Goal: Task Accomplishment & Management: Use online tool/utility

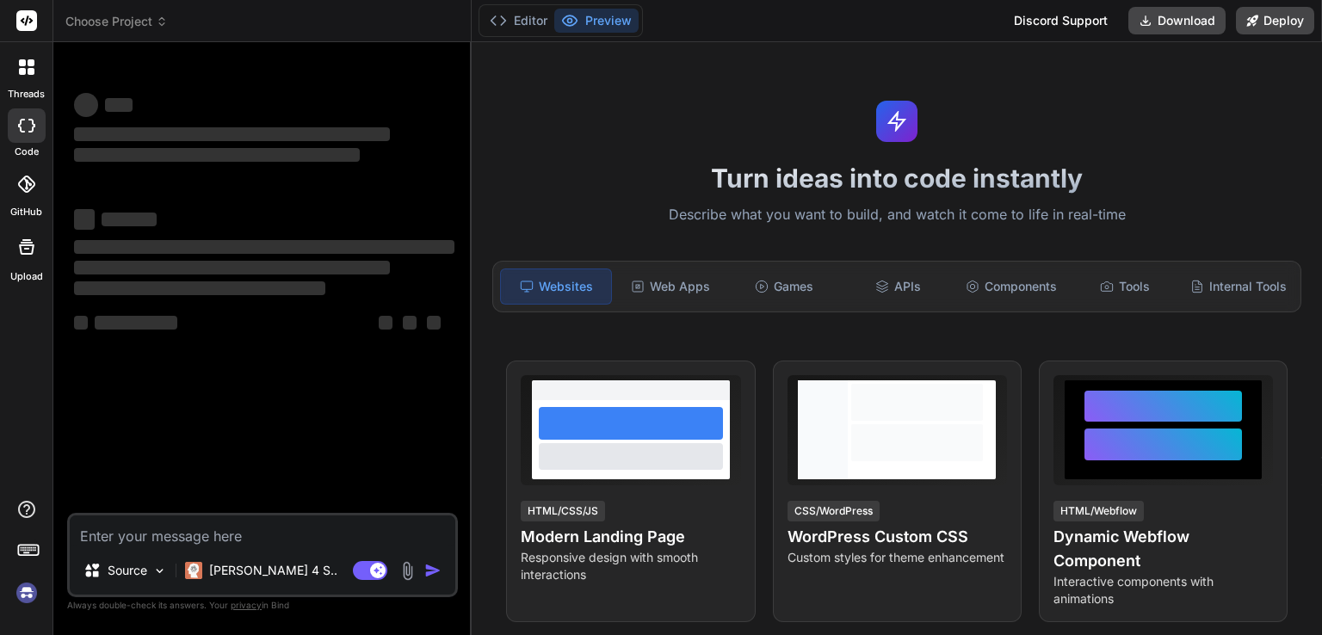
type textarea "x"
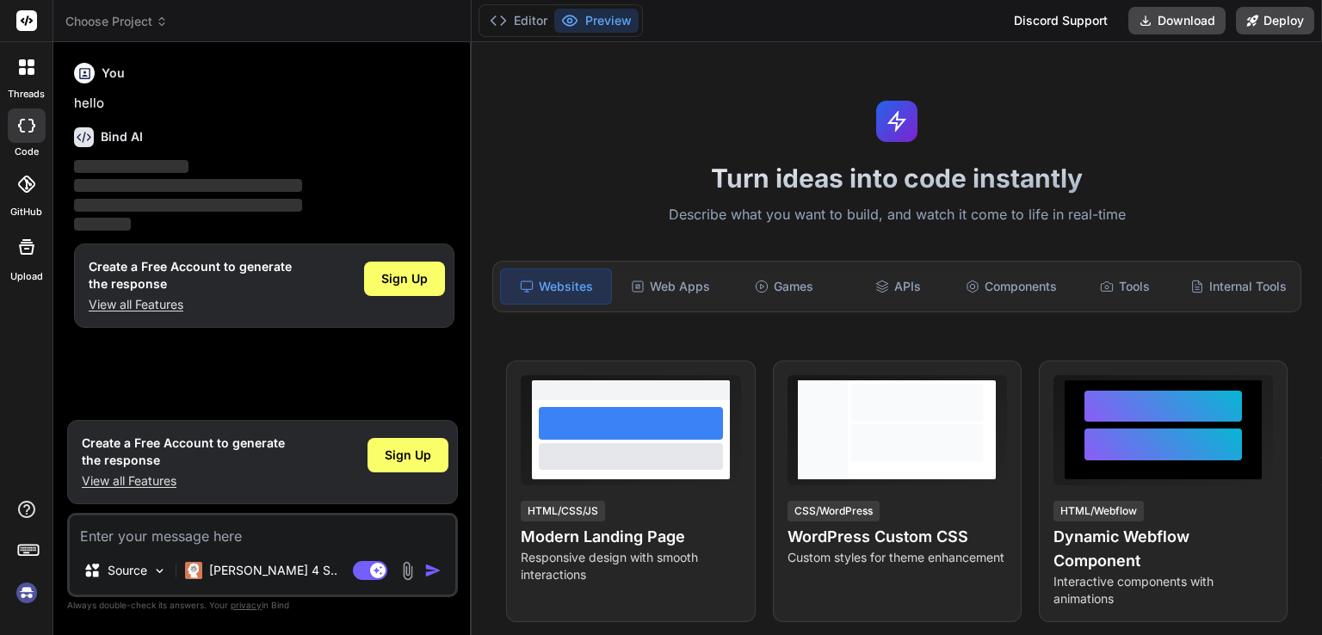
click at [104, 527] on textarea at bounding box center [263, 531] width 386 height 31
paste textarea "{ "loremips": 1, "dolo": "Sita C417", "adip": 3, "elits": 1, "doei": 498, "temp…"
type textarea "{ "loremips": 1, "dolo": "Sita C417", "adip": 3, "elits": 1, "doei": 498, "temp…"
type textarea "x"
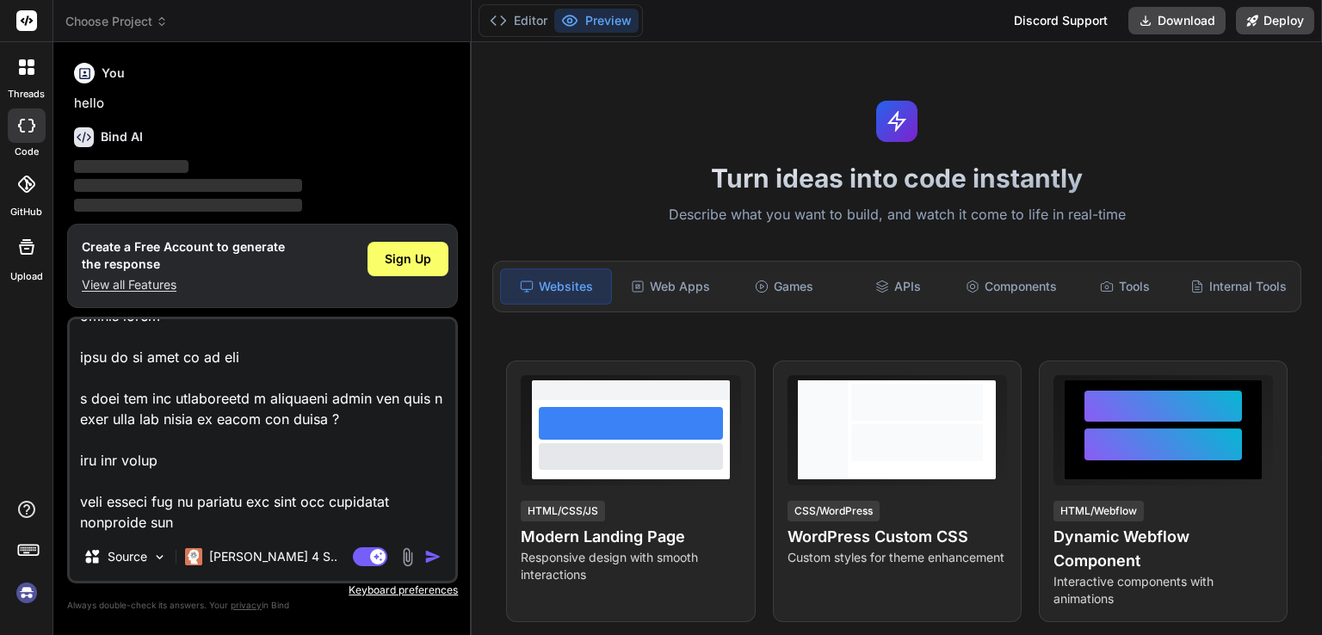
click at [177, 526] on textarea at bounding box center [263, 425] width 386 height 213
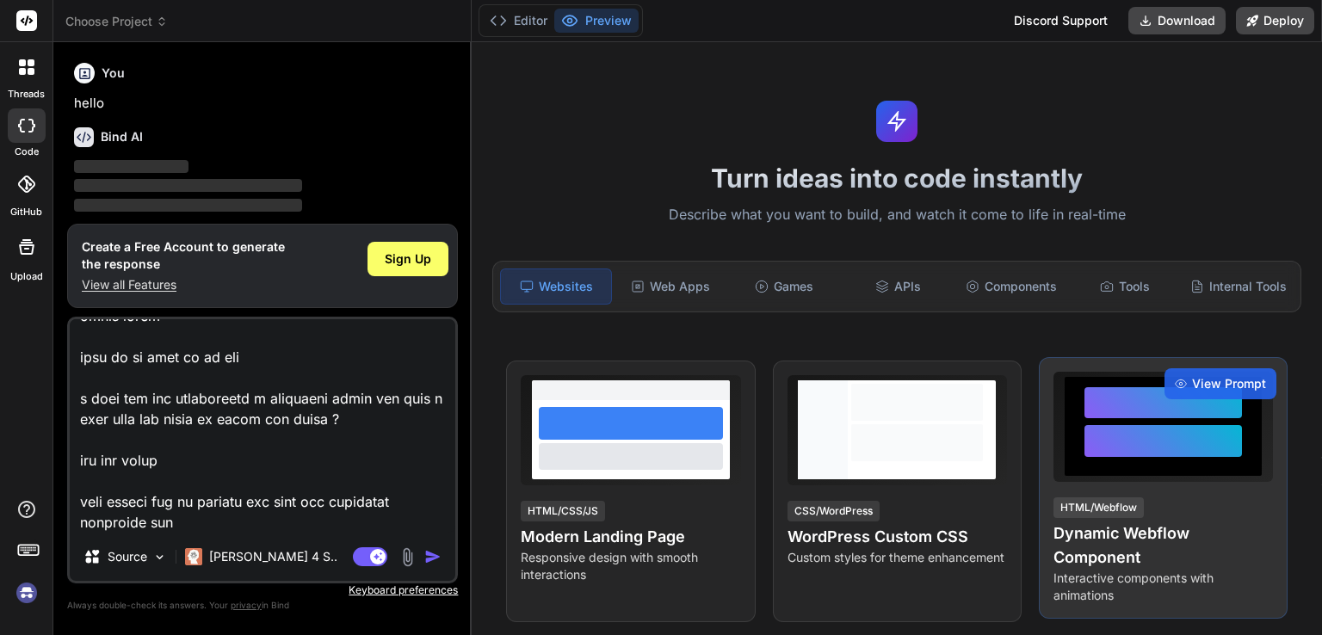
type textarea "{ "loremips": 1, "dolo": "Sita C417", "adip": 3, "elits": 1, "doei": 498, "temp…"
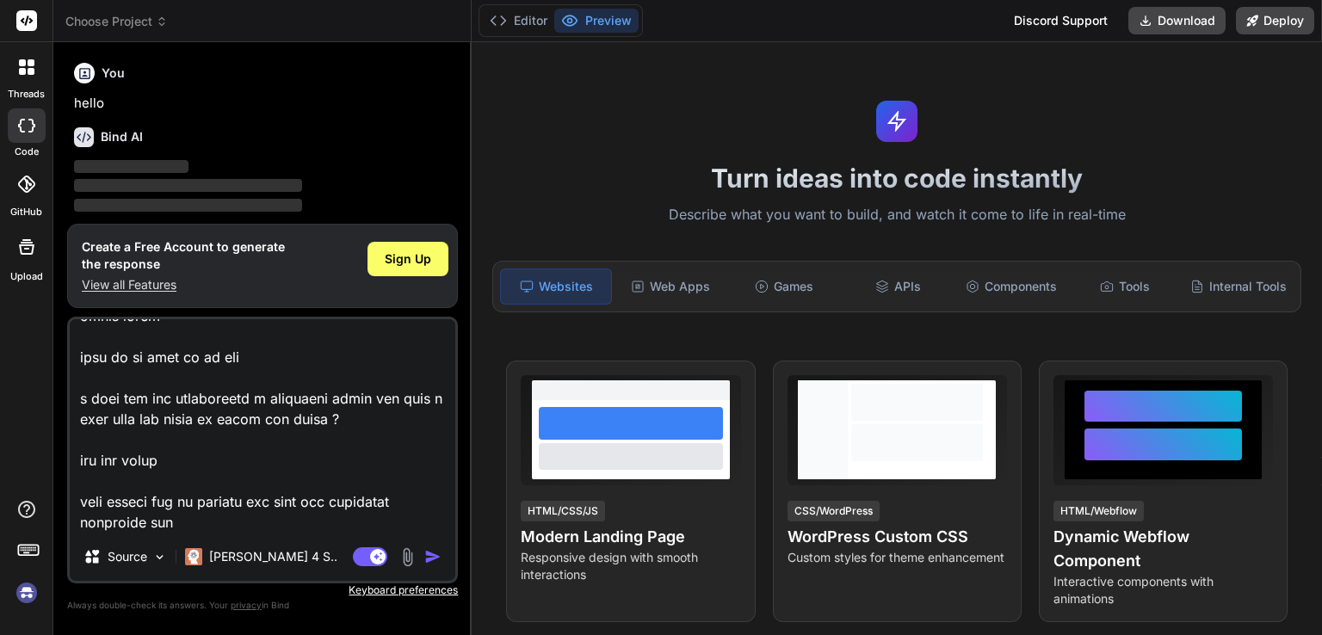
click at [200, 518] on textarea at bounding box center [263, 425] width 386 height 213
click at [190, 519] on textarea at bounding box center [263, 425] width 386 height 213
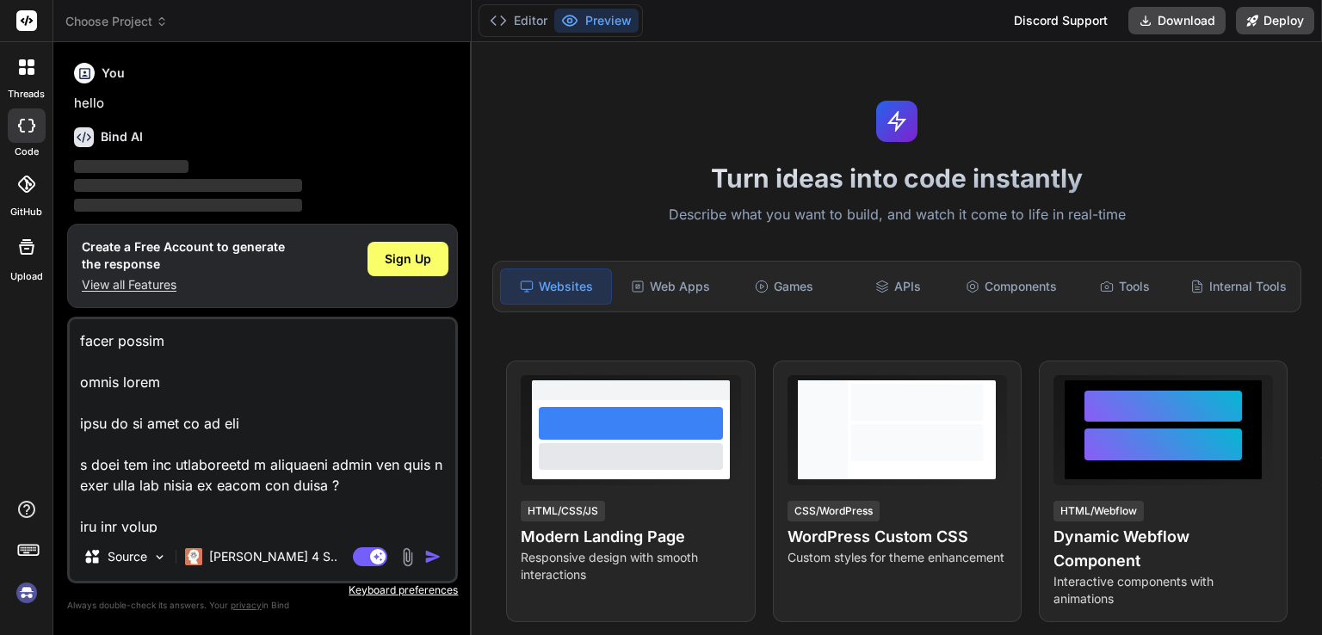
scroll to position [1573, 0]
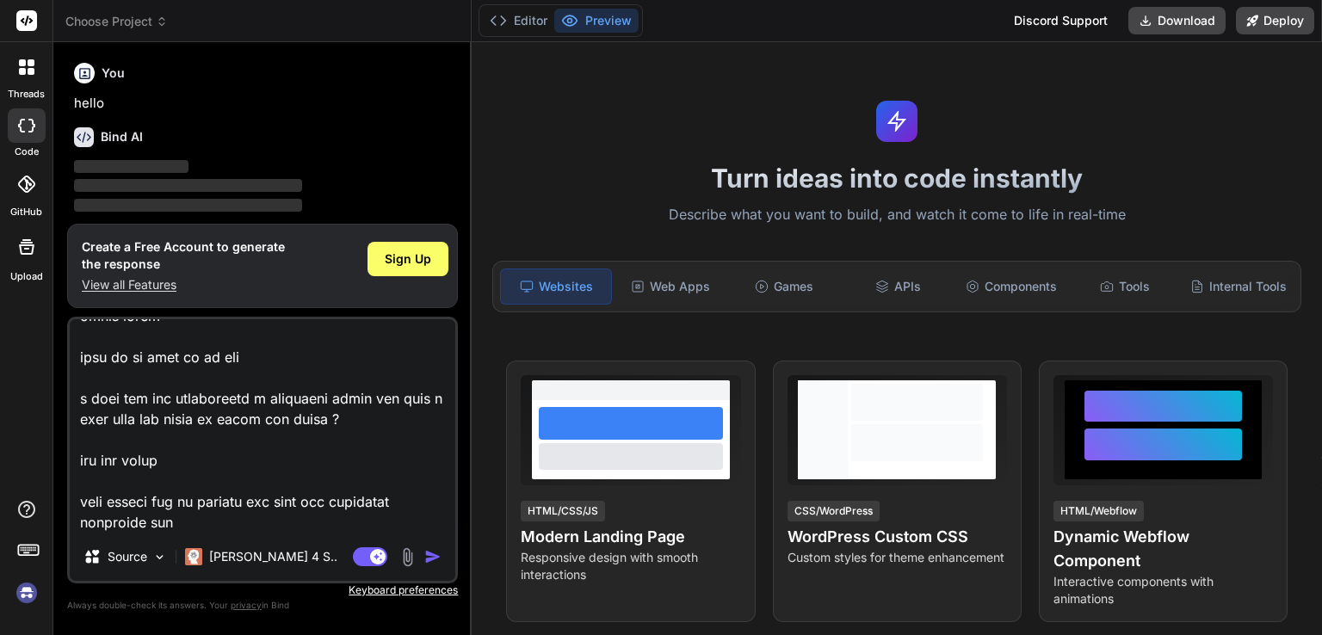
click at [194, 524] on textarea at bounding box center [263, 425] width 386 height 213
click at [413, 559] on img at bounding box center [408, 557] width 20 height 20
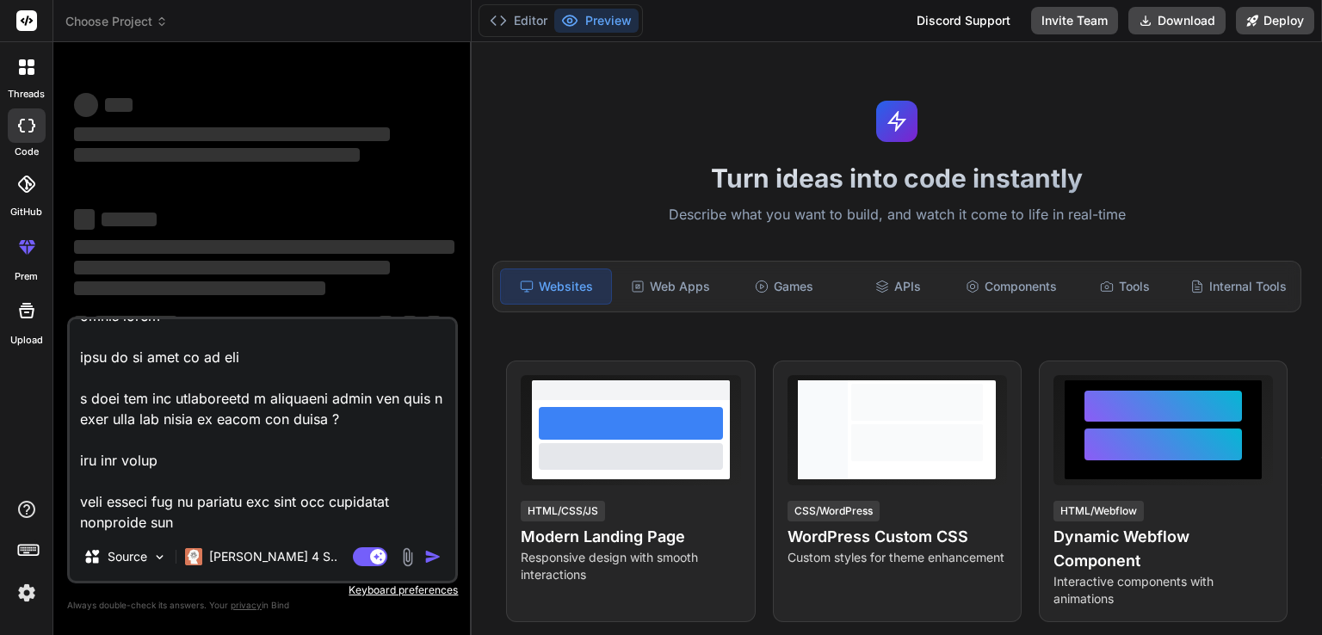
click at [224, 528] on textarea at bounding box center [263, 425] width 386 height 213
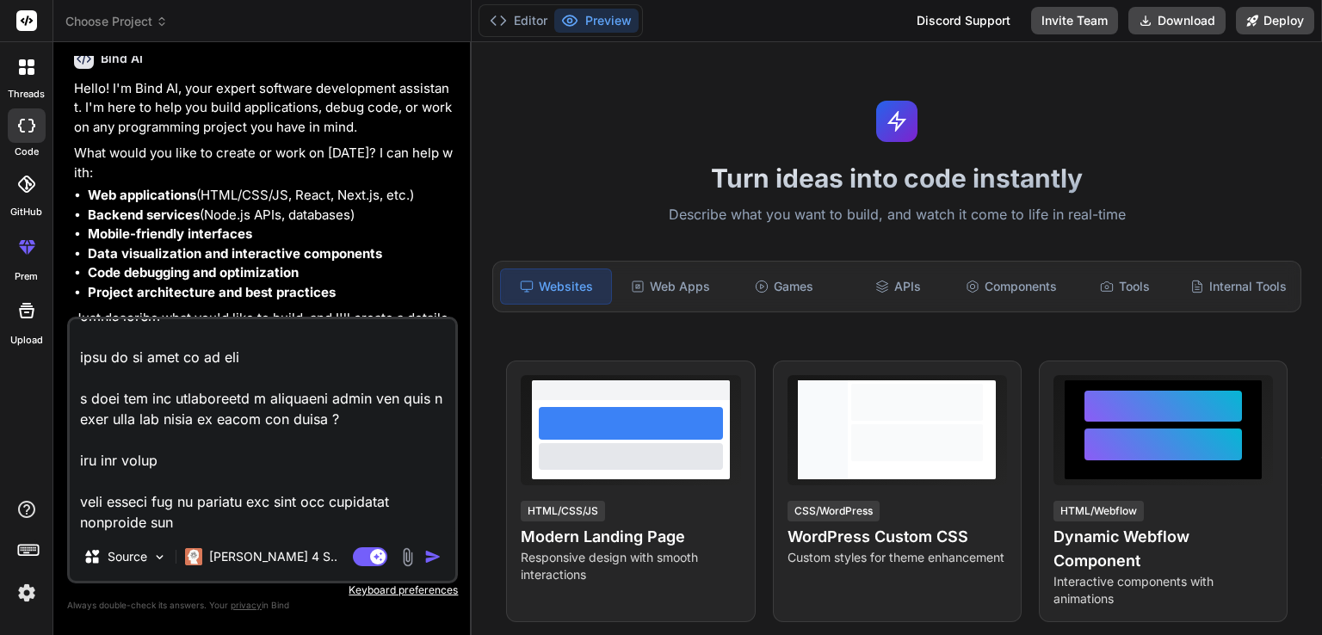
scroll to position [112, 0]
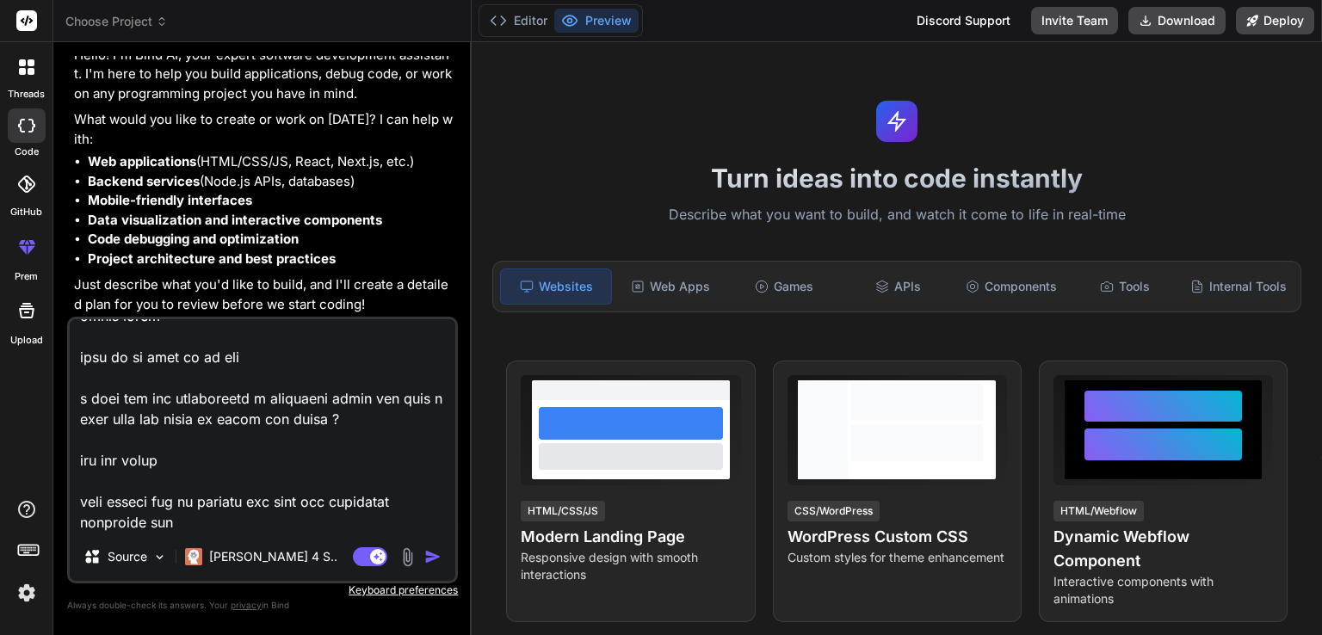
click at [226, 524] on textarea at bounding box center [263, 425] width 386 height 213
click at [407, 567] on div "Source Claude 4 S.." at bounding box center [263, 560] width 386 height 41
click at [407, 556] on img at bounding box center [408, 557] width 20 height 20
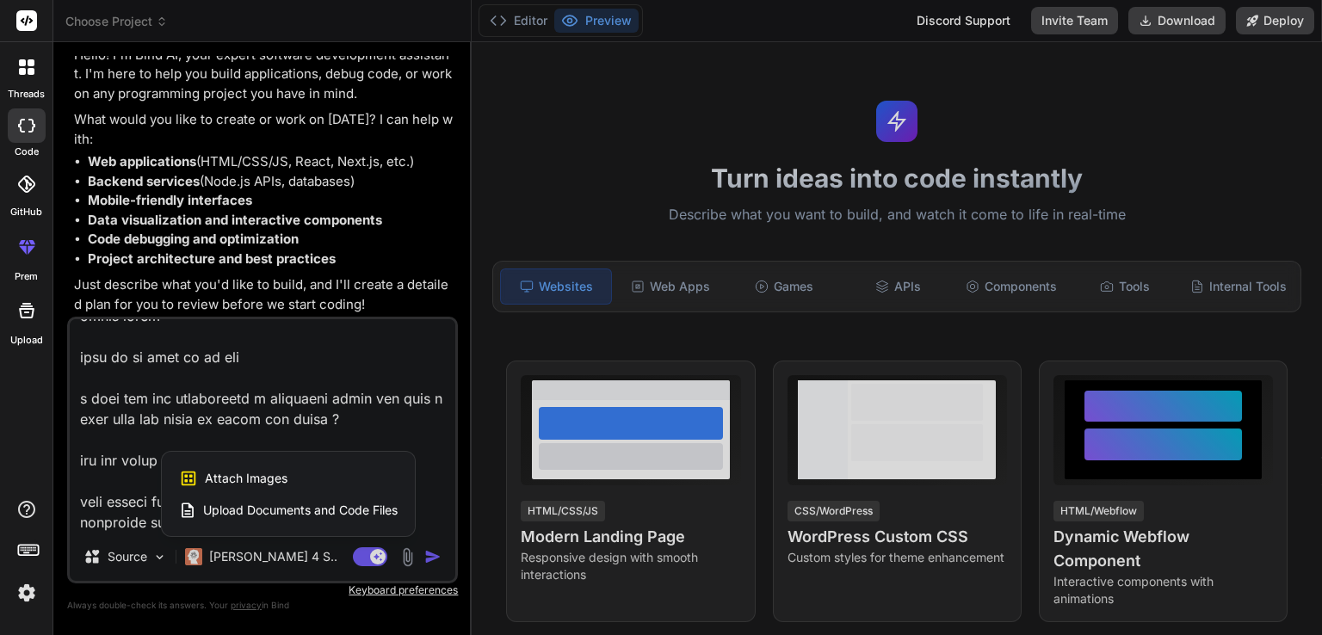
click at [350, 503] on span "Upload Documents and Code Files" at bounding box center [300, 510] width 195 height 17
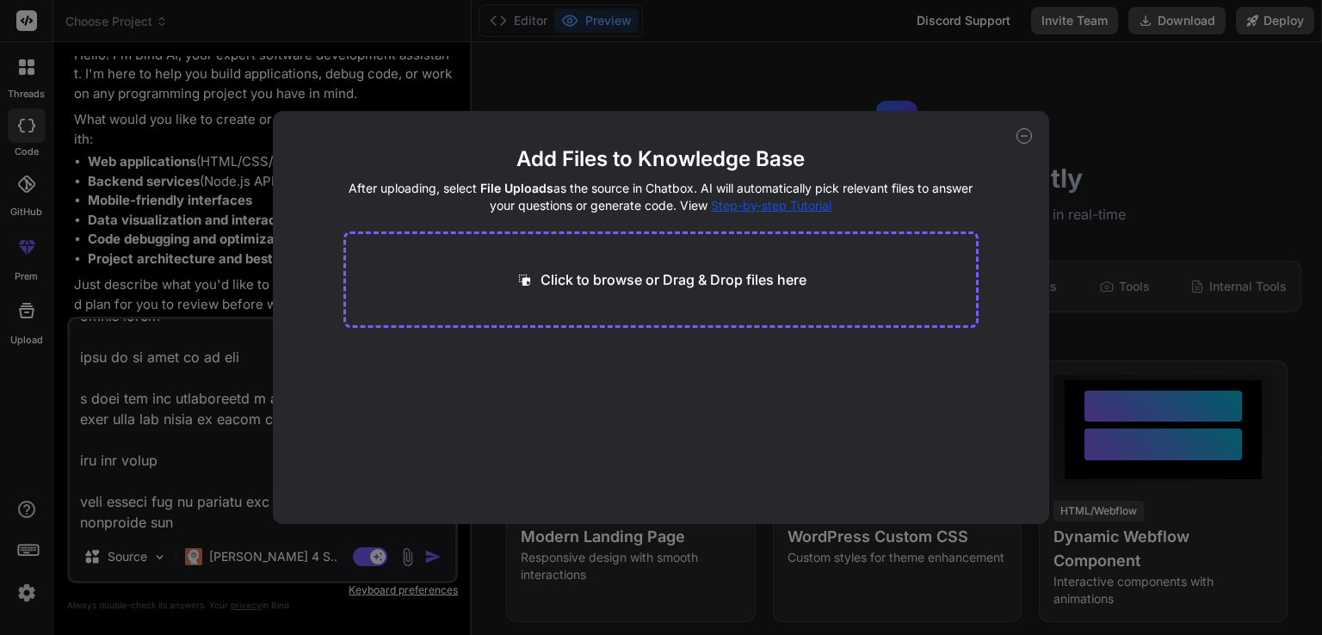
type textarea "x"
click at [528, 269] on div "Click to browse or Drag & Drop files here" at bounding box center [661, 279] width 291 height 21
type input "C:\fakepath\populating data into editable pdf.txt"
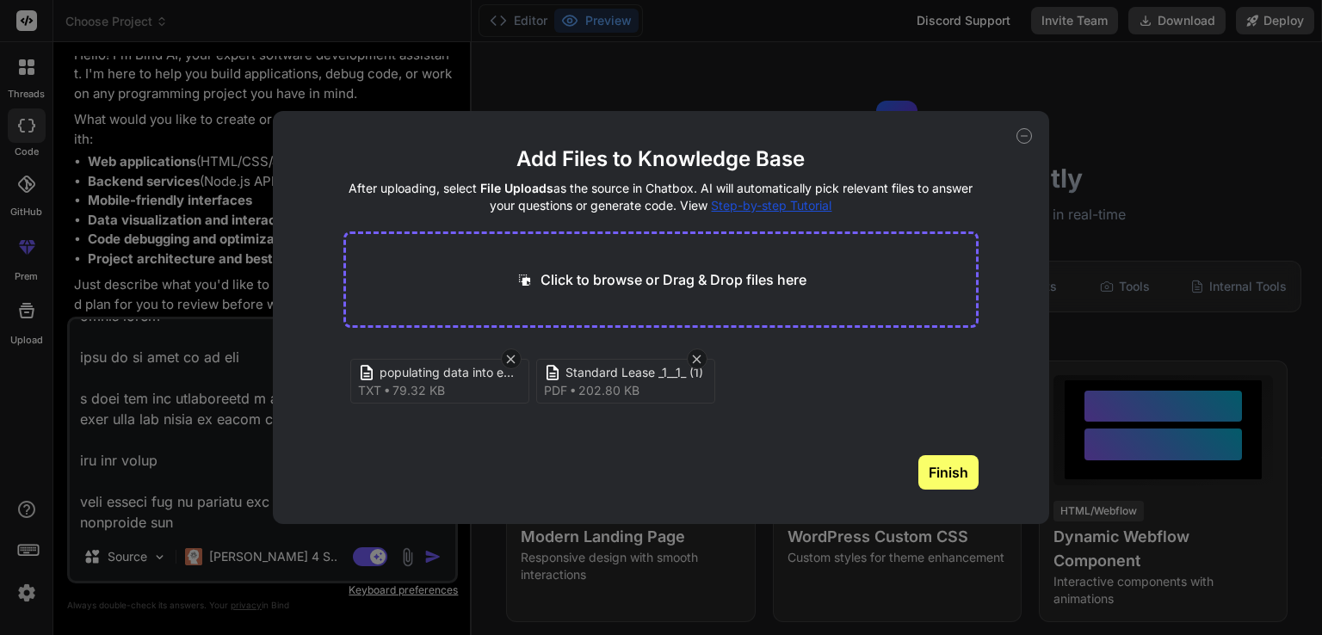
click at [937, 479] on button "Finish" at bounding box center [948, 472] width 60 height 34
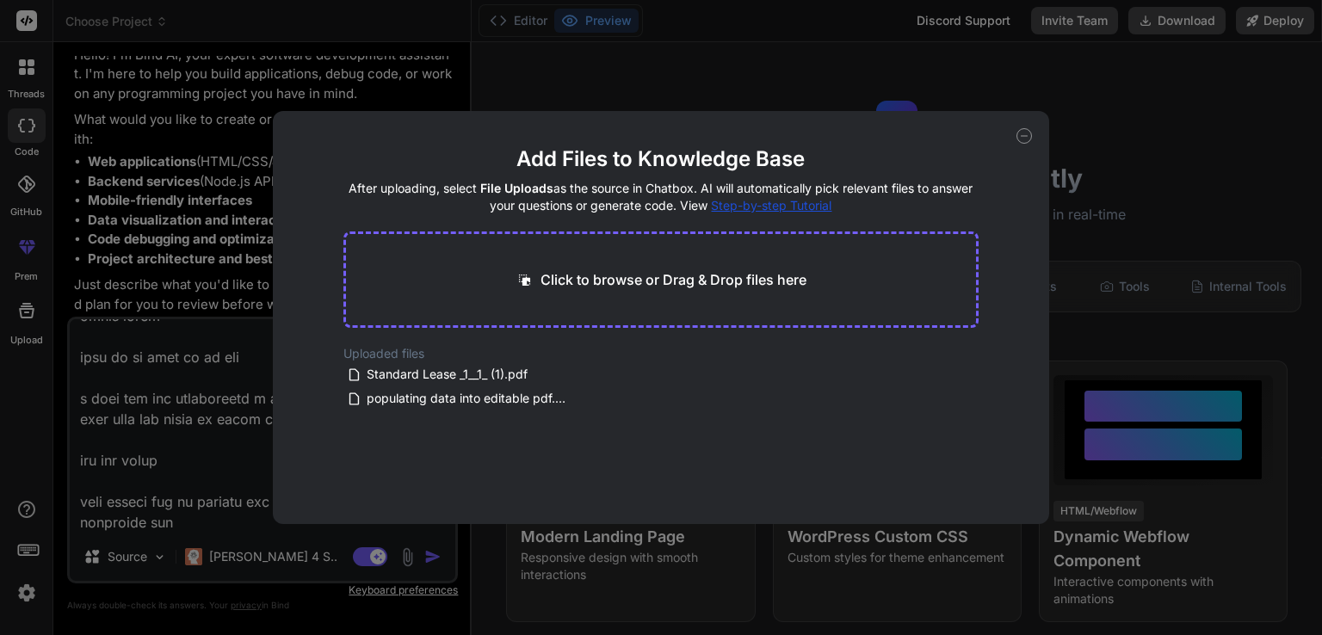
click at [190, 521] on div "Add Files to Knowledge Base After uploading, select File Uploads as the source …" at bounding box center [661, 317] width 1322 height 635
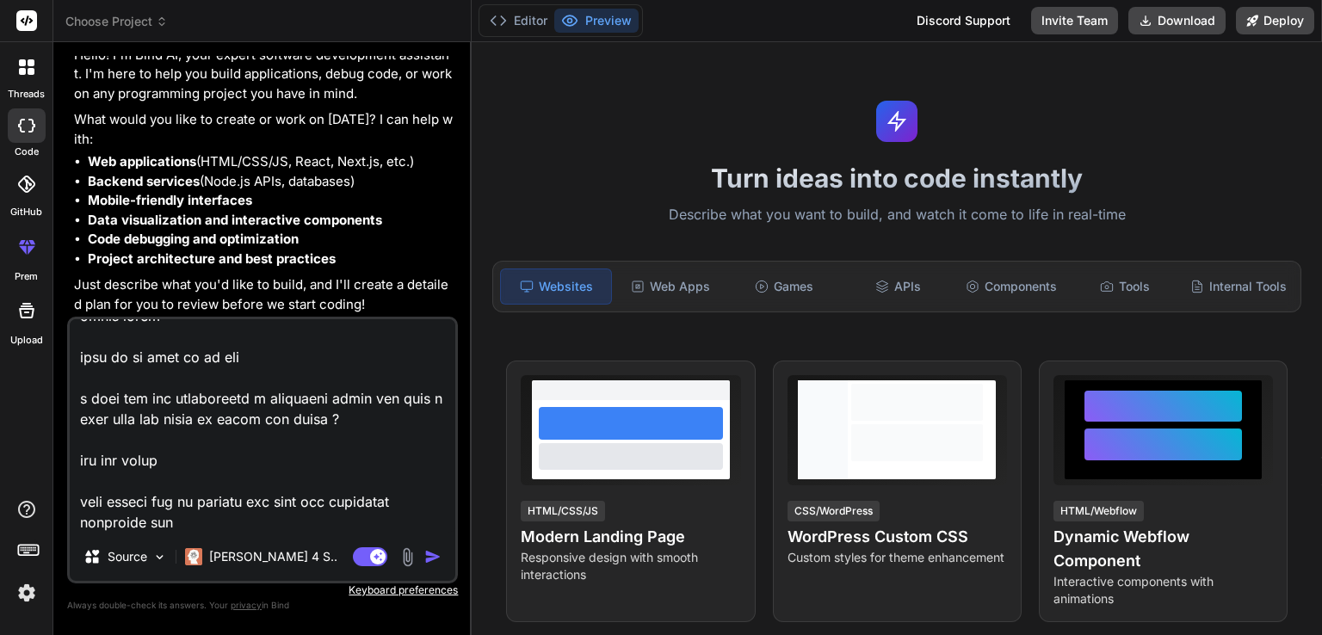
click at [423, 559] on div "Agent Mode. When this toggle is activated, AI automatically makes decisions, re…" at bounding box center [398, 557] width 99 height 21
click at [221, 515] on textarea at bounding box center [263, 425] width 386 height 213
type textarea "x"
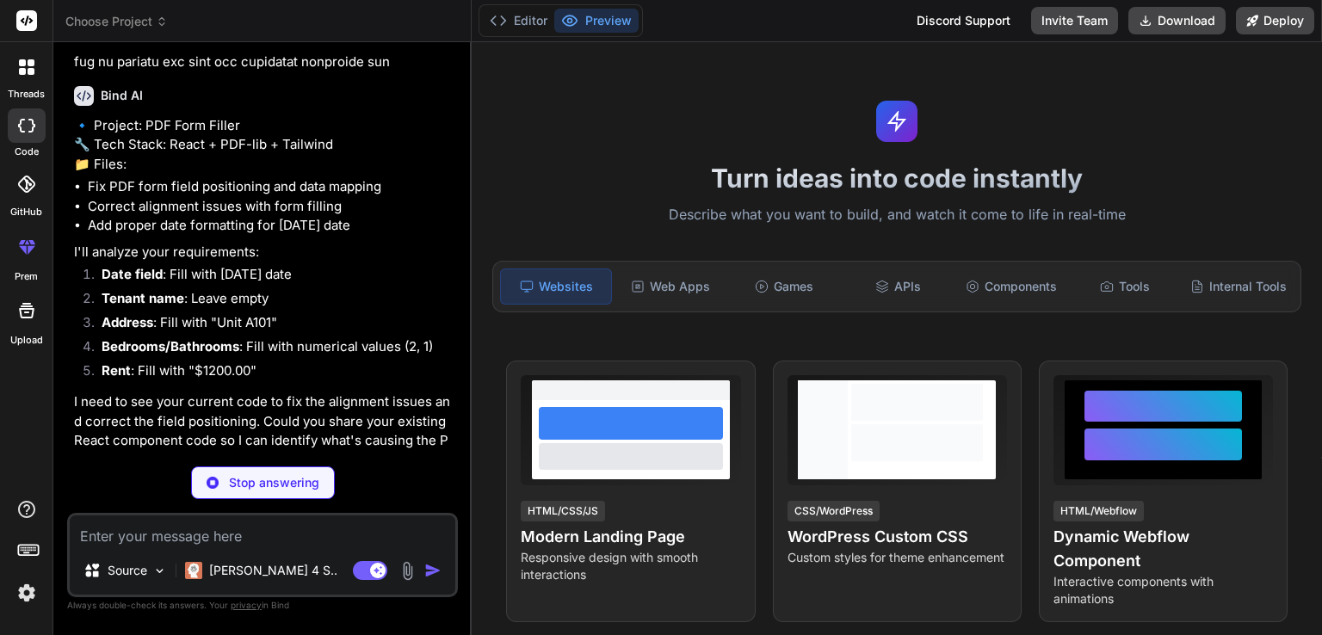
scroll to position [788, 0]
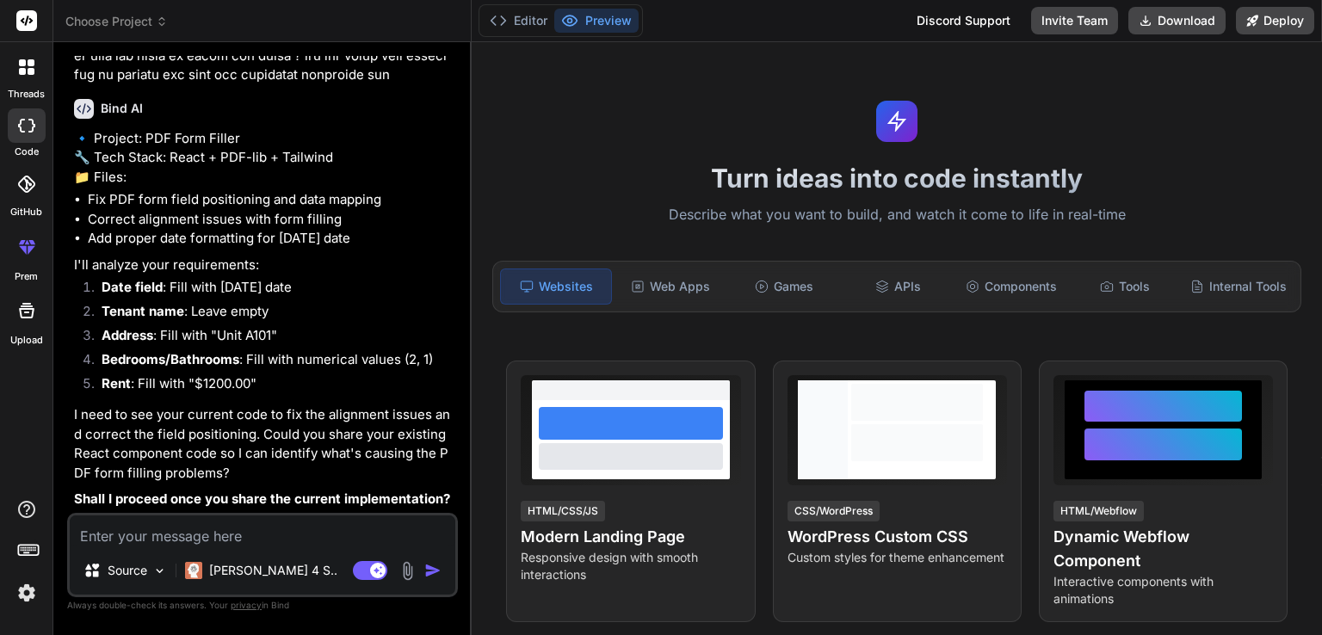
click at [407, 576] on img at bounding box center [408, 571] width 20 height 20
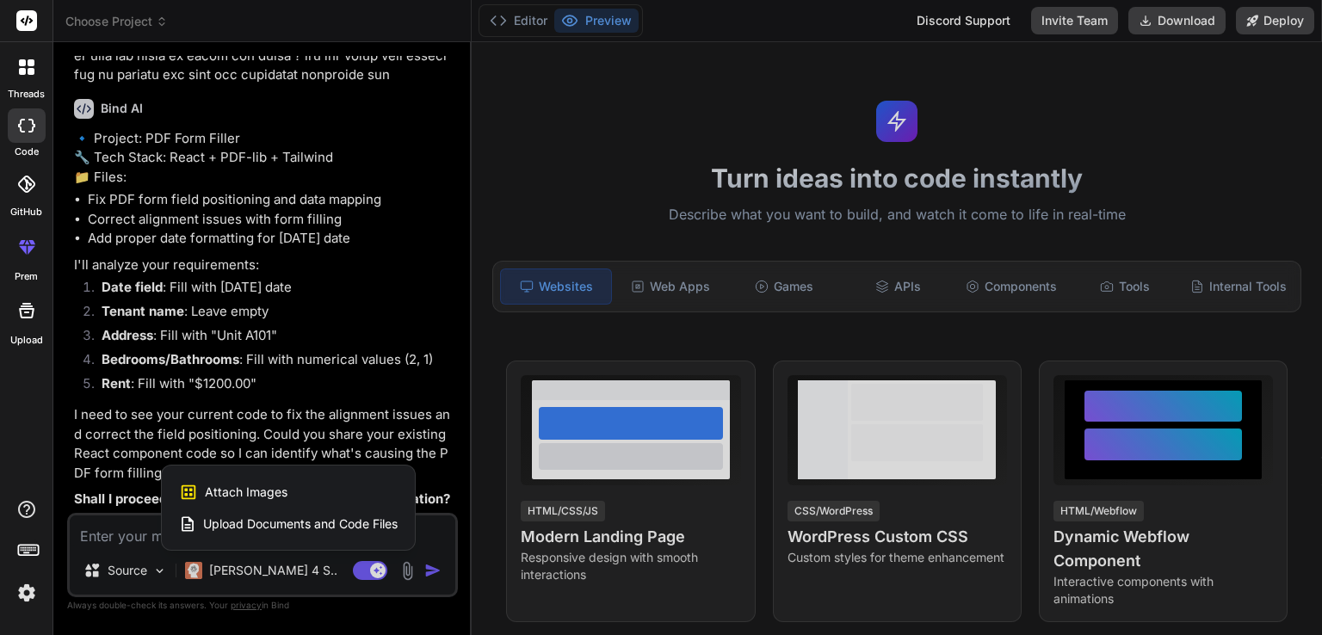
click at [327, 525] on span "Upload Documents and Code Files" at bounding box center [300, 524] width 195 height 17
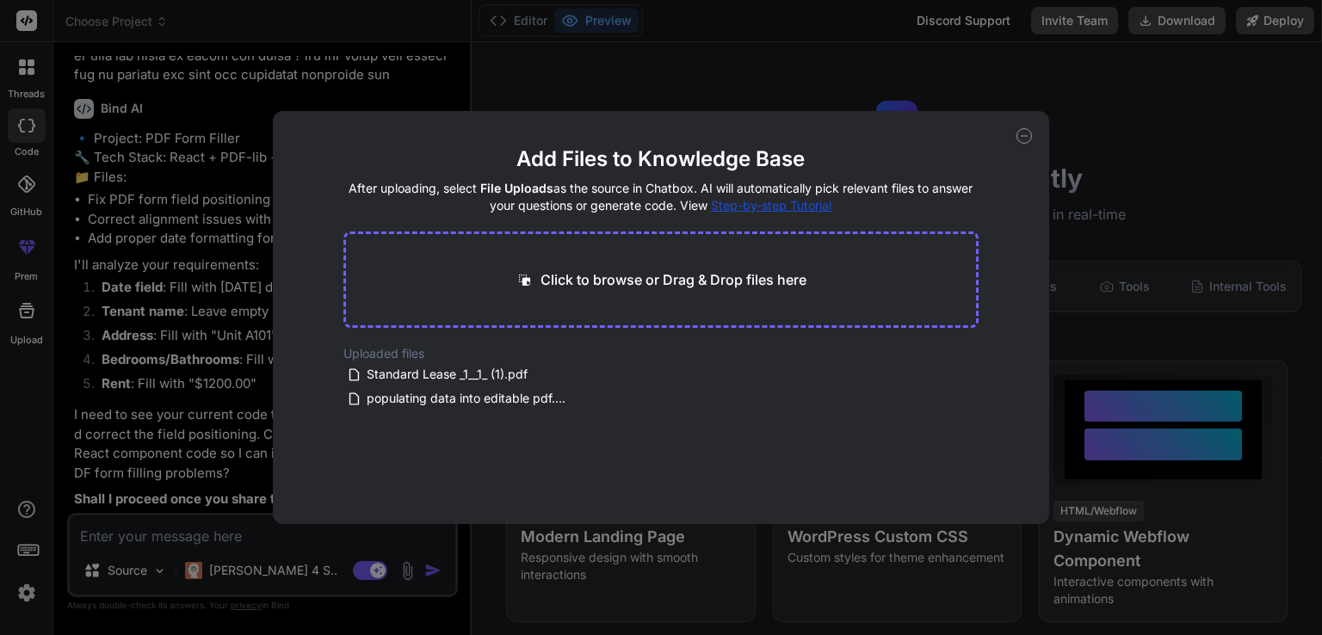
drag, startPoint x: 507, startPoint y: 371, endPoint x: 598, endPoint y: 269, distance: 136.5
click at [598, 269] on main "Add Files to Knowledge Base After uploading, select File Uploads as the source …" at bounding box center [661, 334] width 636 height 379
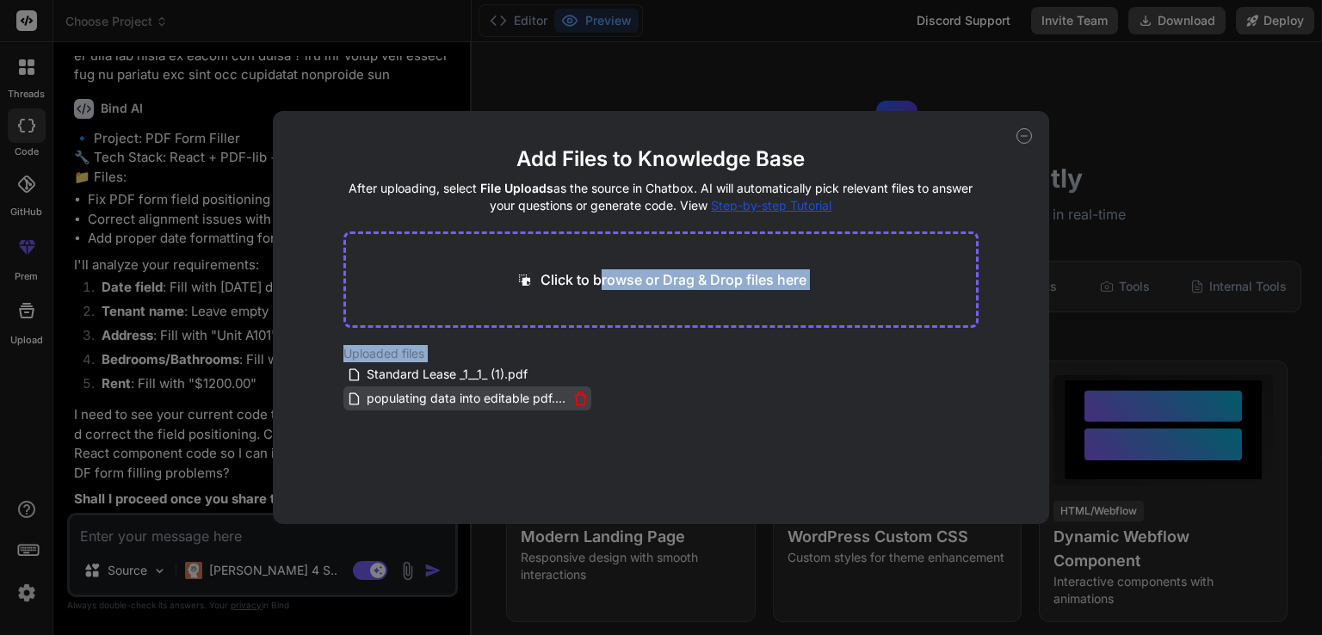
drag, startPoint x: 597, startPoint y: 269, endPoint x: 455, endPoint y: 387, distance: 184.6
click at [455, 387] on main "Add Files to Knowledge Base After uploading, select File Uploads as the source …" at bounding box center [661, 334] width 636 height 379
click at [778, 378] on div "Uploaded files Standard Lease _1__1_ (1).pdf populating data into editable pdf.…" at bounding box center [661, 377] width 636 height 65
click at [688, 297] on div "Click to browse or Drag & Drop files here" at bounding box center [661, 280] width 636 height 96
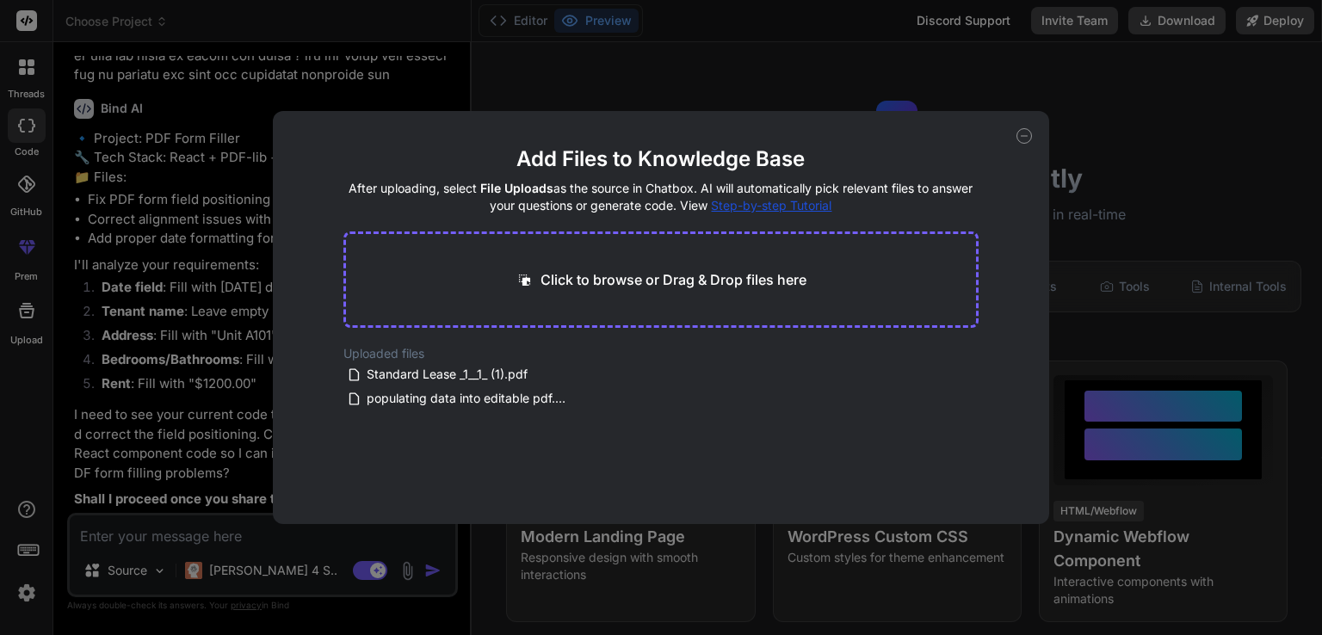
click at [695, 280] on p "Click to browse or Drag & Drop files here" at bounding box center [674, 279] width 266 height 21
click at [201, 538] on div "Add Files to Knowledge Base After uploading, select File Uploads as the source …" at bounding box center [661, 317] width 1322 height 635
type textarea "x"
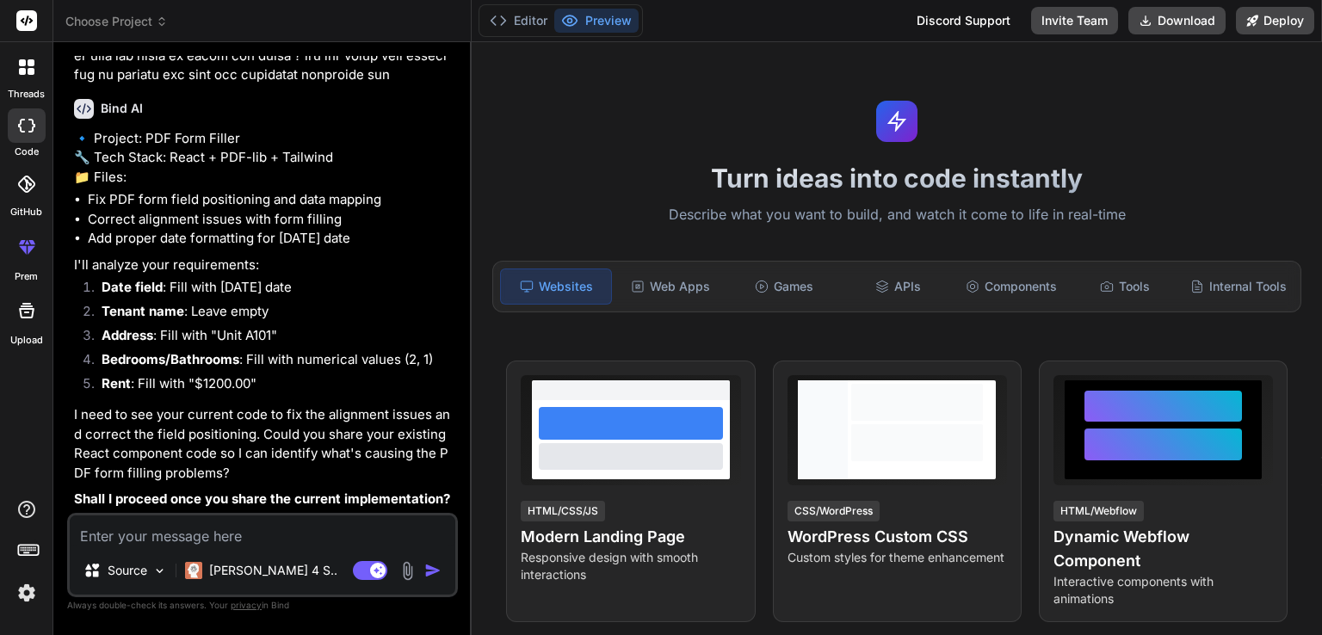
click at [201, 537] on textarea at bounding box center [263, 531] width 386 height 31
click at [306, 528] on textarea at bounding box center [263, 531] width 386 height 31
type textarea "h"
type textarea "x"
type textarea "ho"
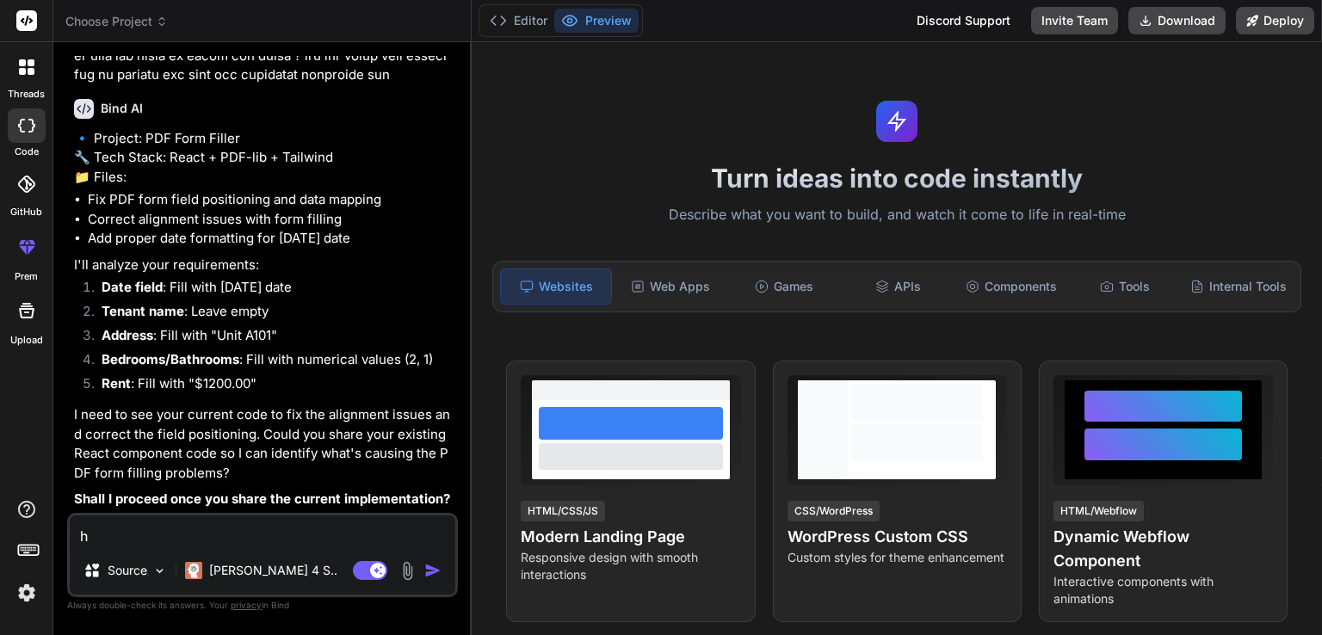
type textarea "x"
type textarea "how"
type textarea "x"
type textarea "how"
type textarea "x"
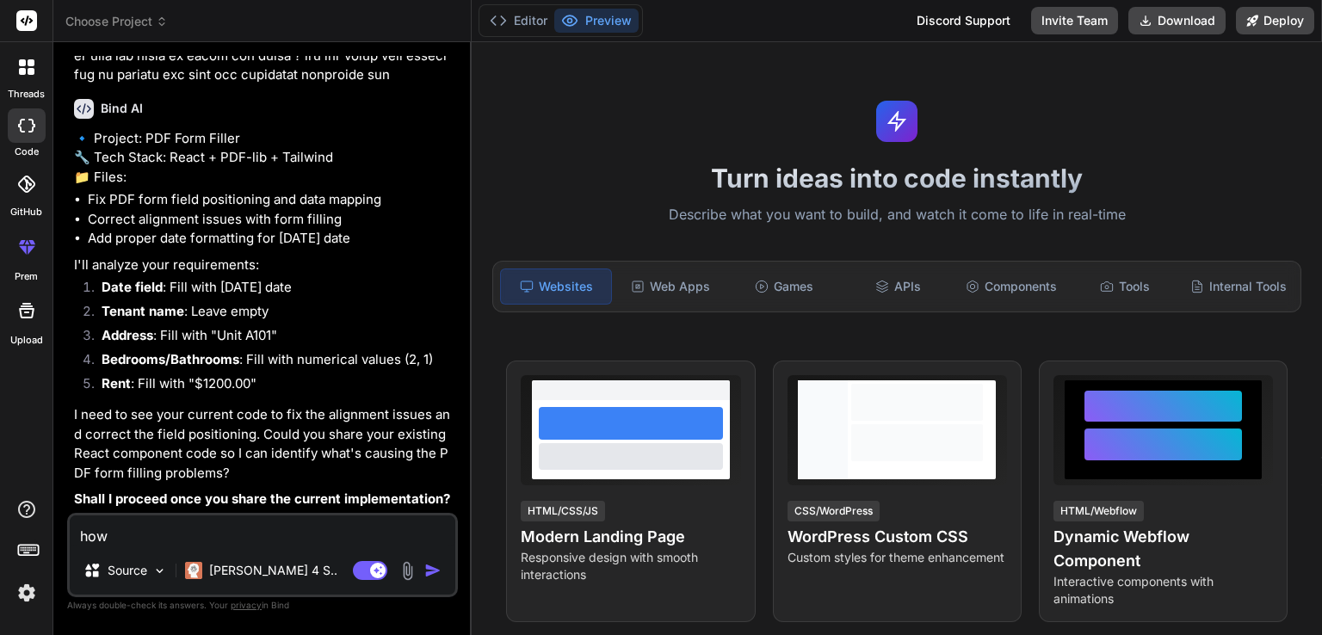
type textarea "how t"
type textarea "x"
type textarea "how to"
type textarea "x"
type textarea "how to"
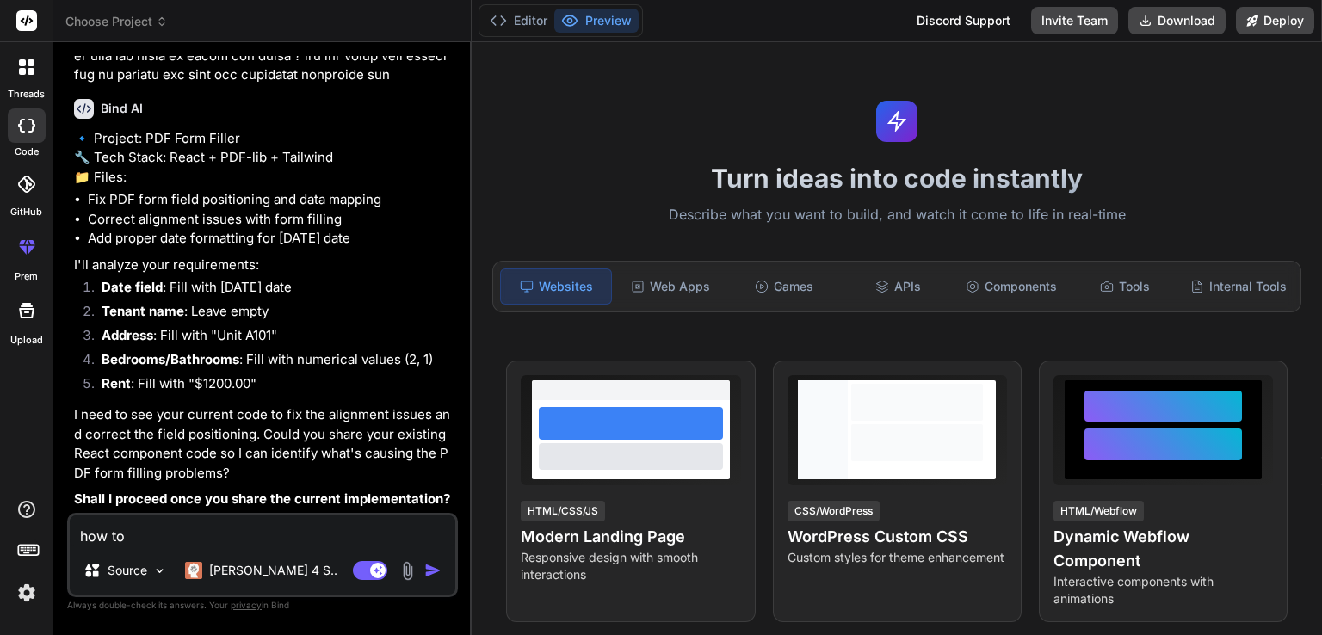
type textarea "x"
type textarea "how to a"
type textarea "x"
type textarea "how to at"
type textarea "x"
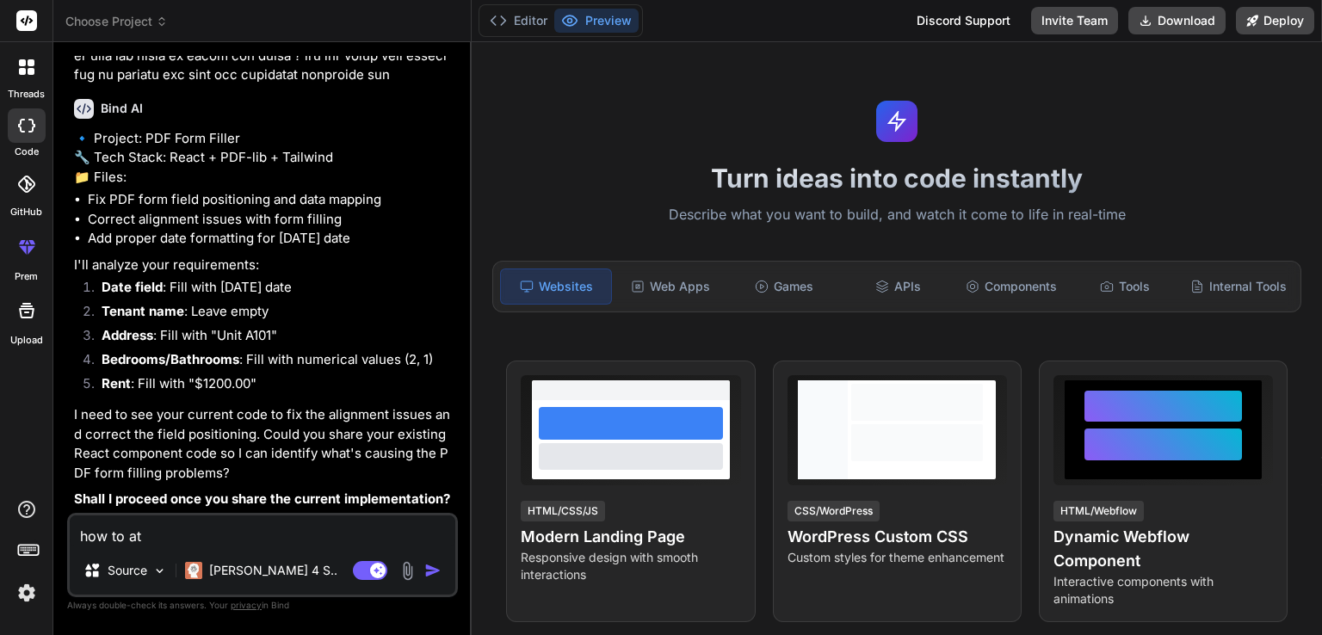
type textarea "how to att"
type textarea "x"
type textarea "how to atta"
type textarea "x"
type textarea "how to attac"
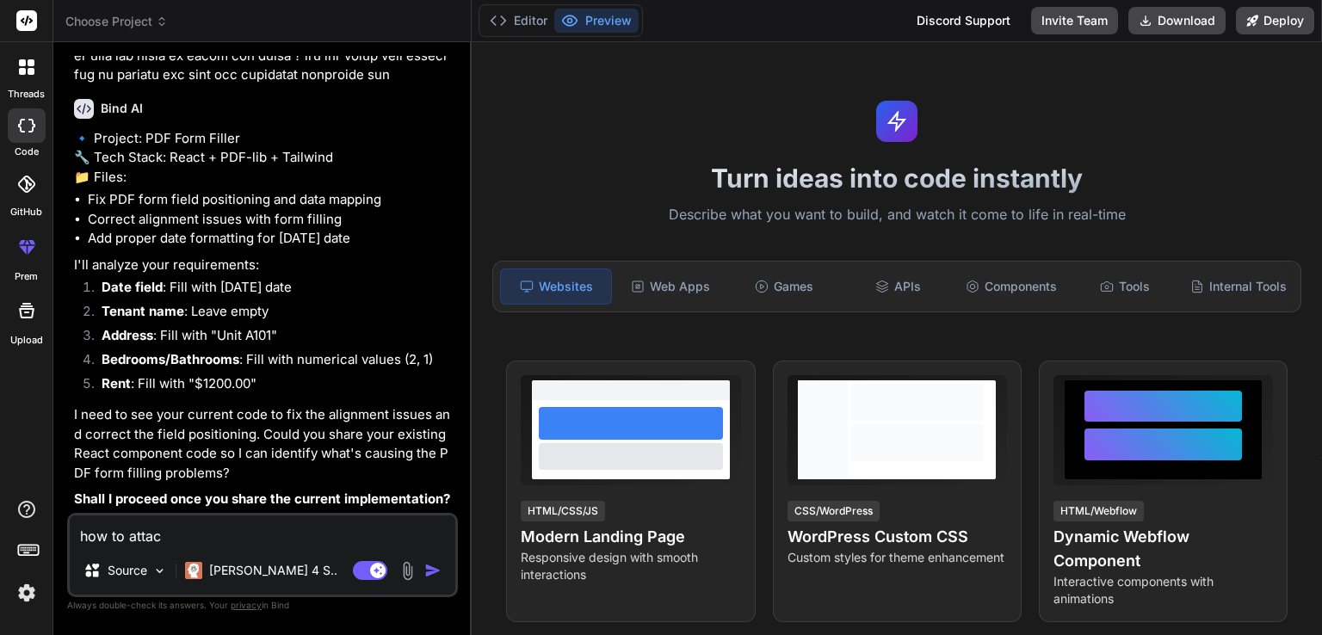
type textarea "x"
type textarea "how to attach"
type textarea "x"
type textarea "how to attach"
type textarea "x"
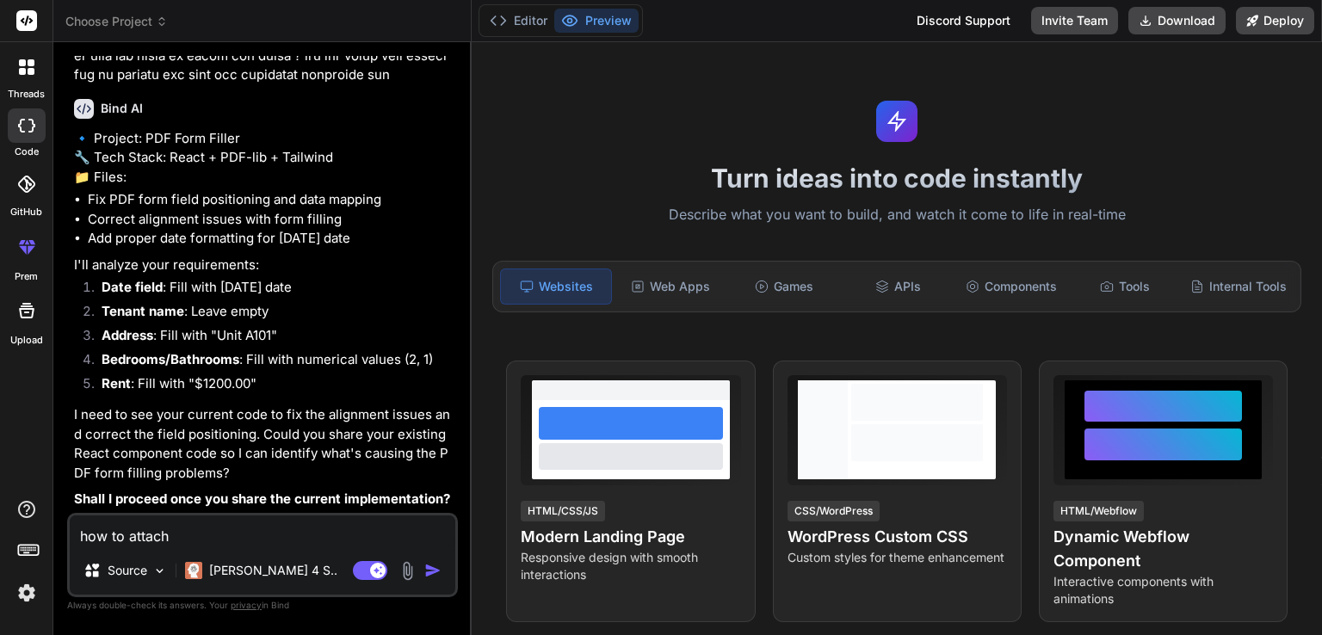
type textarea "how to attach ,"
type textarea "x"
type textarea "how to attach"
type textarea "x"
type textarea "how to attach m"
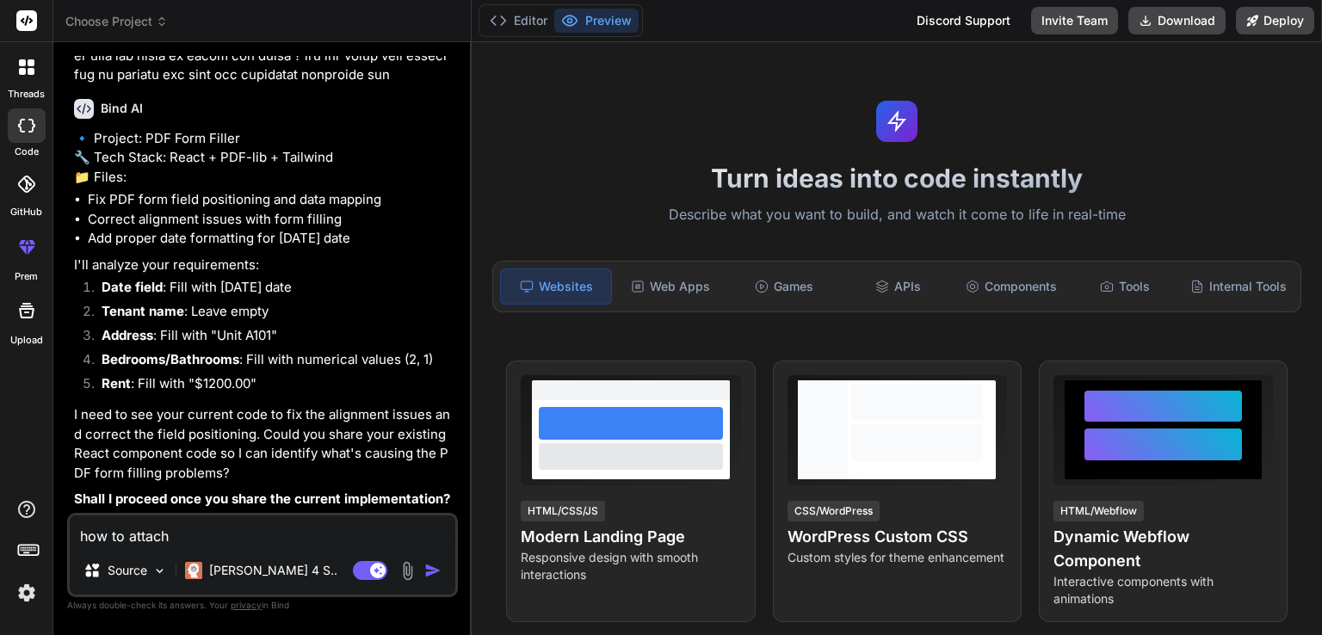
type textarea "x"
type textarea "how to attach my"
type textarea "x"
type textarea "how to attach my"
type textarea "x"
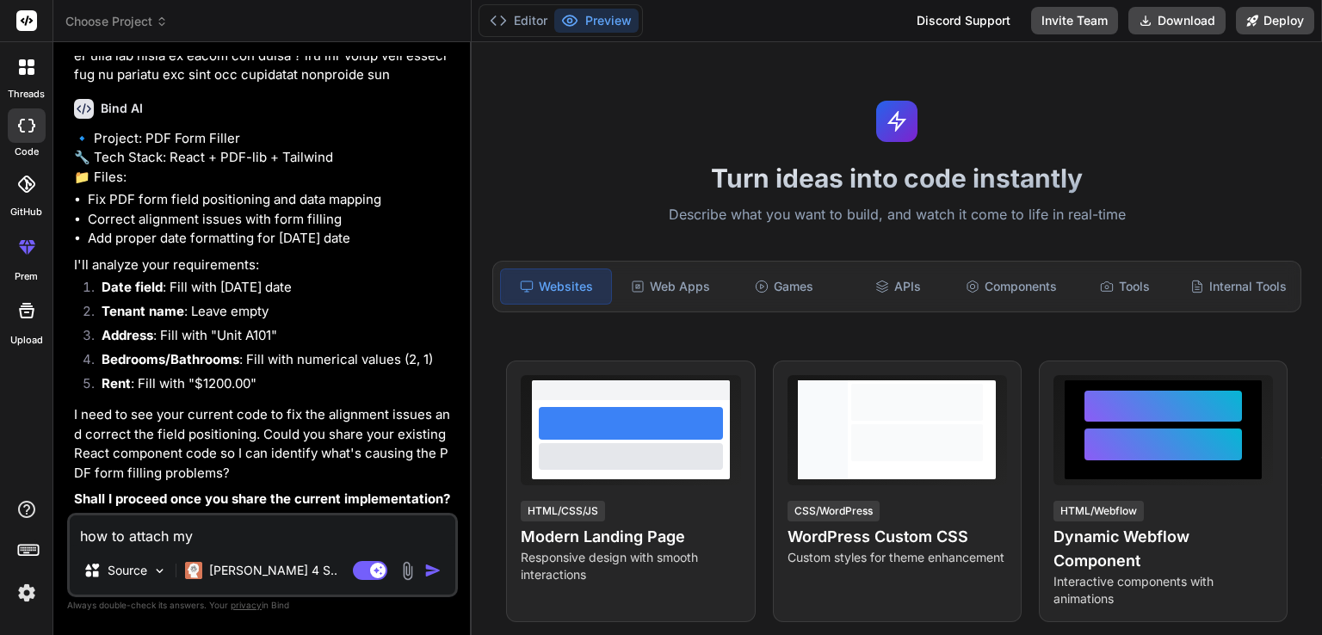
type textarea "how to attach my c"
type textarea "x"
type textarea "how to attach my co"
type textarea "x"
type textarea "how to attach my cod"
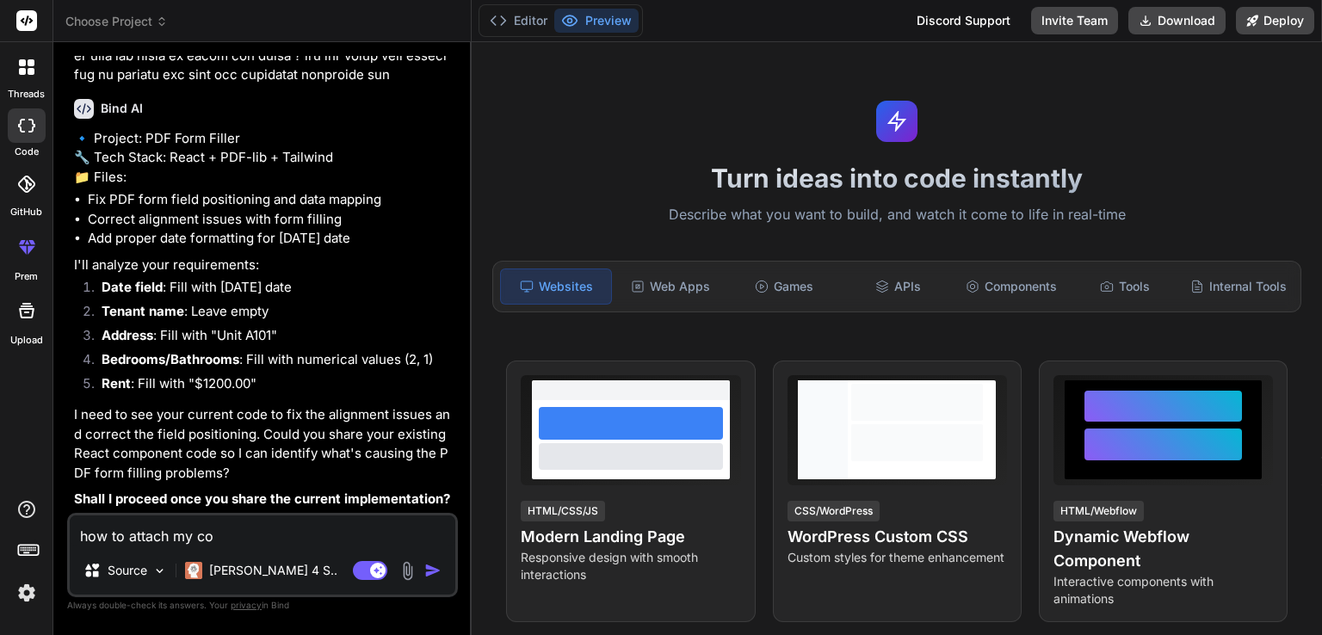
type textarea "x"
type textarea "how to attach my code"
type textarea "x"
type textarea "how to attach my code"
type textarea "x"
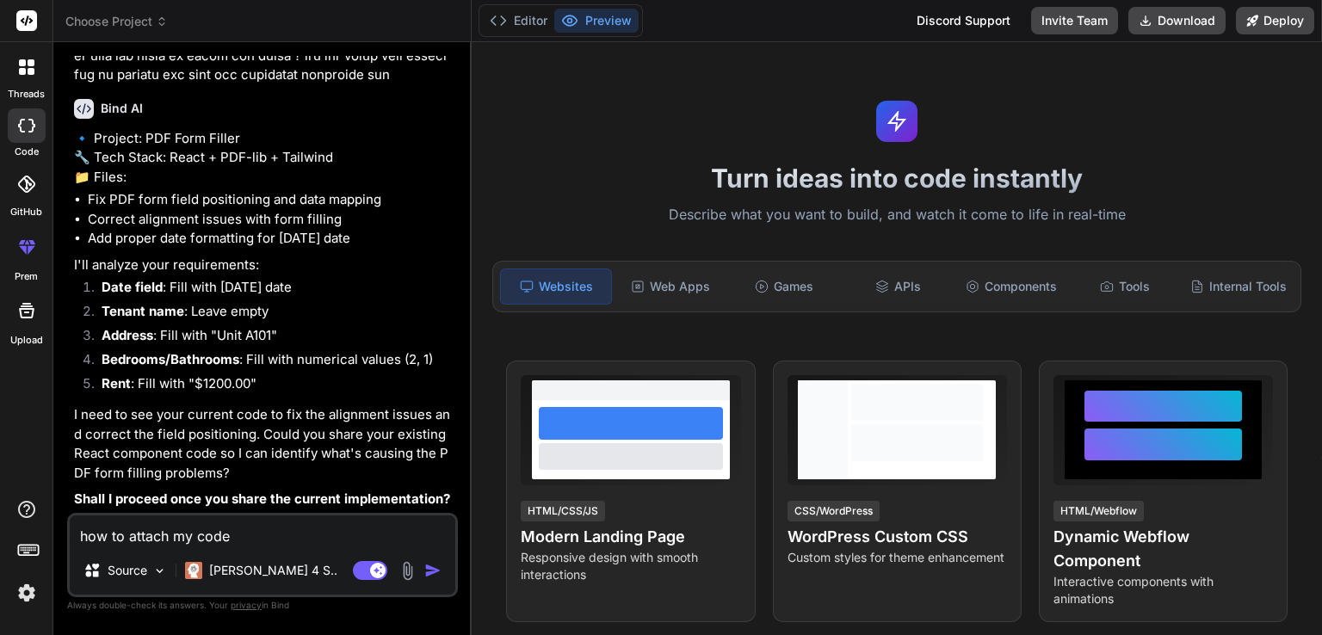
type textarea "how to attach my code h"
type textarea "x"
type textarea "how to attach my code he"
type textarea "x"
type textarea "how to attach my code her"
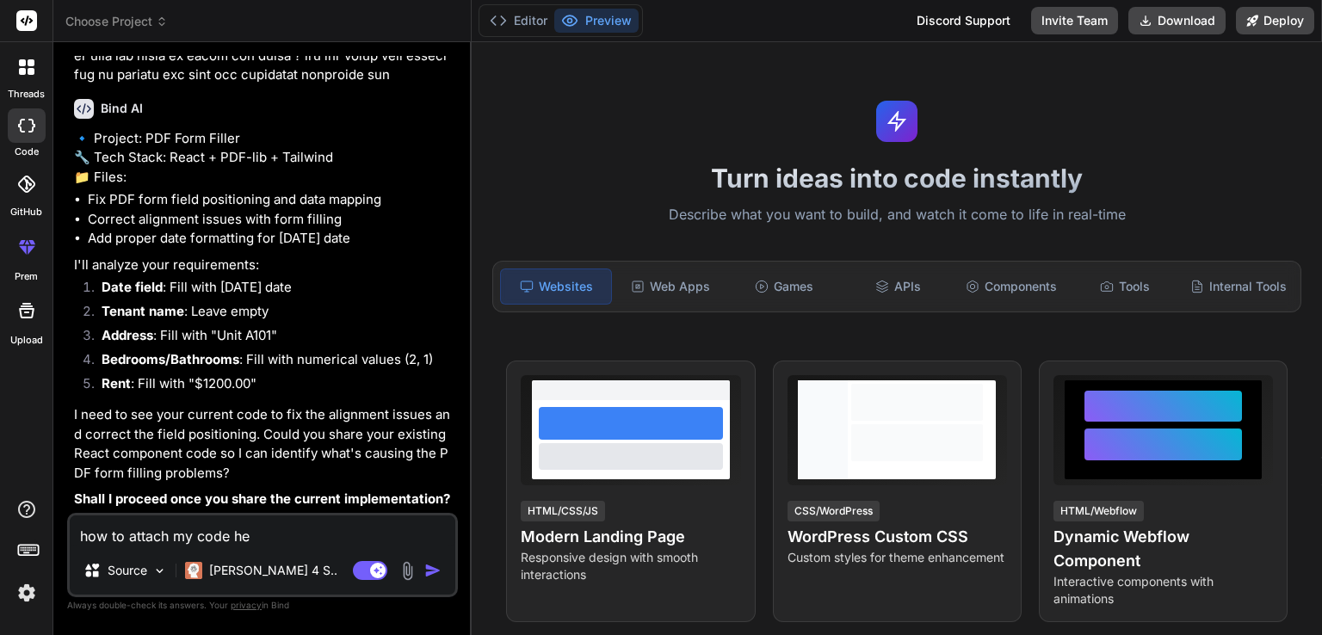
type textarea "x"
type textarea "how to attach my code here"
type textarea "x"
type textarea "how to attach my code here"
type textarea "x"
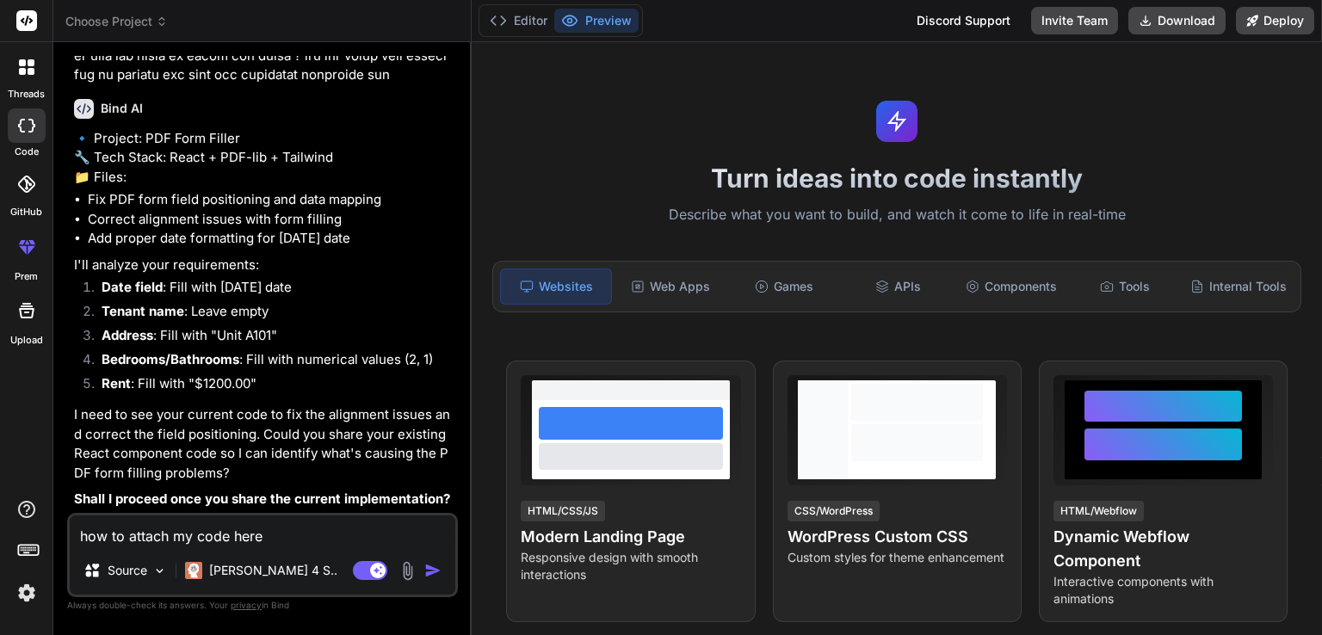
scroll to position [794, 0]
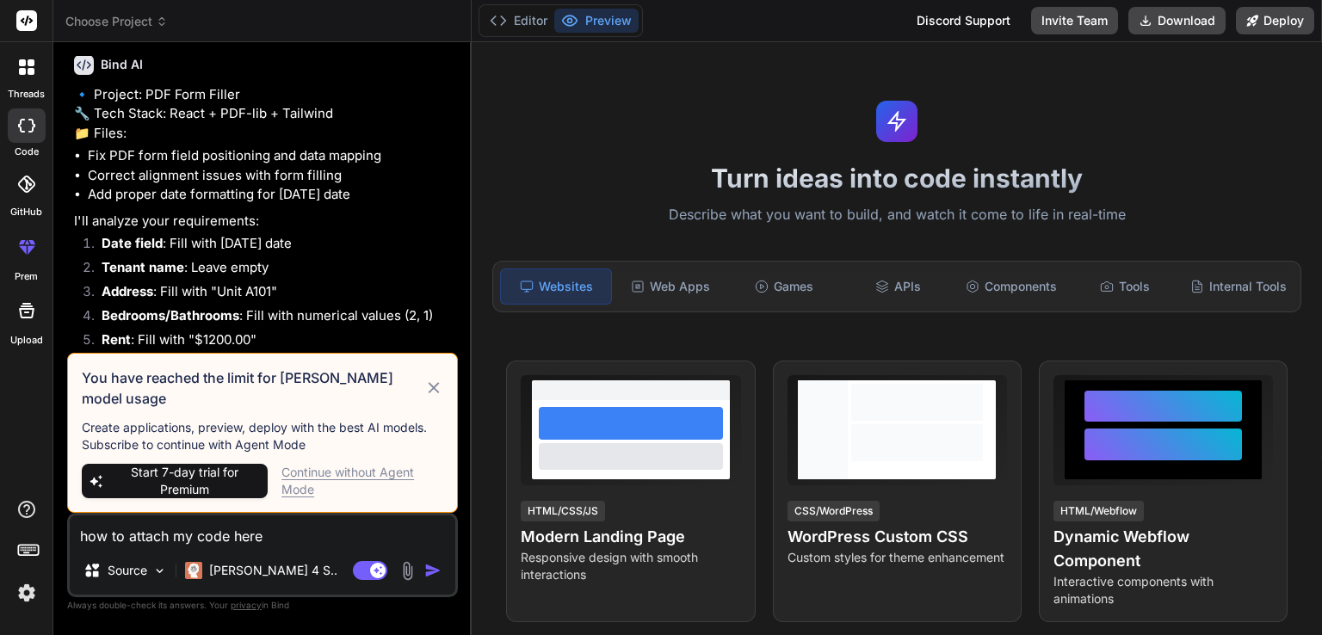
type textarea "how to attach my code here"
click at [434, 393] on icon at bounding box center [433, 387] width 11 height 11
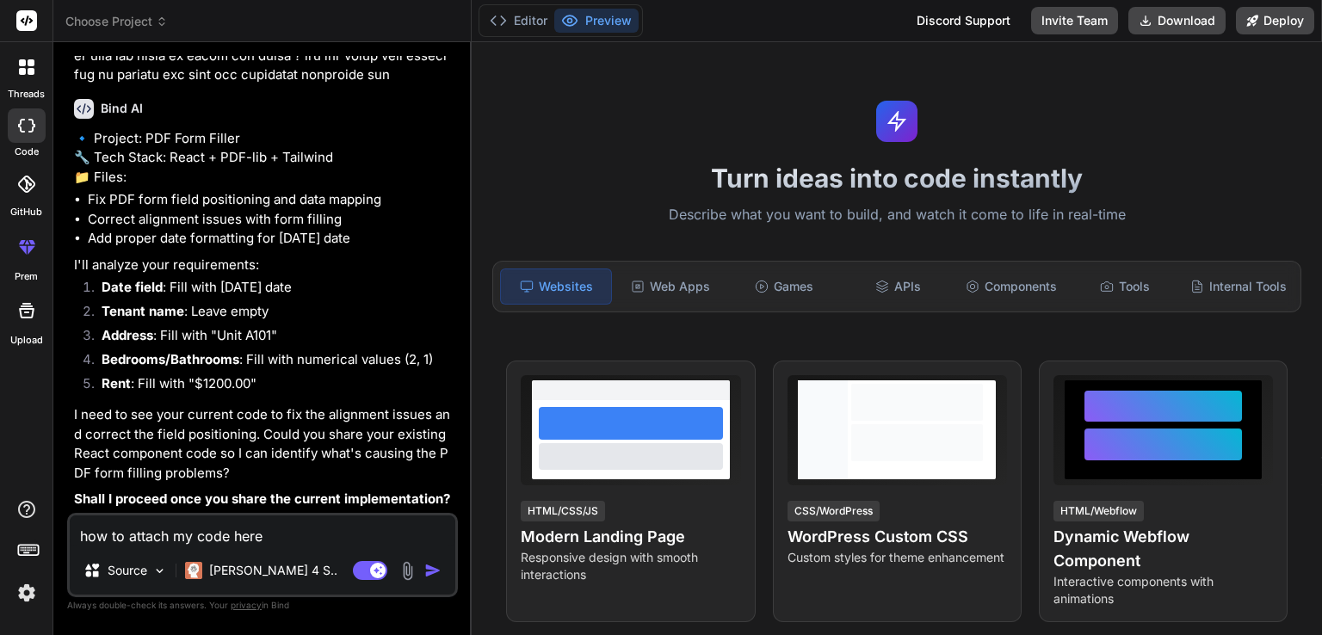
scroll to position [788, 0]
click at [428, 572] on img "button" at bounding box center [432, 570] width 17 height 17
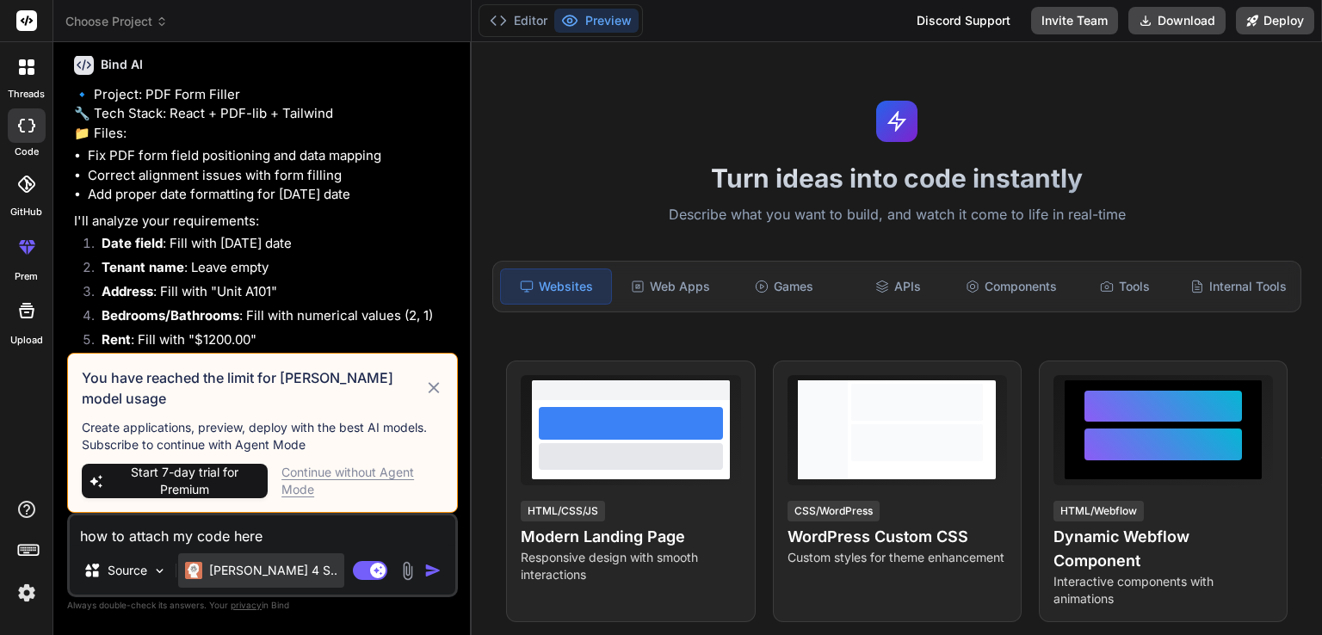
click at [229, 577] on p "[PERSON_NAME] 4 S.." at bounding box center [273, 570] width 128 height 17
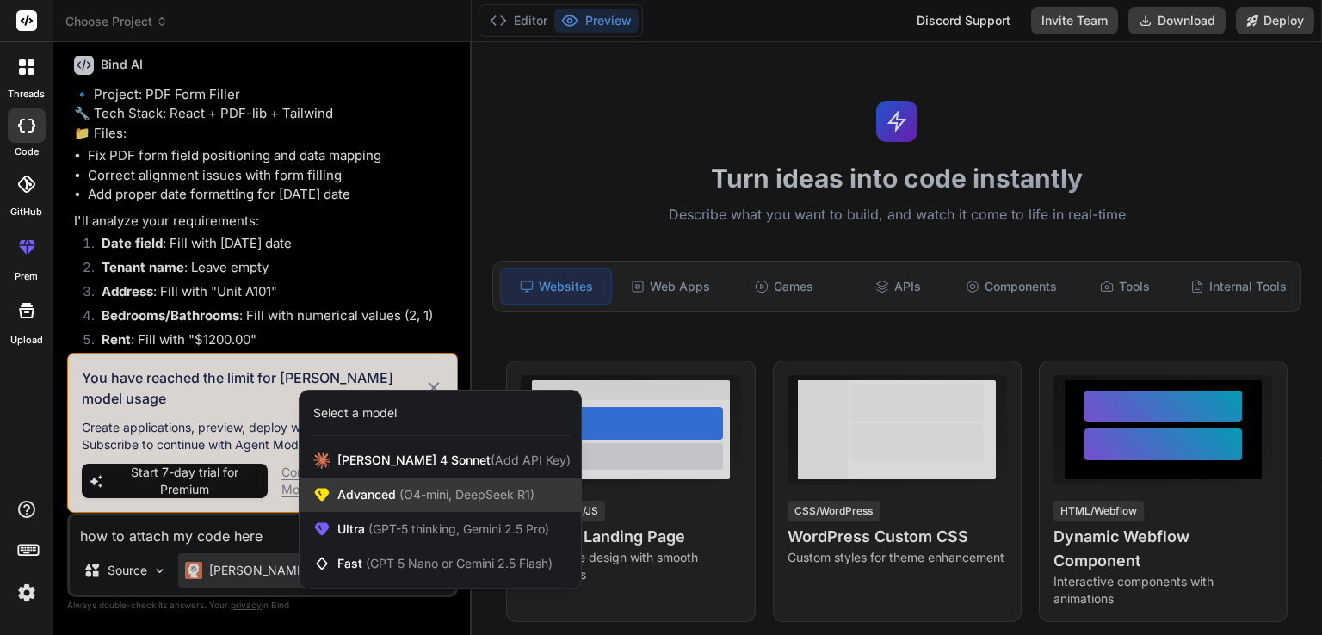
click at [382, 499] on span "Advanced (O4-mini, DeepSeek R1)" at bounding box center [435, 494] width 197 height 17
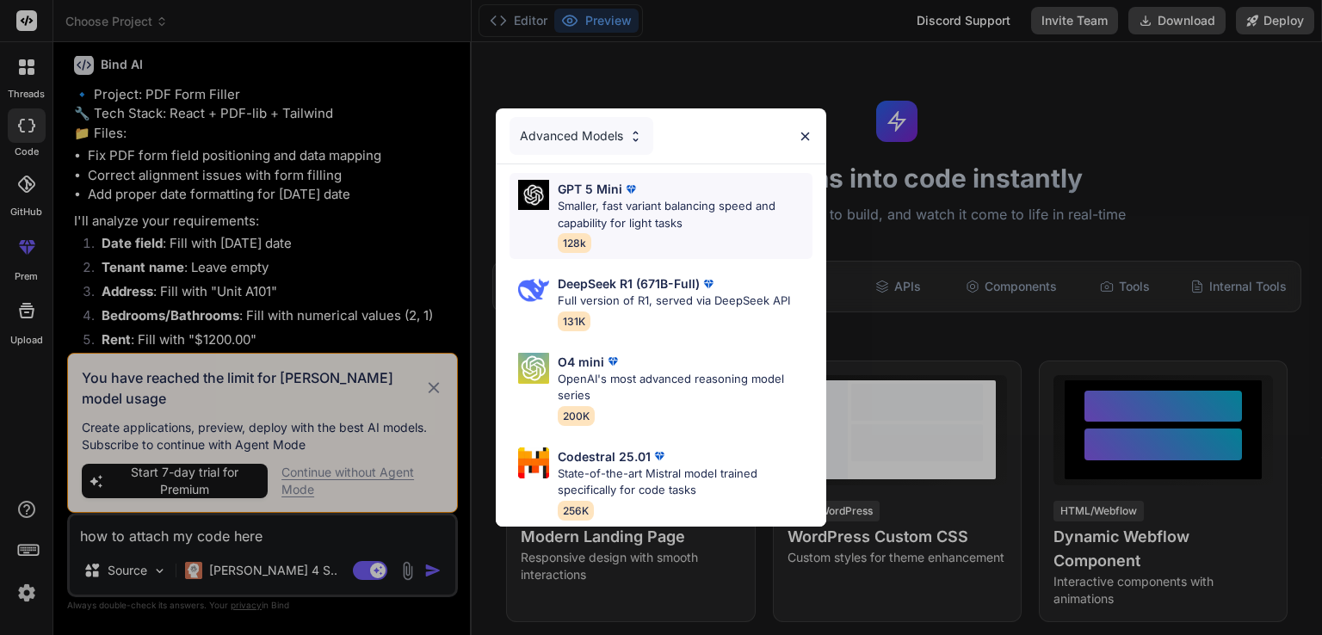
click at [603, 207] on p "Smaller, fast variant balancing speed and capability for light tasks" at bounding box center [685, 215] width 255 height 34
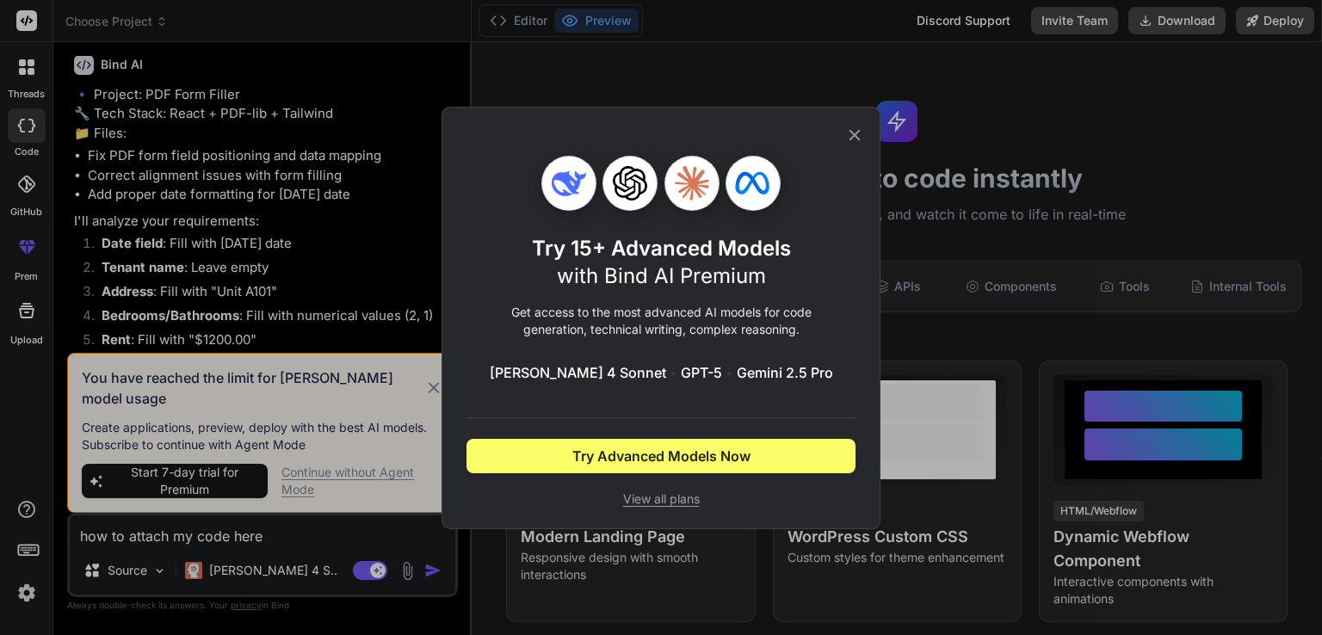
click at [856, 131] on icon at bounding box center [854, 135] width 19 height 19
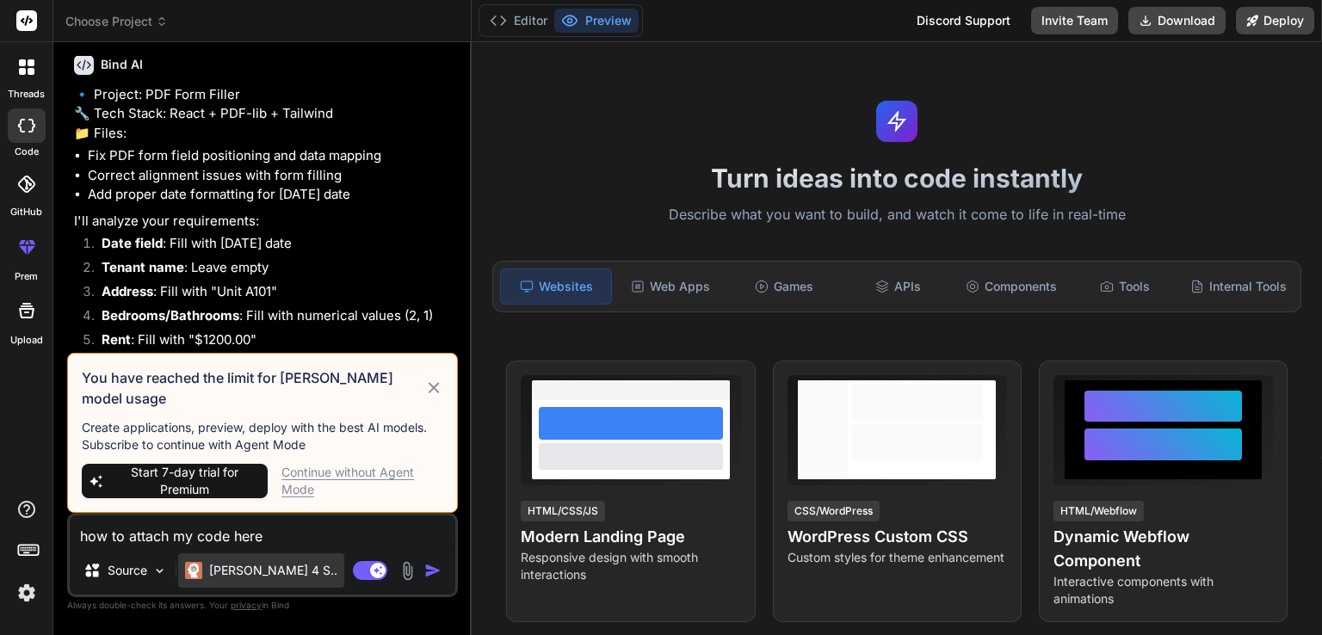
click at [261, 569] on p "[PERSON_NAME] 4 S.." at bounding box center [273, 570] width 128 height 17
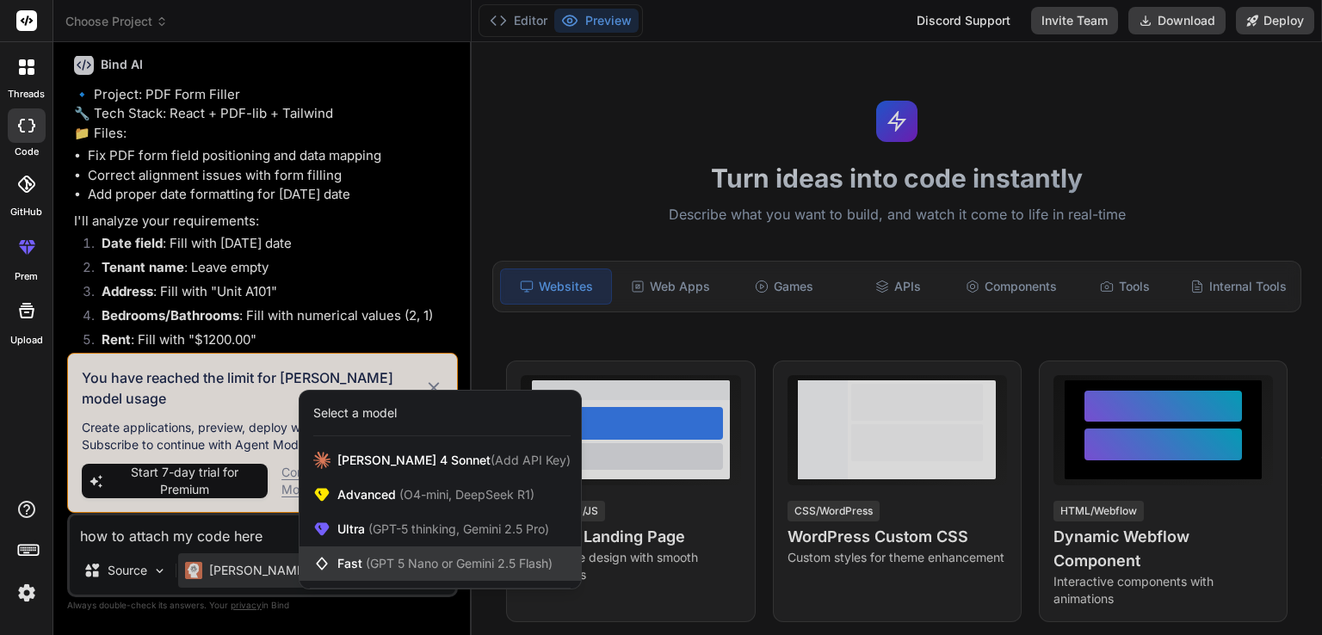
click at [382, 563] on span "(GPT 5 Nano or Gemini 2.5 Flash)" at bounding box center [459, 563] width 187 height 15
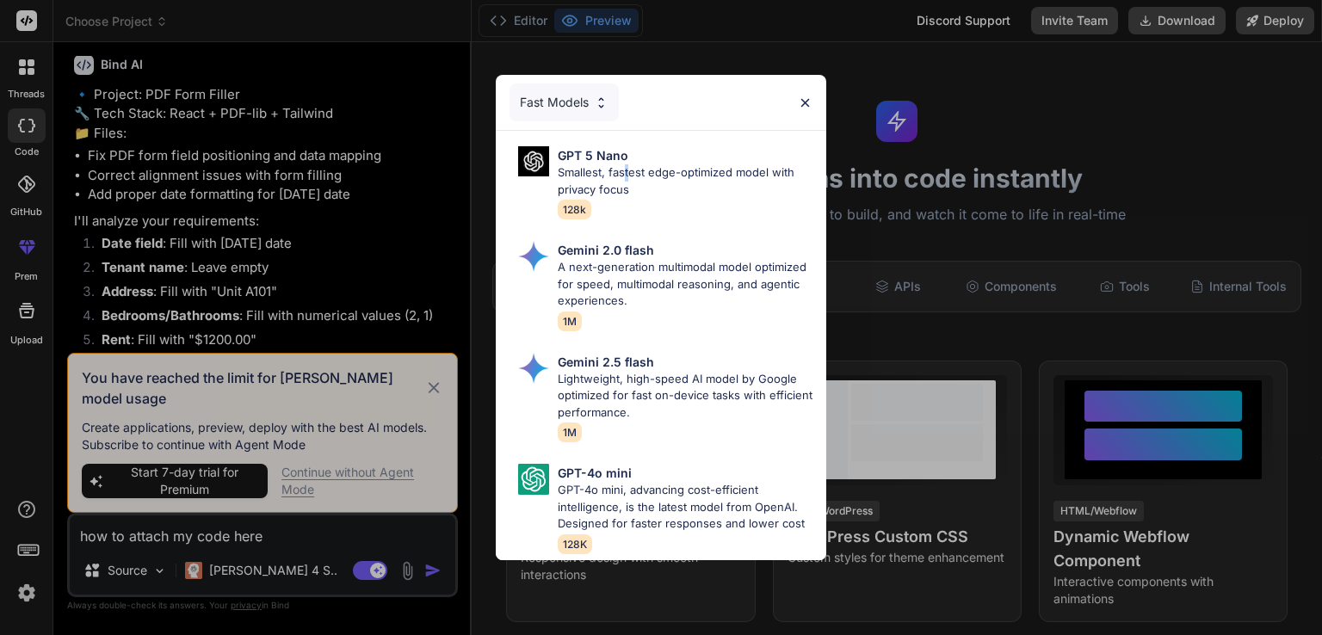
click at [627, 166] on p "Smallest, fastest edge-optimized model with privacy focus" at bounding box center [685, 181] width 255 height 34
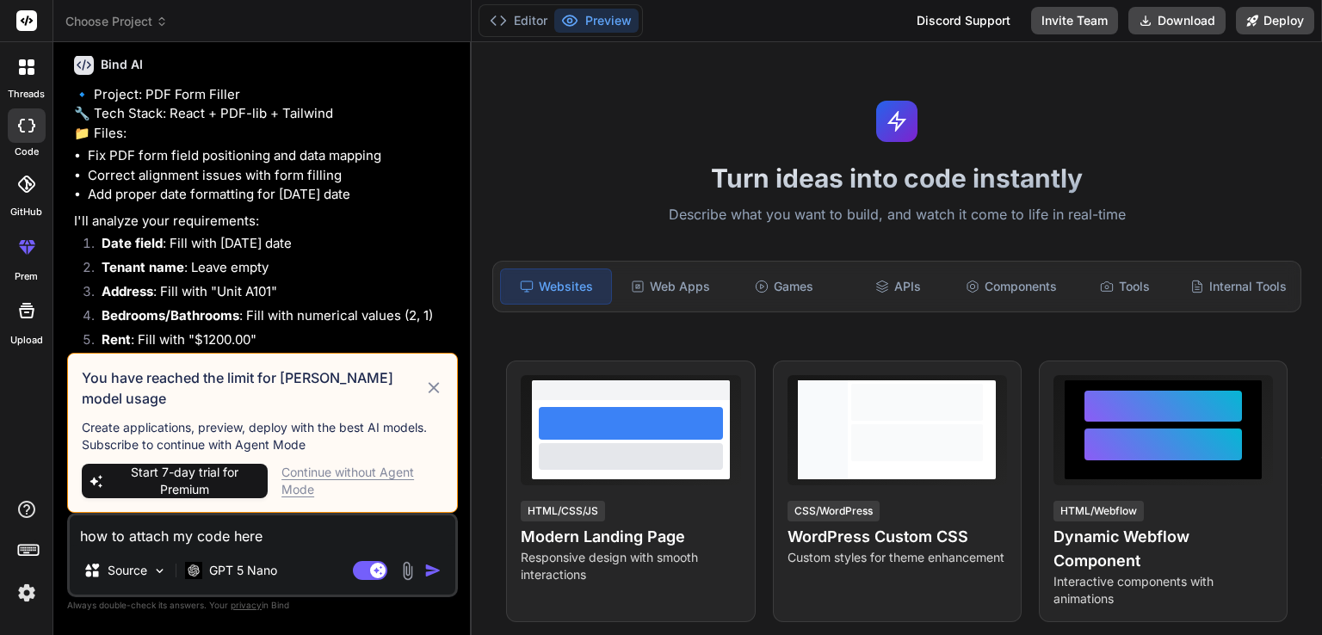
click at [293, 531] on textarea "how to attach my code here" at bounding box center [263, 531] width 386 height 31
click at [431, 569] on img "button" at bounding box center [432, 570] width 17 height 17
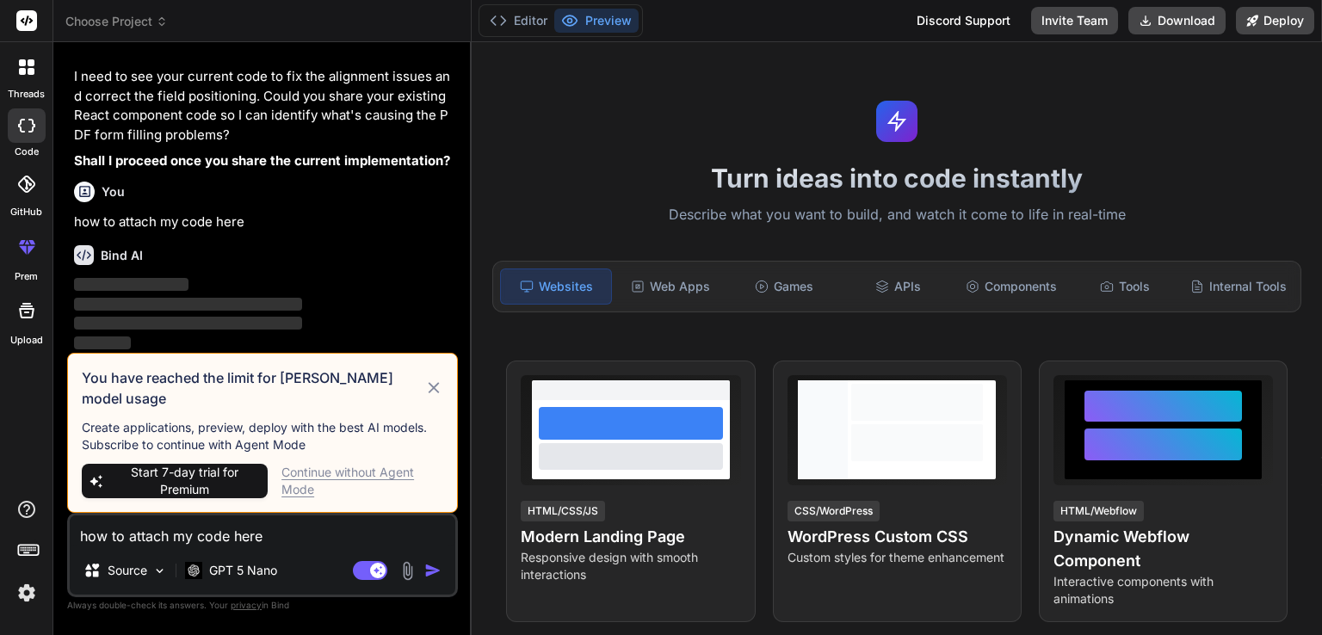
scroll to position [1105, 0]
click at [435, 399] on icon at bounding box center [434, 388] width 20 height 21
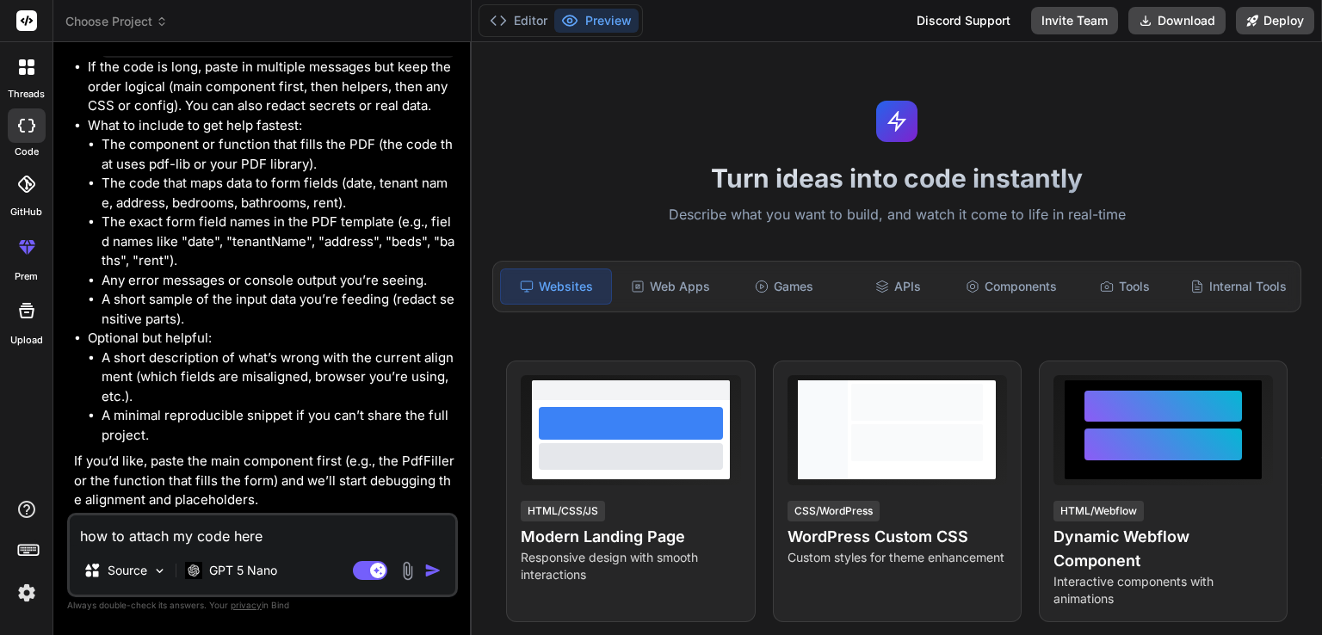
scroll to position [1817, 0]
click at [146, 568] on p "Source" at bounding box center [128, 570] width 40 height 17
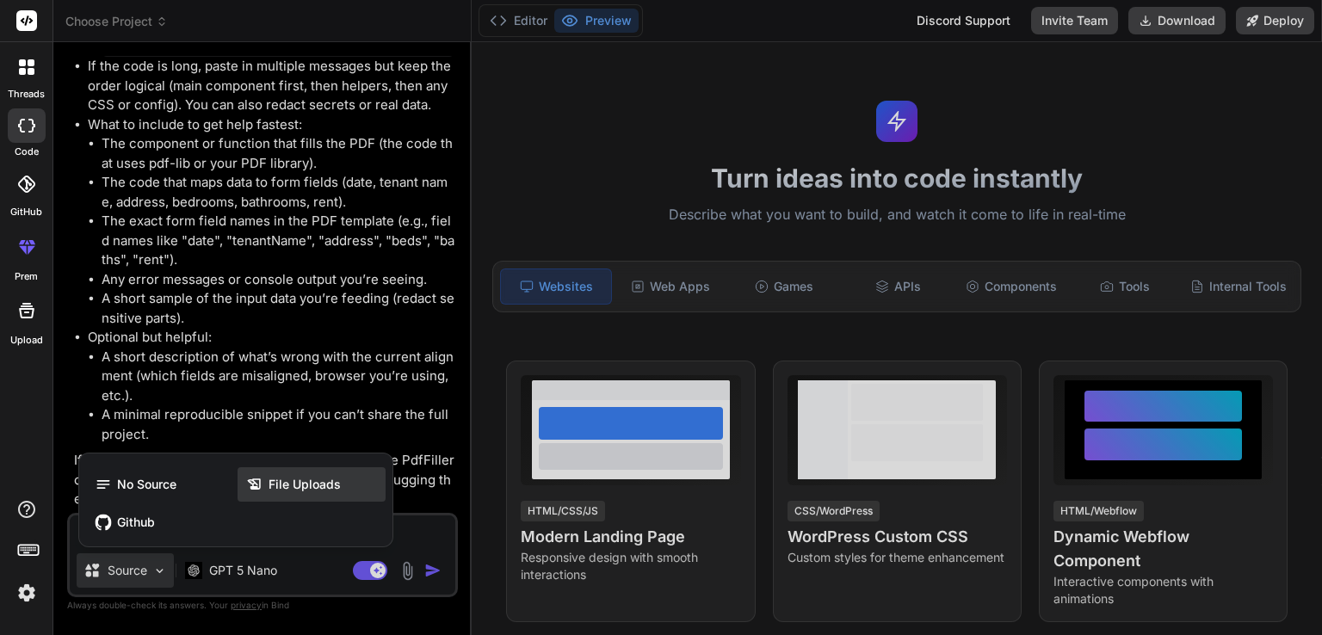
click at [293, 483] on span "File Uploads" at bounding box center [305, 484] width 72 height 17
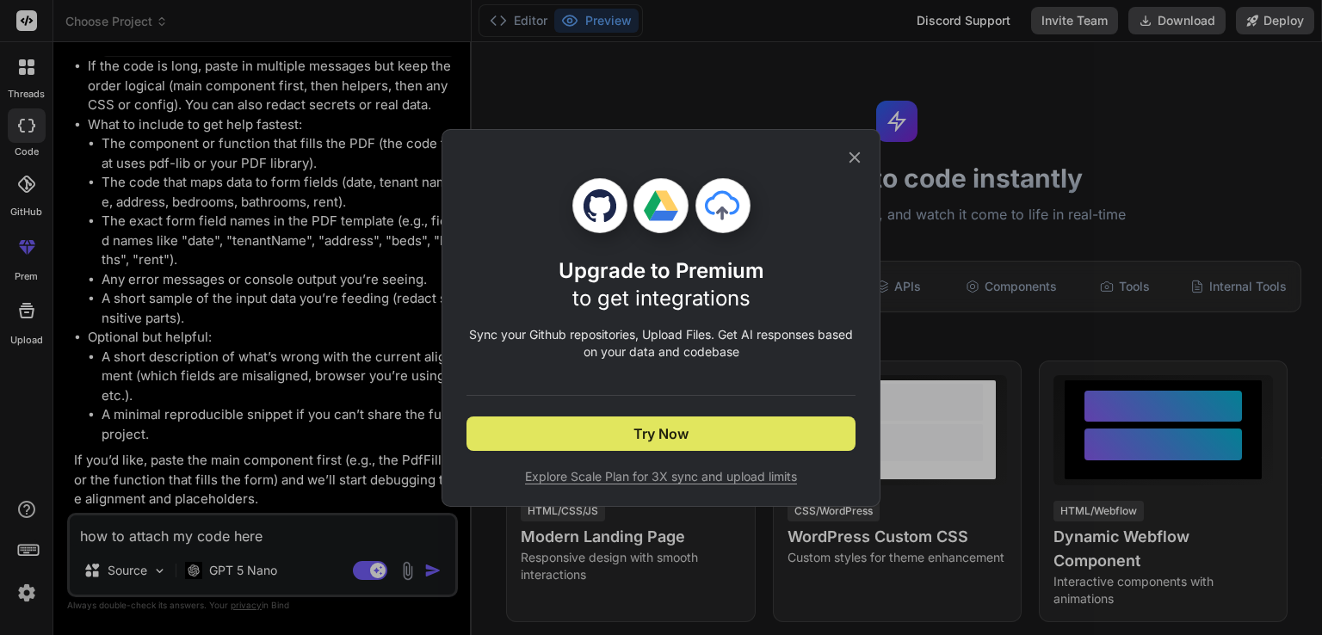
click at [658, 431] on span "Try Now" at bounding box center [660, 433] width 55 height 21
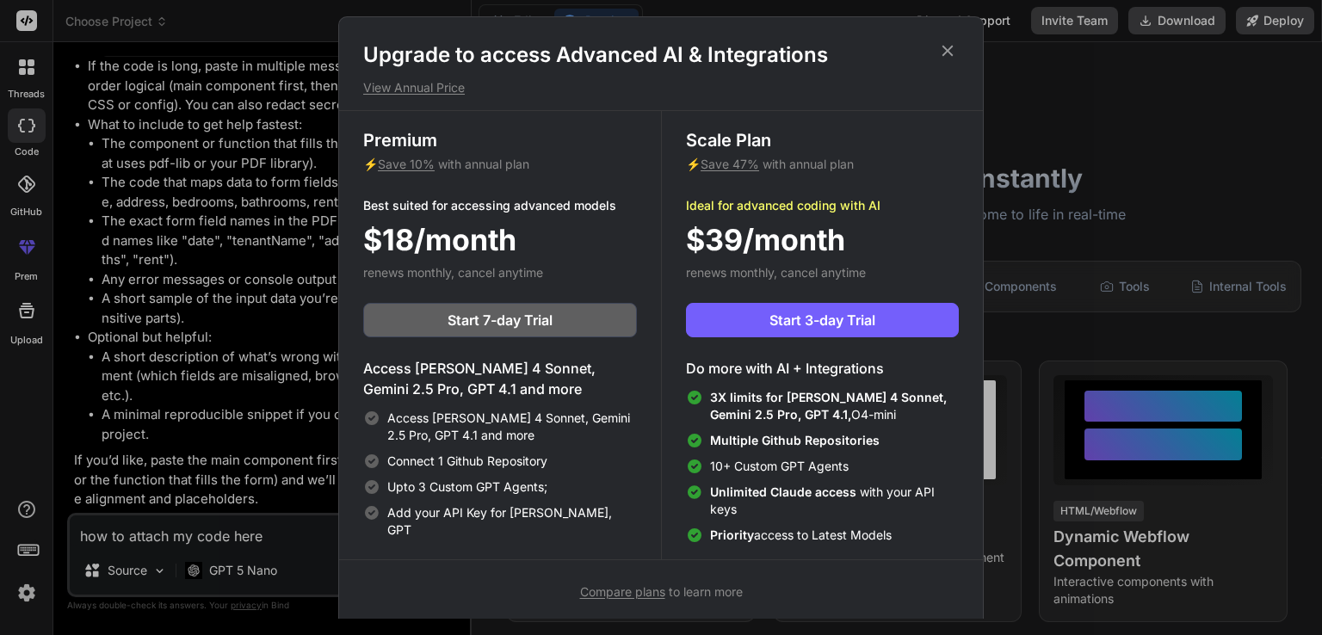
drag, startPoint x: 942, startPoint y: 56, endPoint x: 936, endPoint y: 64, distance: 10.4
click at [942, 56] on icon at bounding box center [947, 50] width 19 height 19
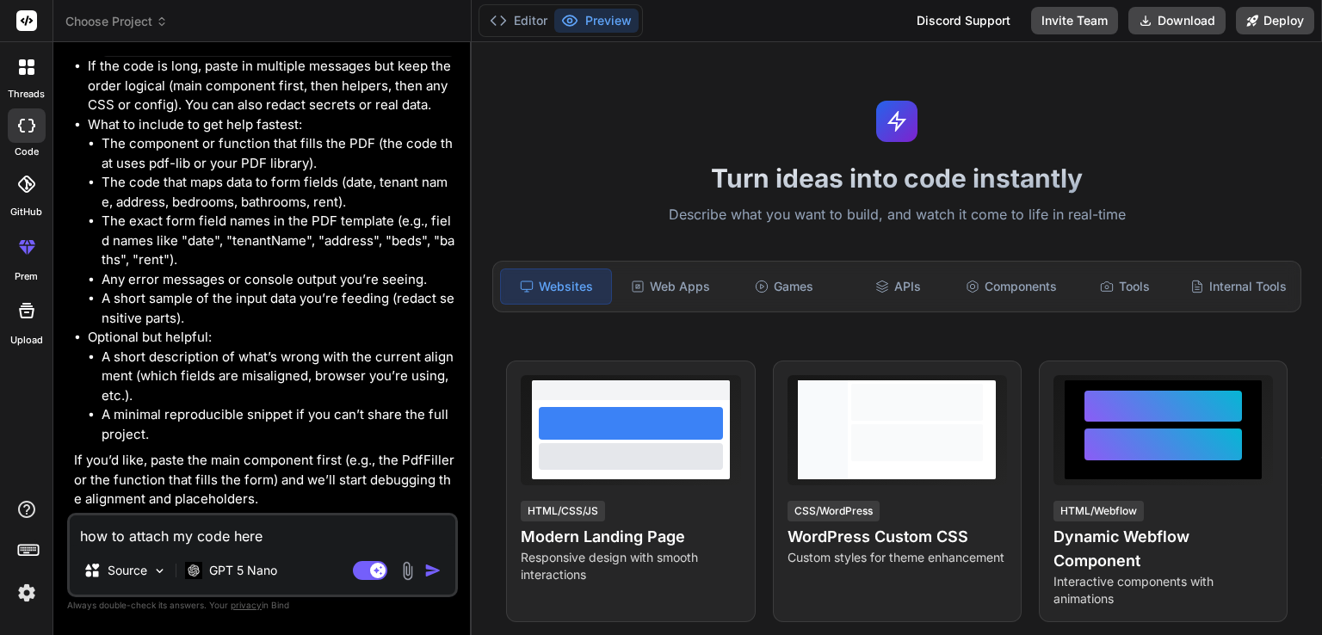
click at [414, 572] on img at bounding box center [408, 571] width 20 height 20
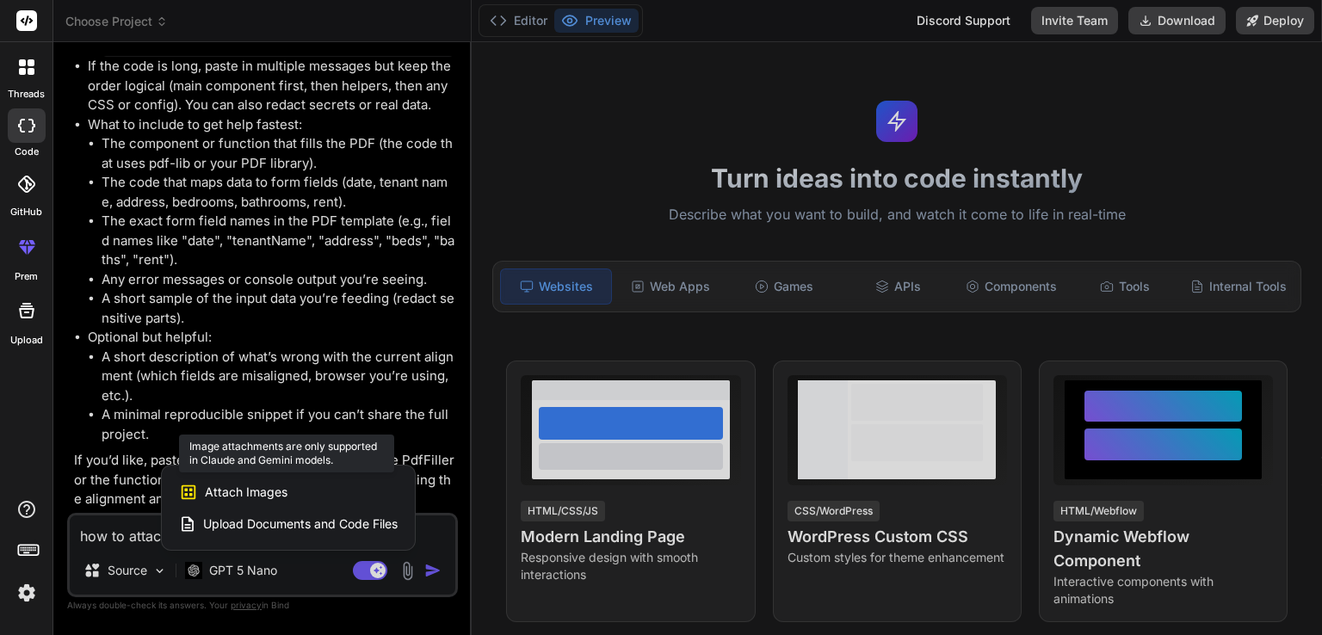
click at [312, 497] on div "Attach Images Image attachments are only supported in Claude and Gemini models." at bounding box center [288, 492] width 219 height 33
click at [275, 494] on span "Attach Images" at bounding box center [246, 492] width 83 height 17
click at [397, 565] on div at bounding box center [661, 317] width 1322 height 635
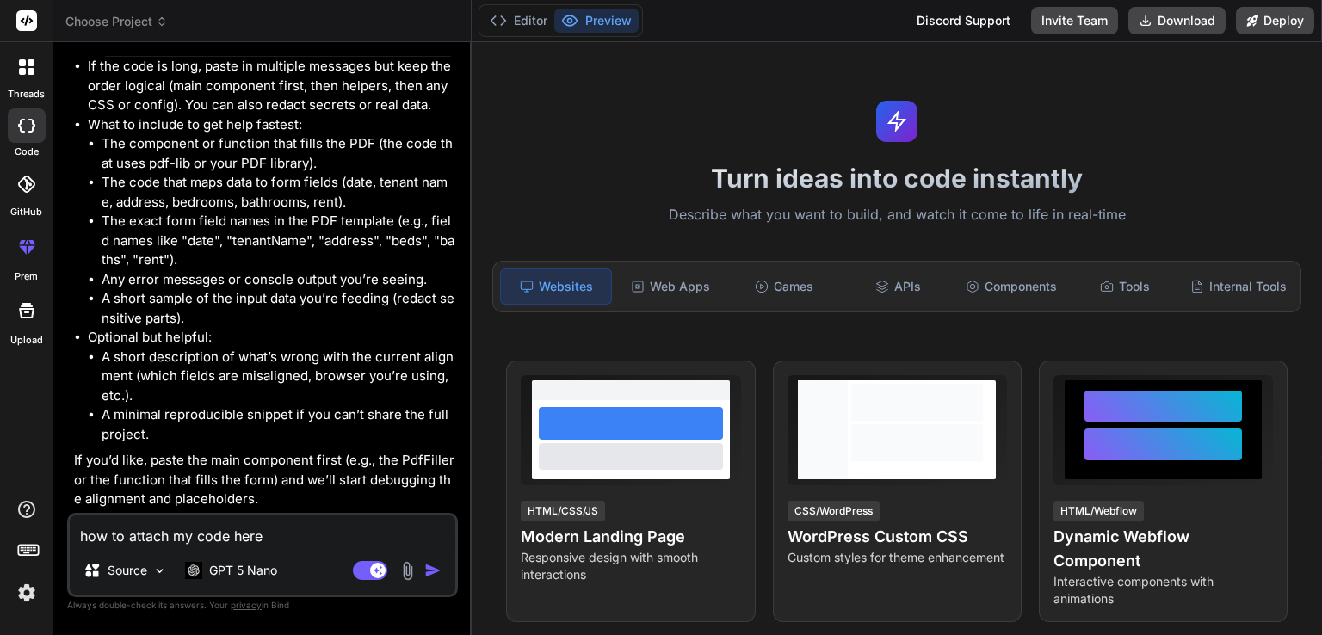
click at [405, 570] on img at bounding box center [408, 571] width 20 height 20
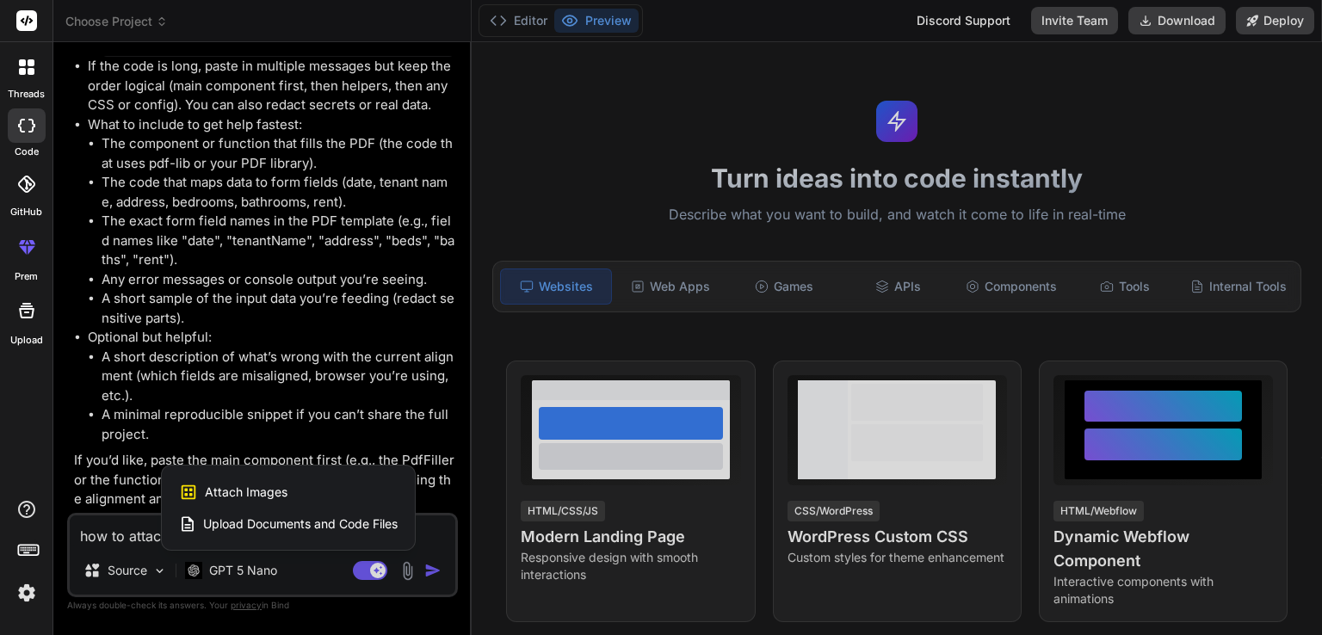
click at [382, 516] on span "Upload Documents and Code Files" at bounding box center [300, 524] width 195 height 17
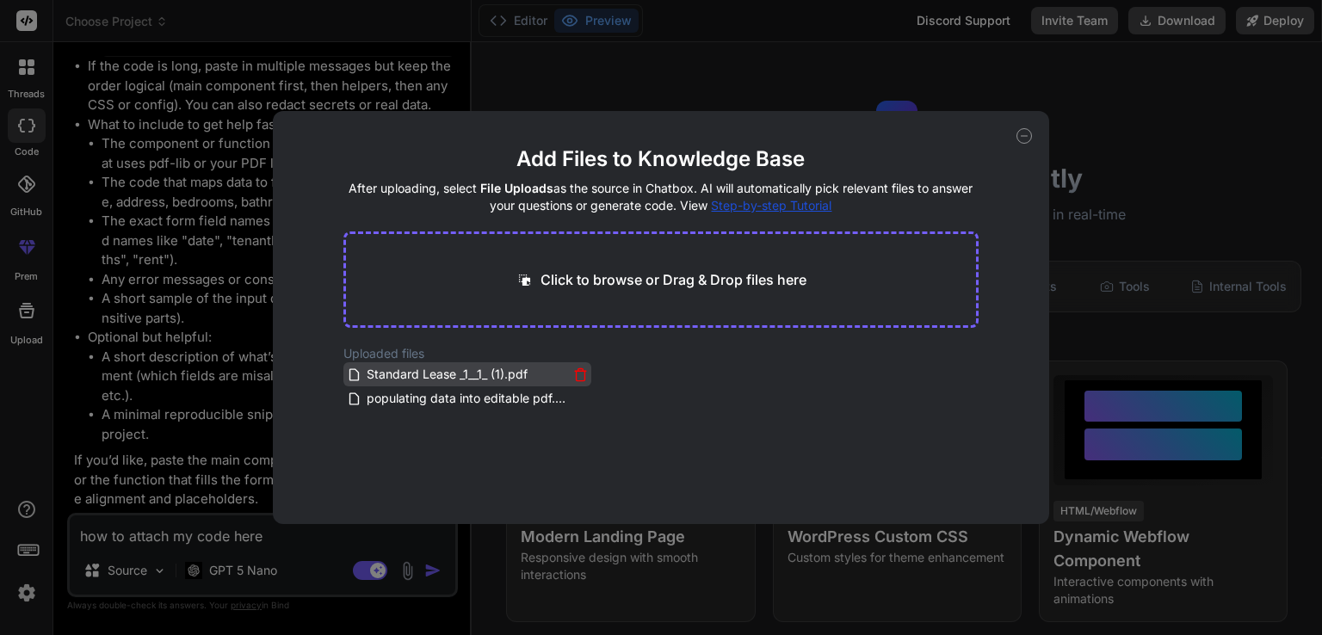
click at [464, 380] on span "Standard Lease _1__1_ (1).pdf" at bounding box center [447, 374] width 164 height 21
click at [789, 204] on span "Step-by-step Tutorial" at bounding box center [771, 205] width 121 height 15
click at [692, 276] on p "Click to browse or Drag & Drop files here" at bounding box center [674, 279] width 266 height 21
drag, startPoint x: 433, startPoint y: 369, endPoint x: 590, endPoint y: 303, distance: 170.1
click at [590, 303] on main "Add Files to Knowledge Base After uploading, select File Uploads as the source …" at bounding box center [661, 334] width 636 height 379
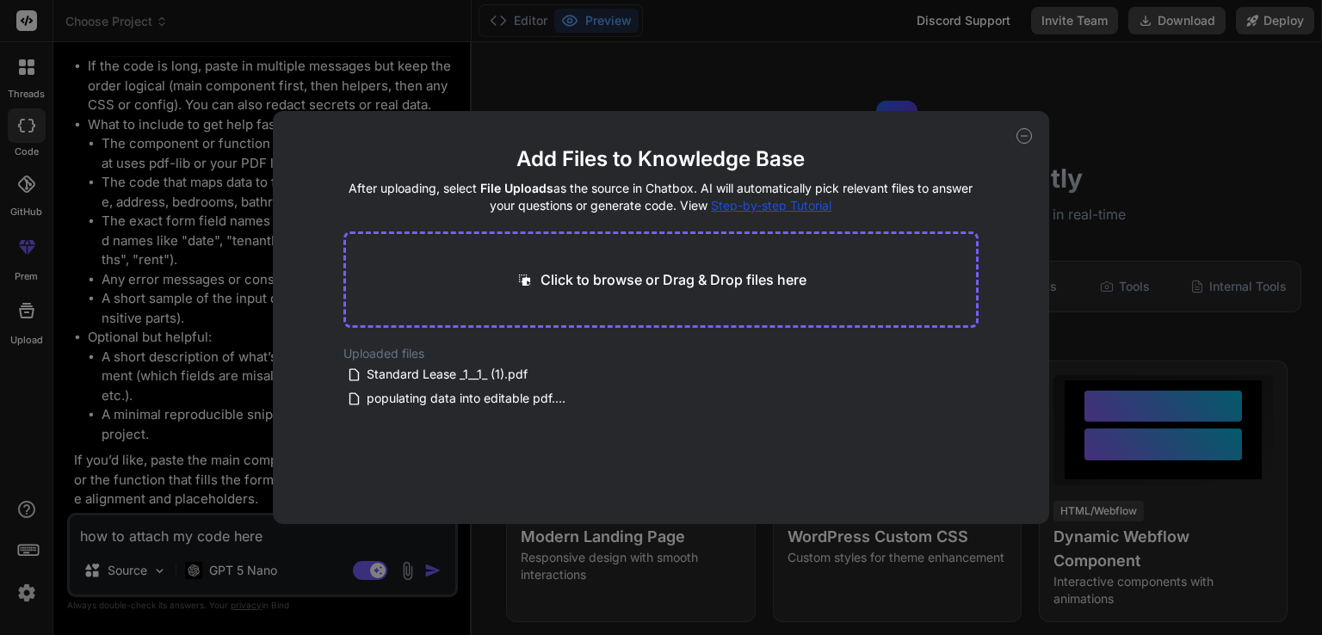
drag, startPoint x: 450, startPoint y: 380, endPoint x: 630, endPoint y: 269, distance: 211.4
click at [630, 269] on main "Add Files to Knowledge Base After uploading, select File Uploads as the source …" at bounding box center [661, 334] width 636 height 379
drag, startPoint x: 400, startPoint y: 374, endPoint x: 389, endPoint y: 385, distance: 15.8
click at [352, 495] on main "Add Files to Knowledge Base After uploading, select File Uploads as the source …" at bounding box center [661, 334] width 636 height 379
drag, startPoint x: 392, startPoint y: 380, endPoint x: 97, endPoint y: 402, distance: 296.1
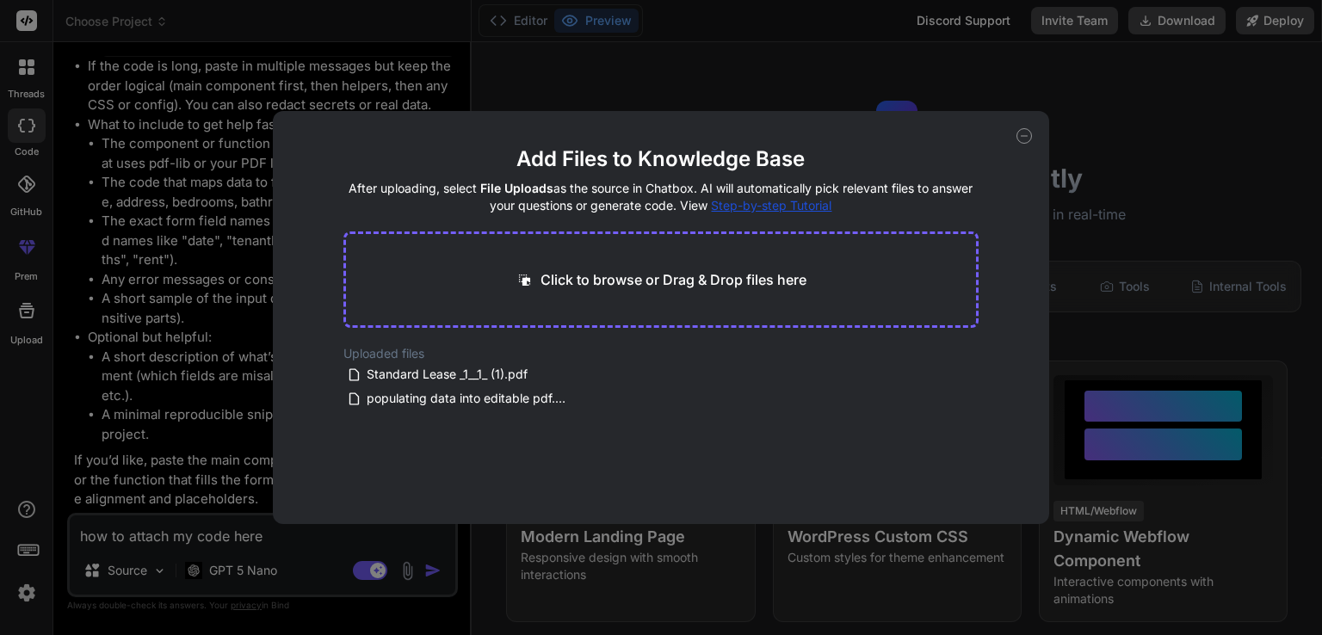
click at [97, 402] on div "Add Files to Knowledge Base After uploading, select File Uploads as the source …" at bounding box center [661, 317] width 1322 height 635
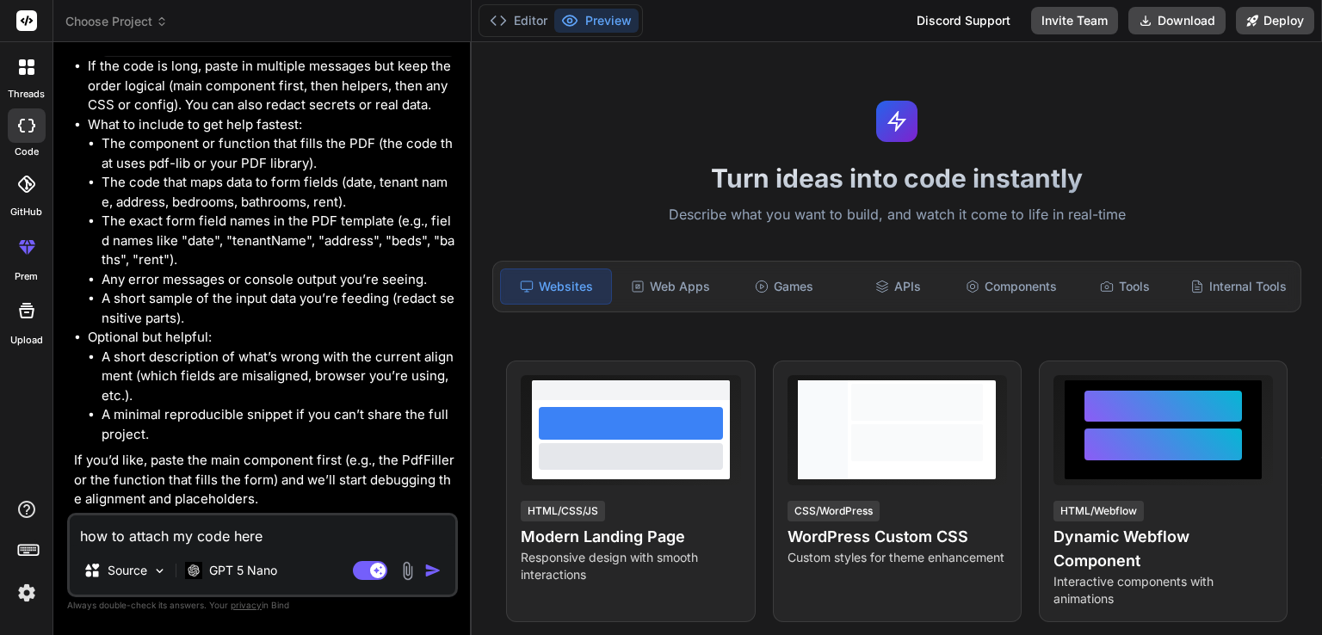
click at [266, 537] on textarea "how to attach my code here" at bounding box center [263, 531] width 386 height 31
click at [405, 583] on div "Source GPT 5 Nano" at bounding box center [263, 573] width 386 height 41
click at [413, 576] on img at bounding box center [408, 571] width 20 height 20
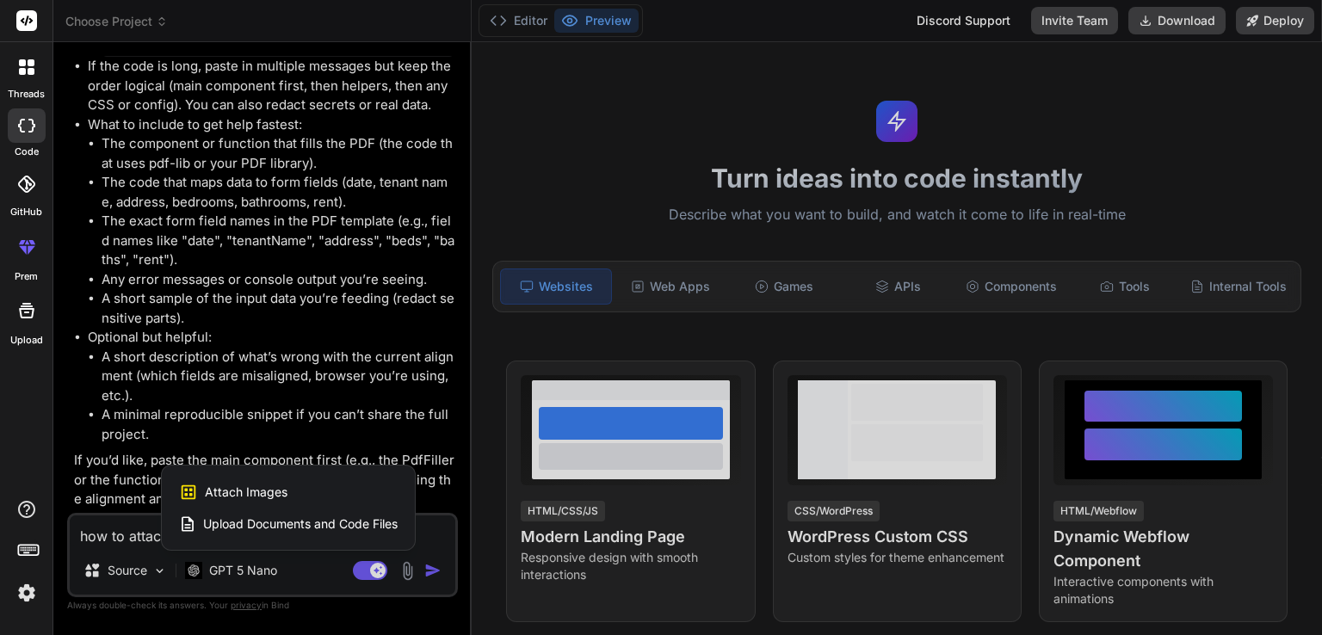
click at [287, 359] on div at bounding box center [661, 317] width 1322 height 635
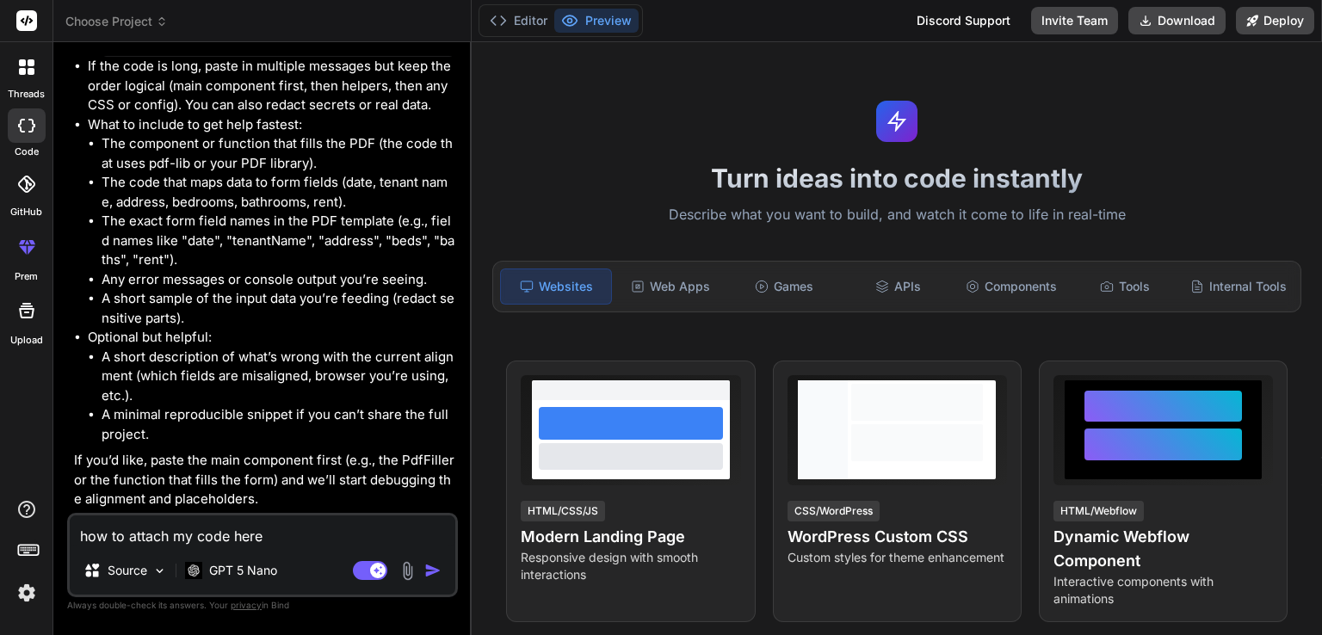
click at [31, 322] on div at bounding box center [26, 310] width 41 height 41
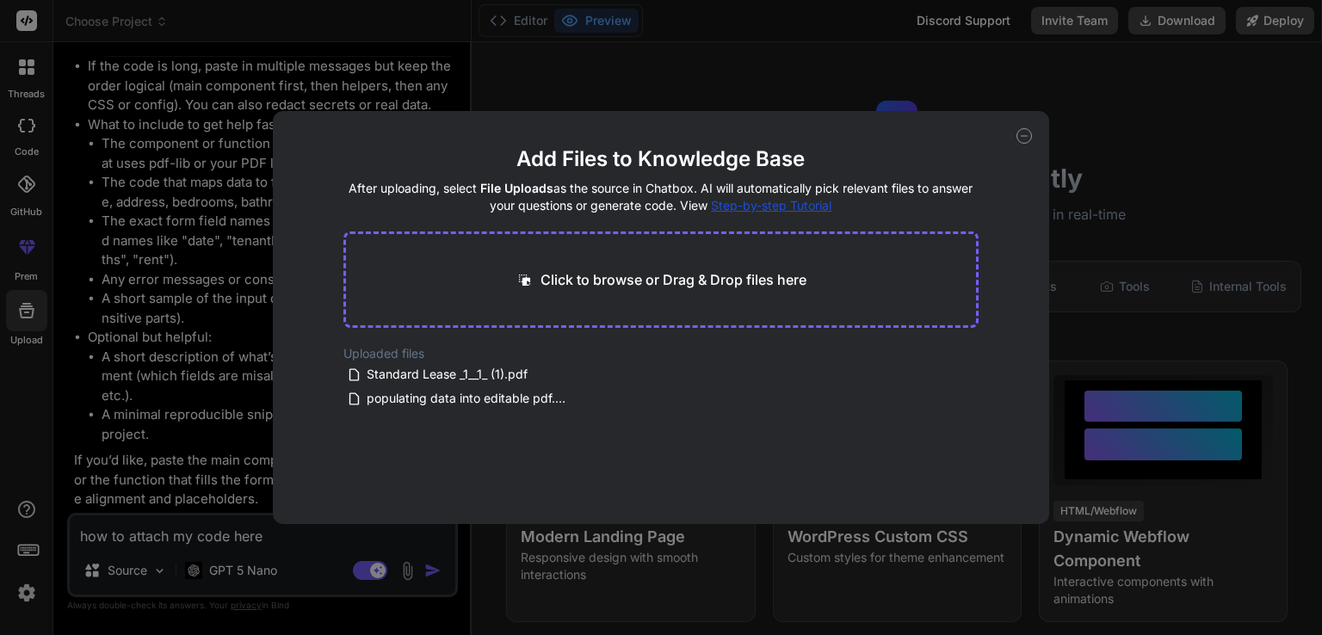
drag, startPoint x: 448, startPoint y: 375, endPoint x: 537, endPoint y: 280, distance: 130.9
click at [537, 280] on main "Add Files to Knowledge Base After uploading, select File Uploads as the source …" at bounding box center [661, 334] width 636 height 379
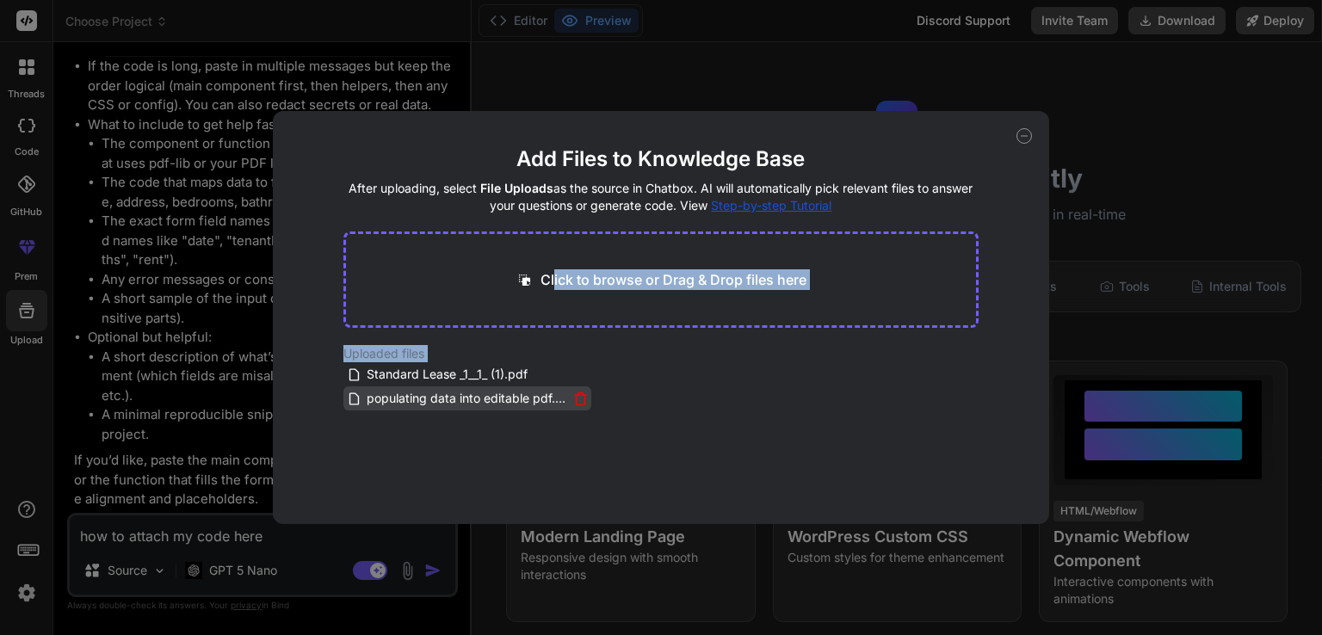
drag, startPoint x: 554, startPoint y: 263, endPoint x: 419, endPoint y: 391, distance: 185.7
click at [419, 391] on main "Add Files to Knowledge Base After uploading, select File Uploads as the source …" at bounding box center [661, 334] width 636 height 379
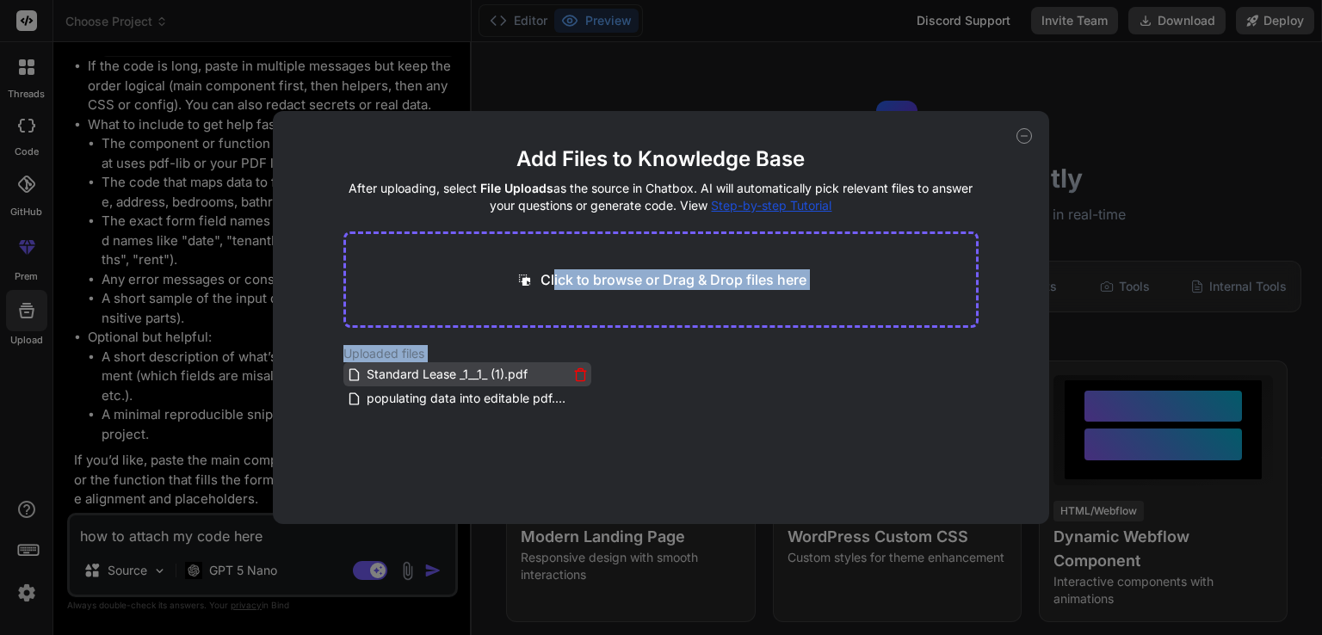
click at [436, 375] on span "Standard Lease _1__1_ (1).pdf" at bounding box center [447, 374] width 164 height 21
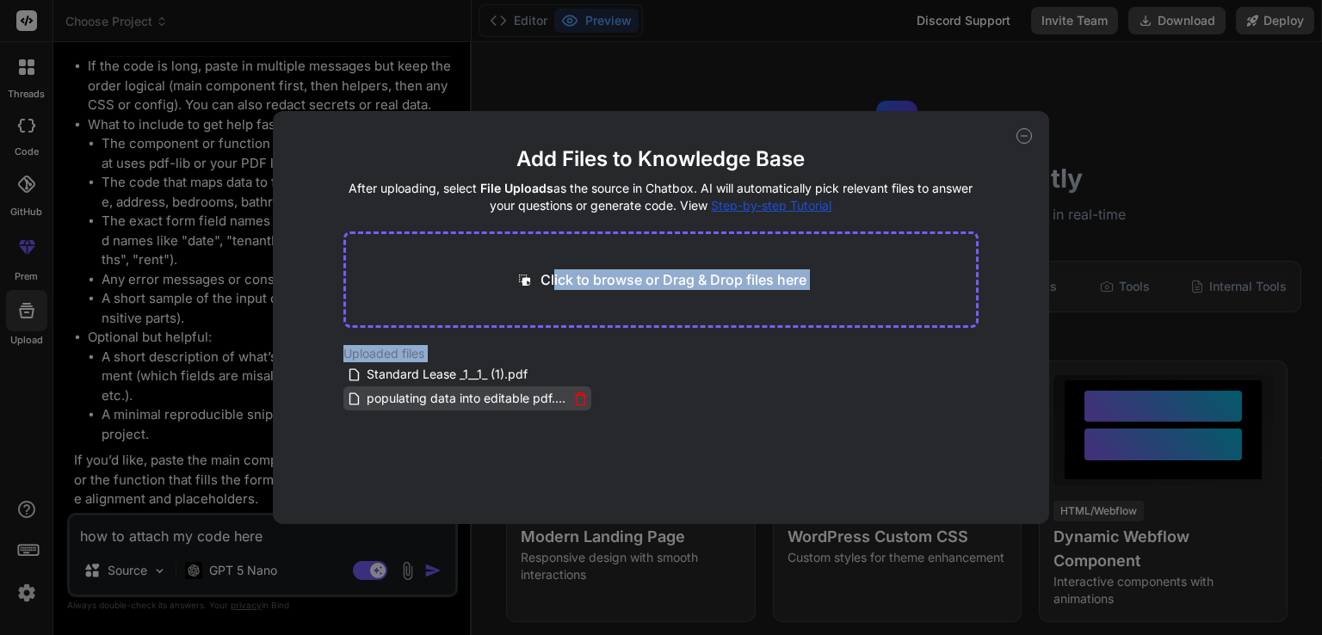
click at [451, 396] on span "populating data into editable pdf.txt" at bounding box center [466, 398] width 203 height 21
click at [775, 428] on main "Add Files to Knowledge Base After uploading, select File Uploads as the source …" at bounding box center [661, 334] width 636 height 379
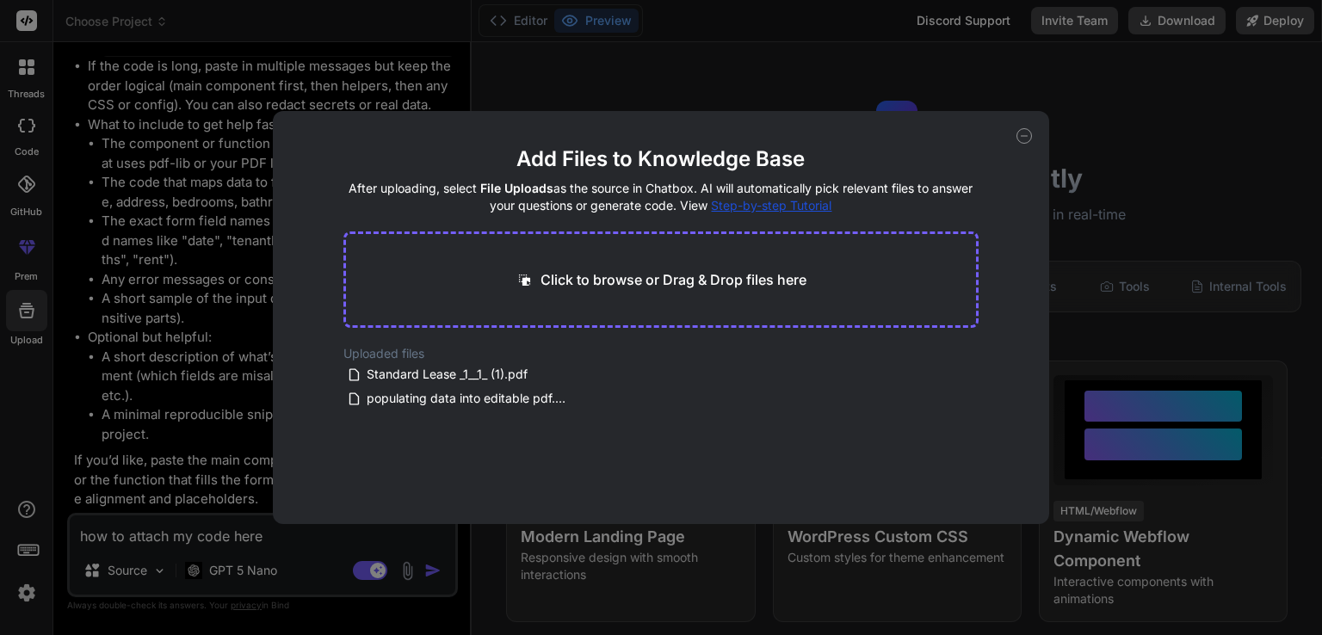
click at [878, 200] on h4 "After uploading, select File Uploads as the source in Chatbox. AI will automati…" at bounding box center [661, 197] width 636 height 34
click at [1019, 128] on div "Add Files to Knowledge Base After uploading, select File Uploads as the source …" at bounding box center [661, 317] width 776 height 413
click at [1023, 139] on icon at bounding box center [1024, 135] width 15 height 15
type textarea "x"
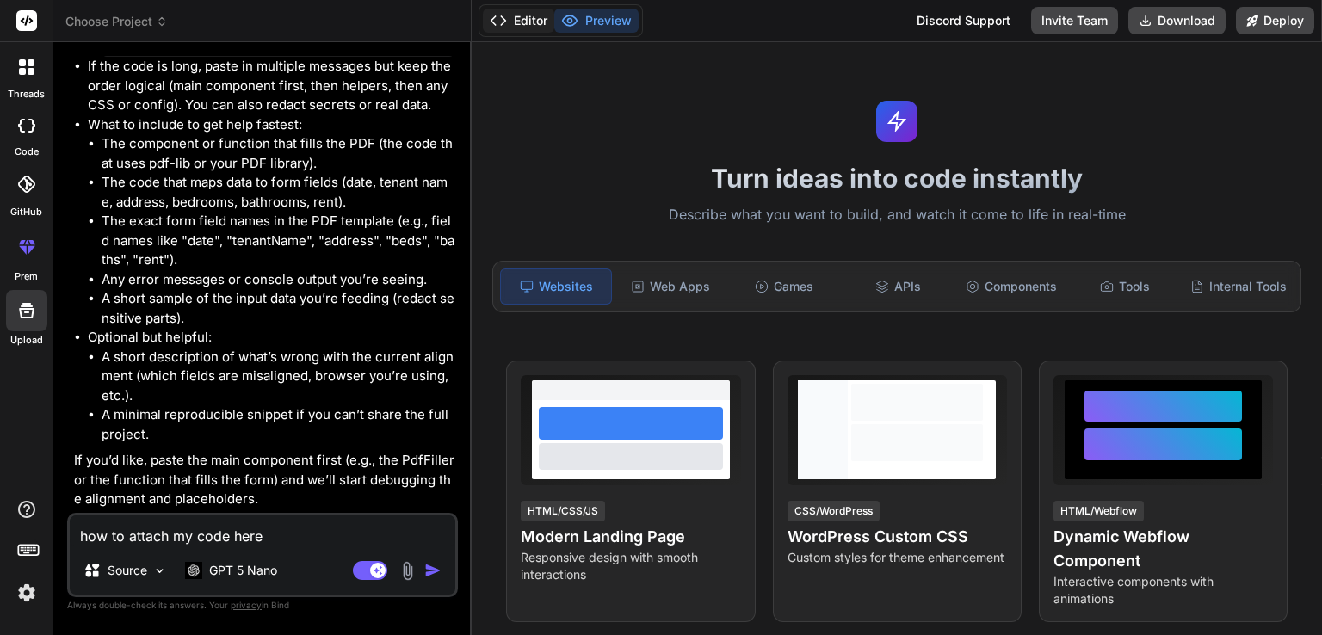
click at [521, 16] on button "Editor" at bounding box center [518, 21] width 71 height 24
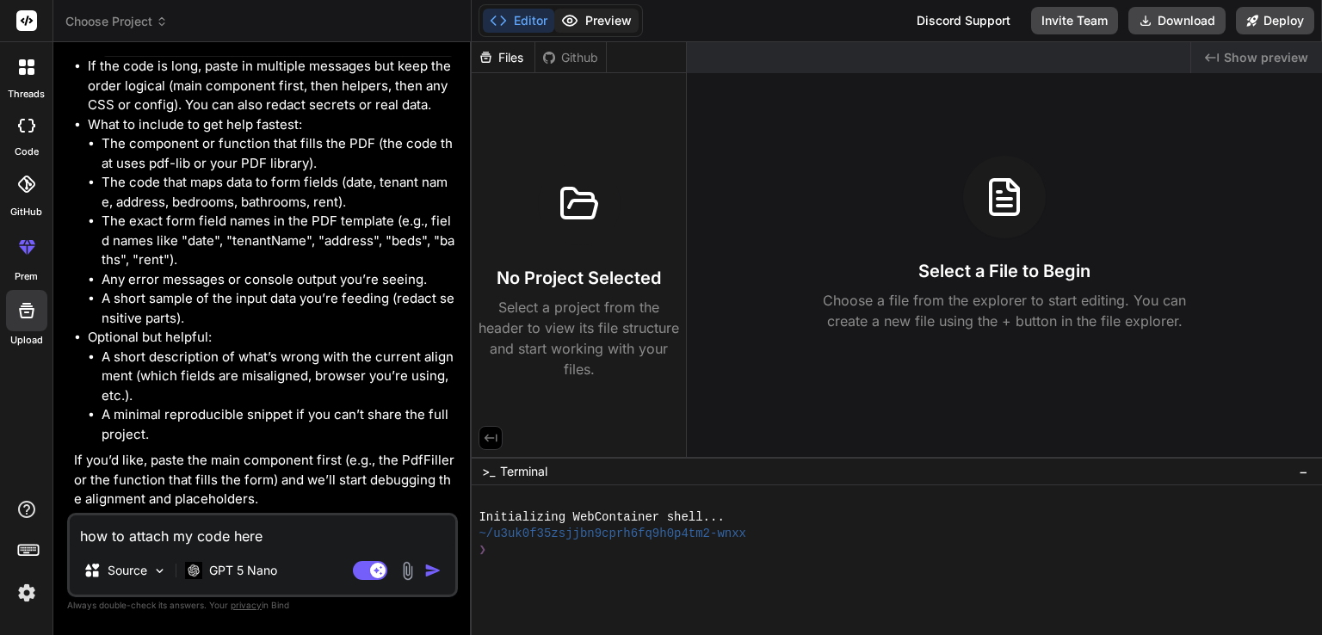
click at [568, 15] on icon at bounding box center [569, 20] width 17 height 17
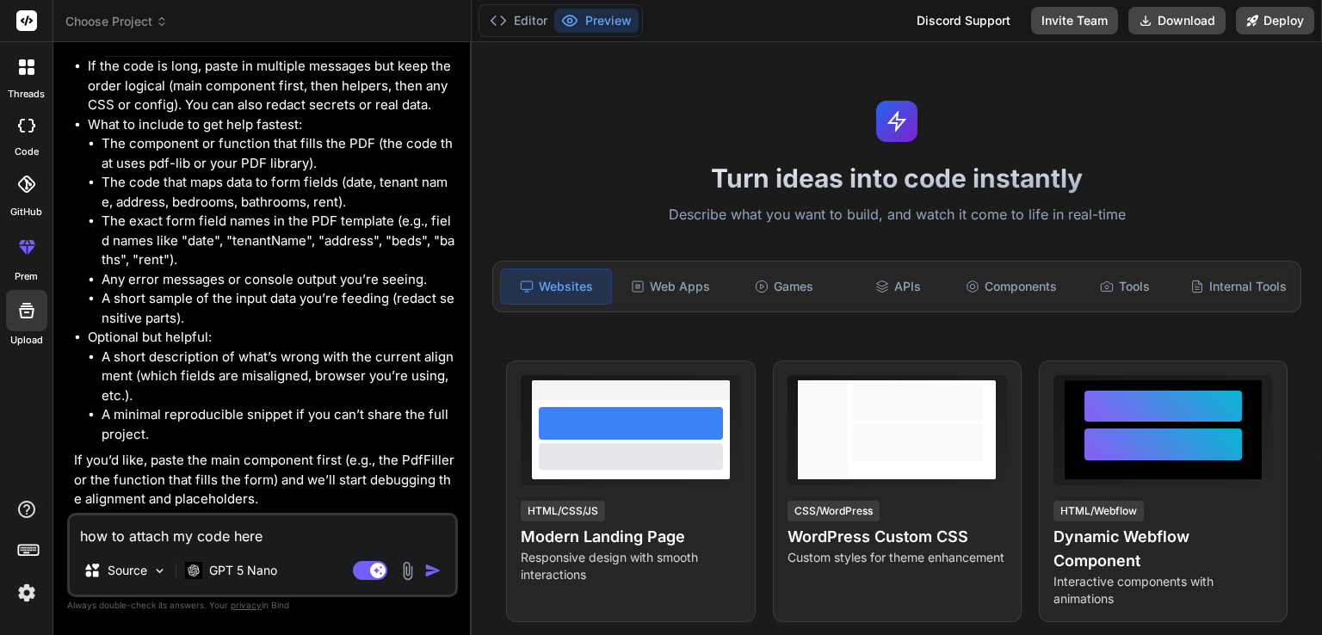
click at [28, 552] on icon at bounding box center [28, 549] width 24 height 24
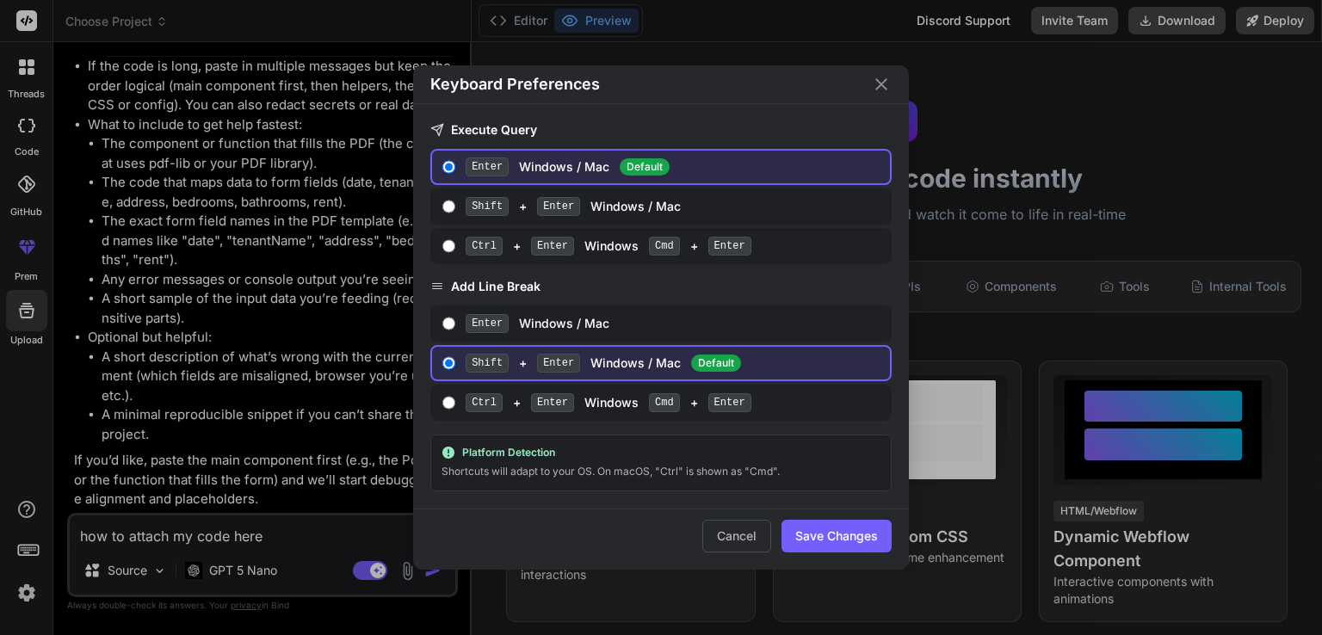
click at [30, 590] on div "Keyboard Preferences Execute Query Enter Windows / Mac Default Shift + Enter Wi…" at bounding box center [661, 317] width 1322 height 635
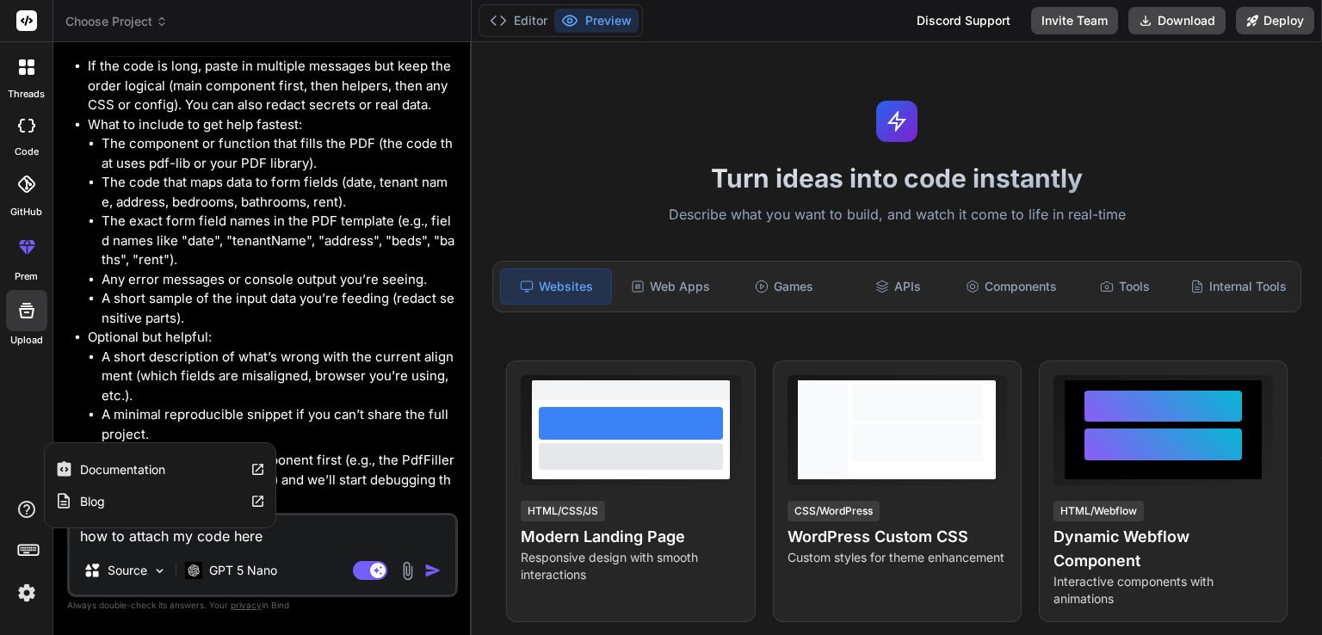
click at [28, 505] on icon at bounding box center [26, 509] width 17 height 17
click at [20, 428] on div "threads code GitHub prem Upload" at bounding box center [26, 317] width 53 height 635
click at [200, 533] on textarea "how to attach my code here" at bounding box center [263, 531] width 386 height 31
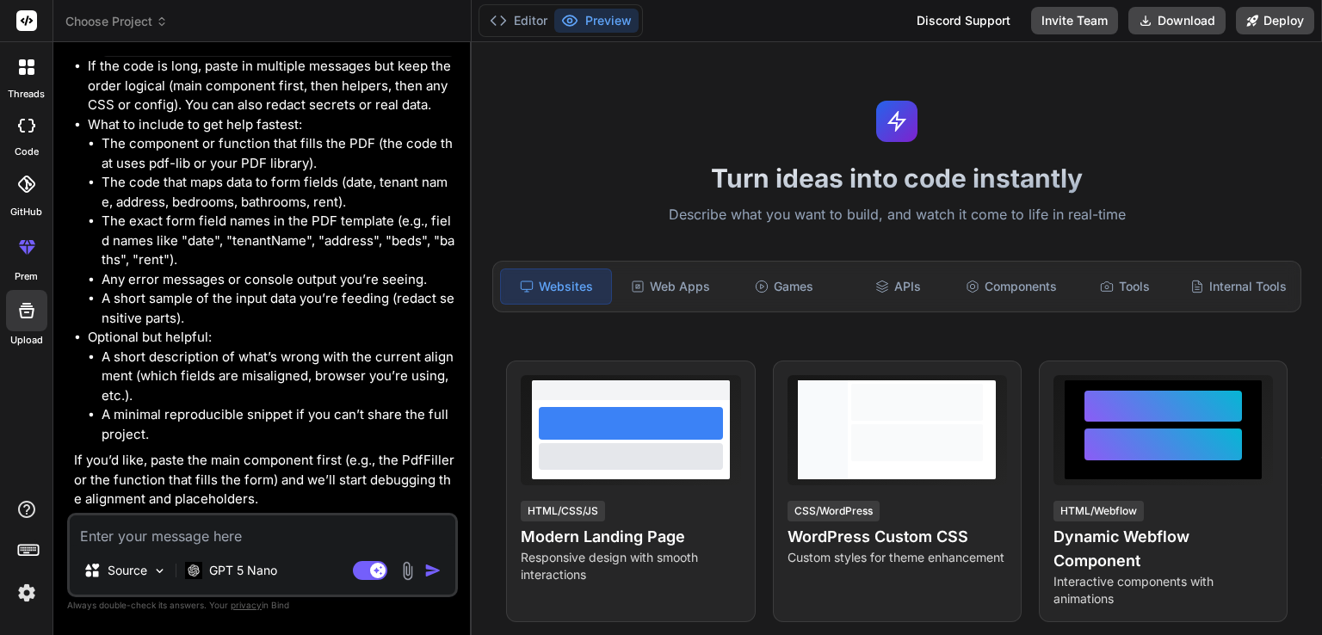
click at [169, 540] on textarea at bounding box center [263, 531] width 386 height 31
paste textarea "loremips dolo.sita { "consecte": 3, "adip": "Elit S714", "doei": 8, "tempo": 3,…"
type textarea "loremips dolo.sita { "consecte": 3, "adip": "Elit S714", "doei": 8, "tempo": 3,…"
type textarea "x"
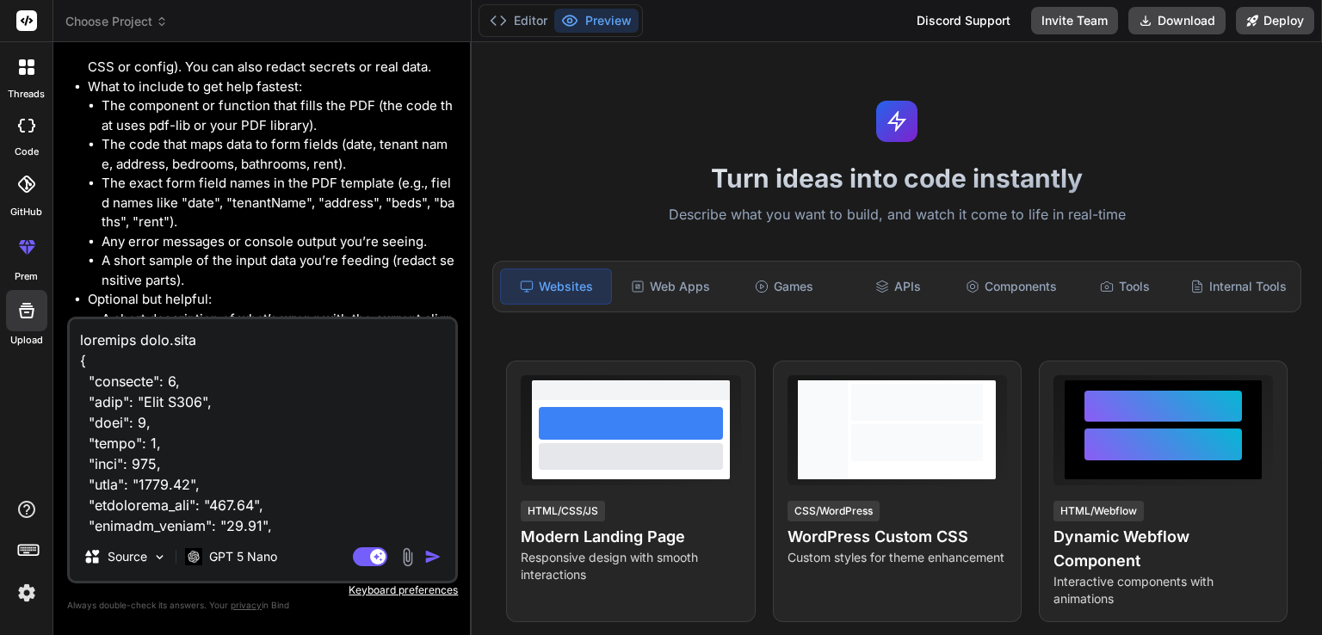
scroll to position [63523, 0]
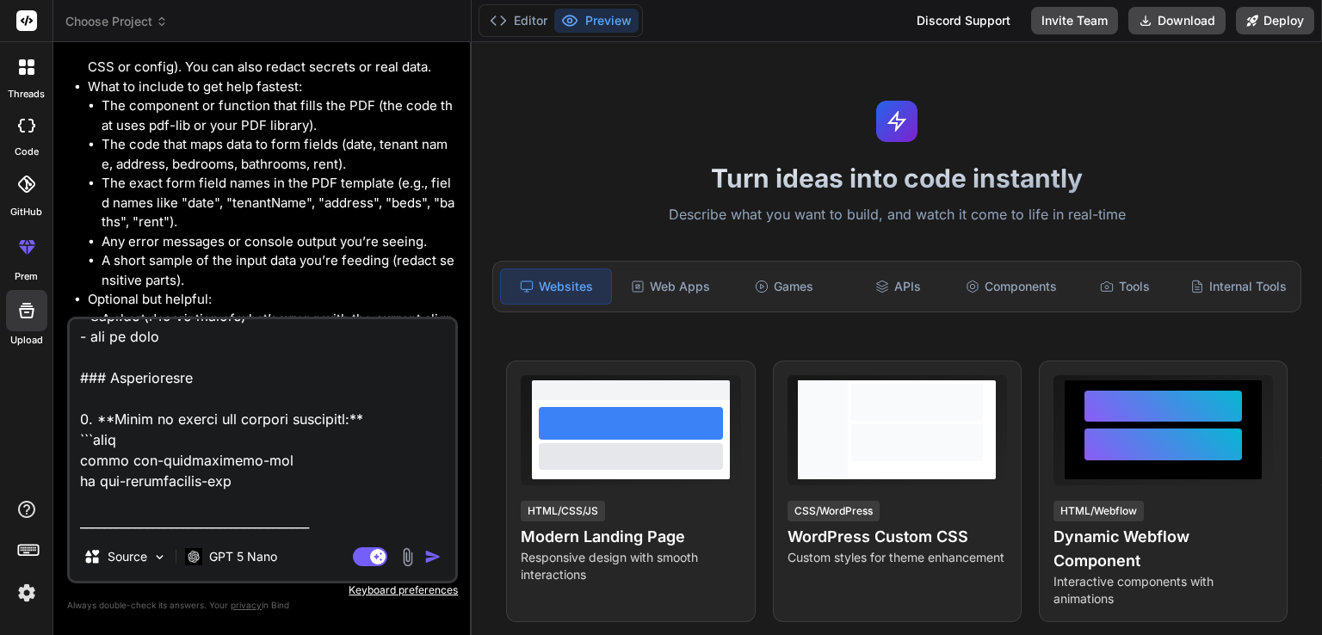
type textarea "loremips dolo.sita { "consecte": 3, "adip": "Elit S714", "doei": 8, "tempo": 3,…"
type textarea "x"
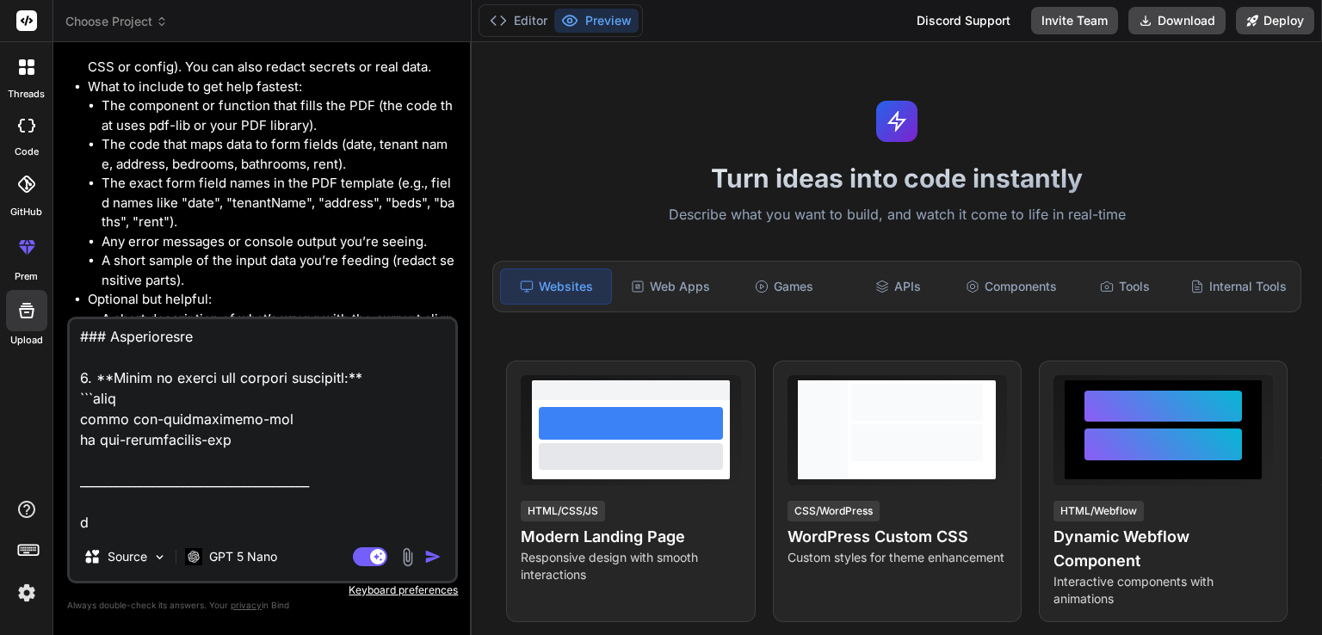
type textarea "loremips dolo.sita { "consecte": 3, "adip": "Elit S714", "doei": 8, "tempo": 3,…"
type textarea "x"
type textarea "loremips dolo.sita { "consecte": 3, "adip": "Elit S714", "doei": 8, "tempo": 3,…"
type textarea "x"
type textarea "loremips dolo.sita { "consecte": 3, "adip": "Elit S714", "doei": 8, "tempo": 3,…"
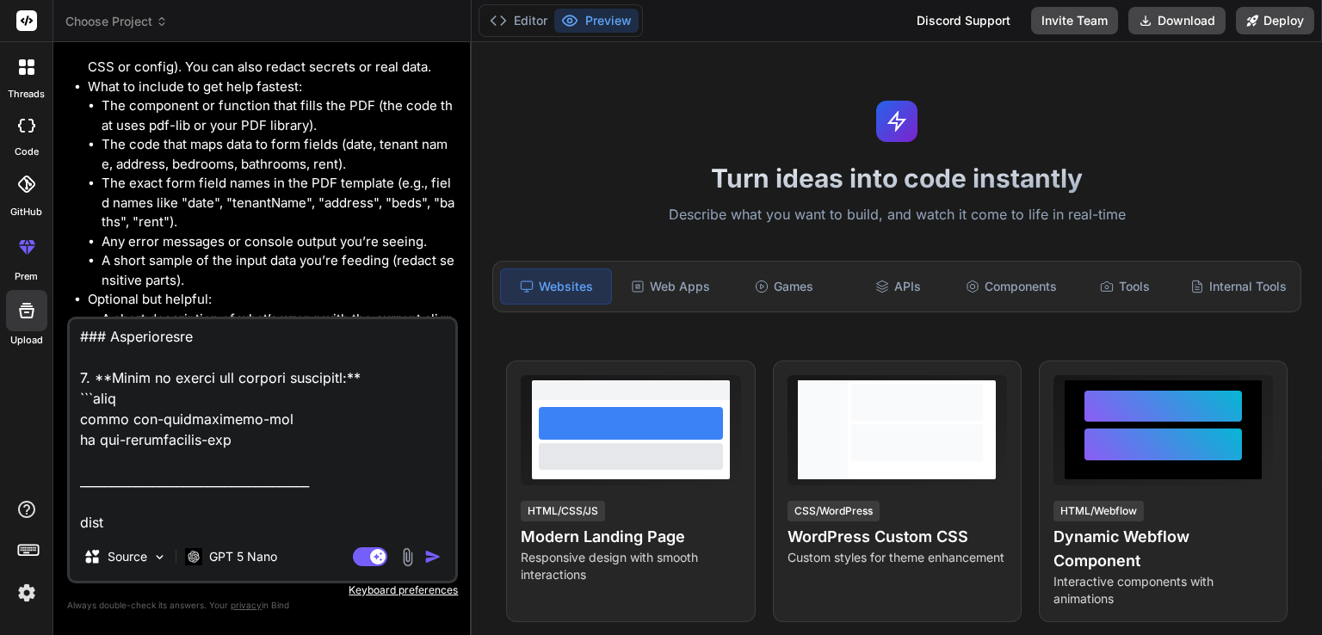
type textarea "x"
type textarea "loremips dolo.sita { "consecte": 3, "adip": "Elit S714", "doei": 8, "tempo": 3,…"
type textarea "x"
type textarea "loremips dolo.sita { "consecte": 3, "adip": "Elit S714", "doei": 8, "tempo": 3,…"
type textarea "x"
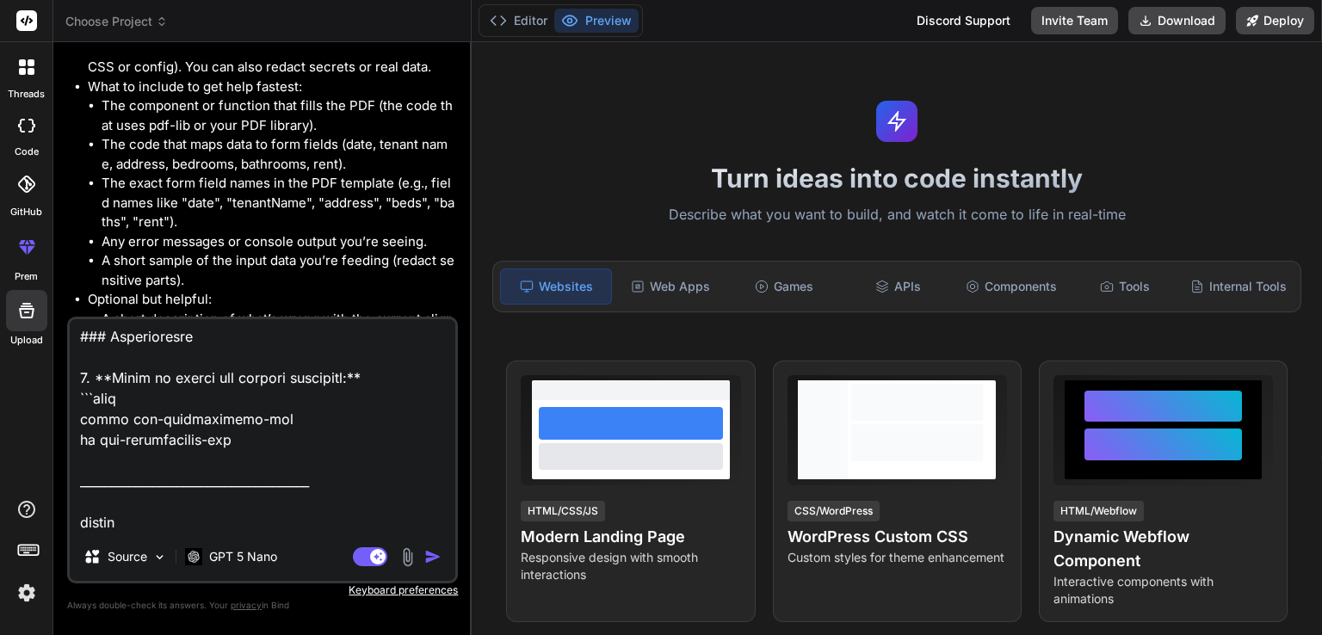
type textarea "loremips dolo.sita { "consecte": 3, "adip": "Elit S714", "doei": 8, "tempo": 3,…"
type textarea "x"
type textarea "loremips dolo.sita { "consecte": 3, "adip": "Elit S714", "doei": 8, "tempo": 3,…"
type textarea "x"
type textarea "loremips dolo.sita { "consecte": 3, "adip": "Elit S714", "doei": 8, "tempo": 3,…"
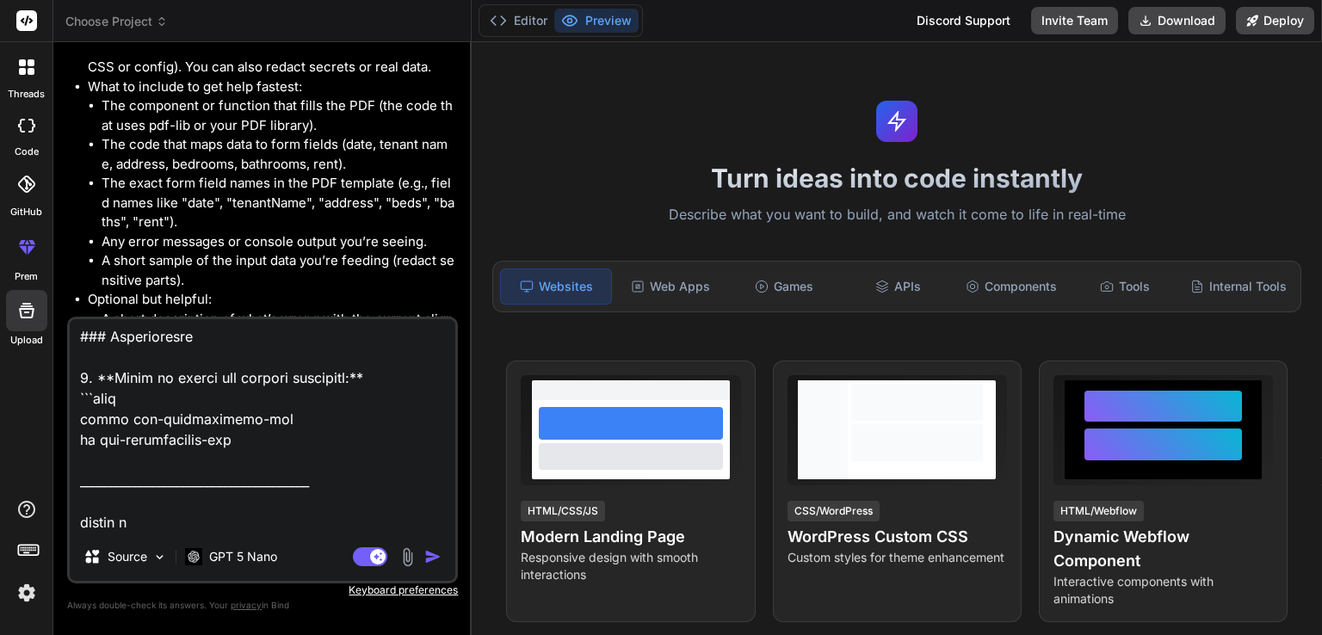
type textarea "x"
type textarea "loremips dolo.sita { "consecte": 3, "adip": "Elit S714", "doei": 8, "tempo": 3,…"
type textarea "x"
type textarea "loremips dolo.sita { "consecte": 3, "adip": "Elit S714", "doei": 8, "tempo": 3,…"
type textarea "x"
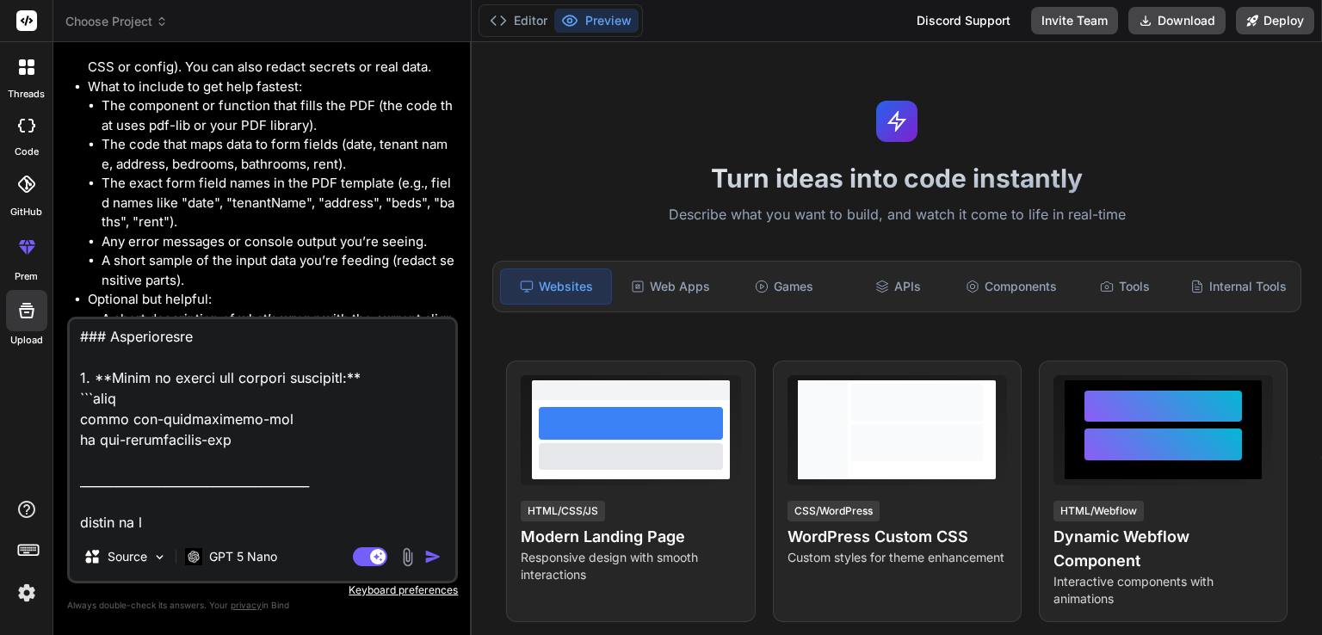
type textarea "loremips dolo.sita { "consecte": 3, "adip": "Elit S714", "doei": 8, "tempo": 3,…"
type textarea "x"
type textarea "loremips dolo.sita { "consecte": 3, "adip": "Elit S714", "doei": 8, "tempo": 3,…"
type textarea "x"
type textarea "loremips dolo.sita { "consecte": 3, "adip": "Elit S714", "doei": 8, "tempo": 3,…"
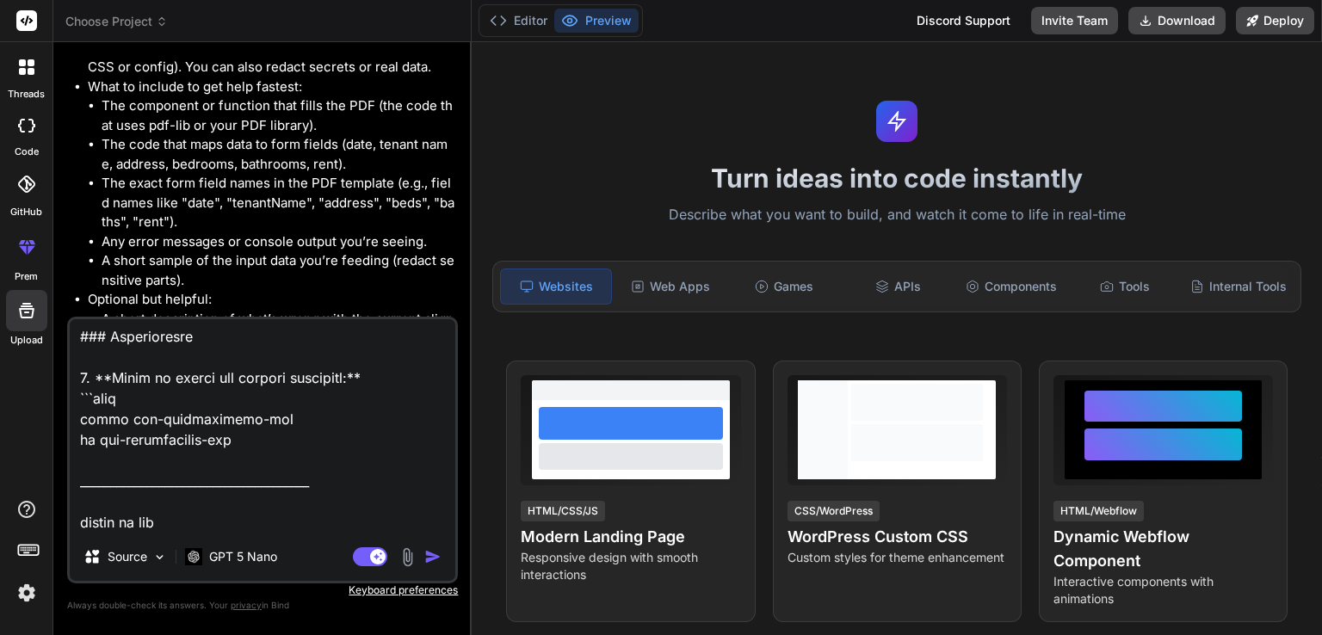
type textarea "x"
type textarea "loremips dolo.sita { "consecte": 3, "adip": "Elit S714", "doei": 8, "tempo": 3,…"
type textarea "x"
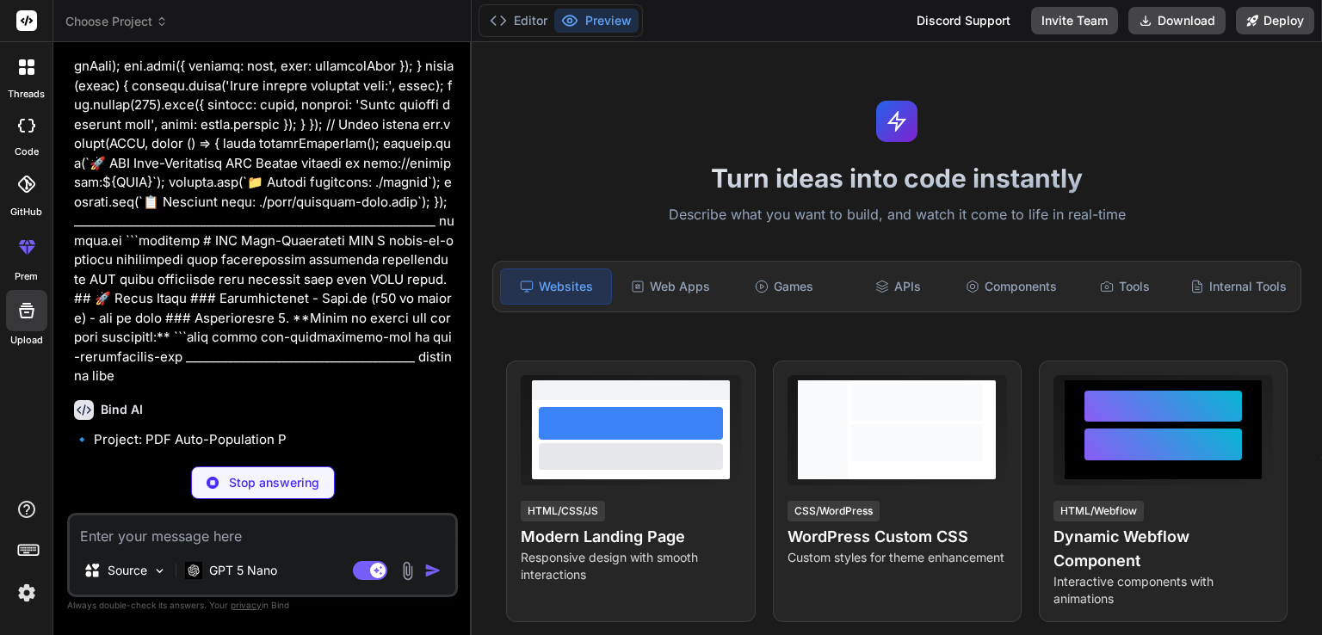
scroll to position [22930, 0]
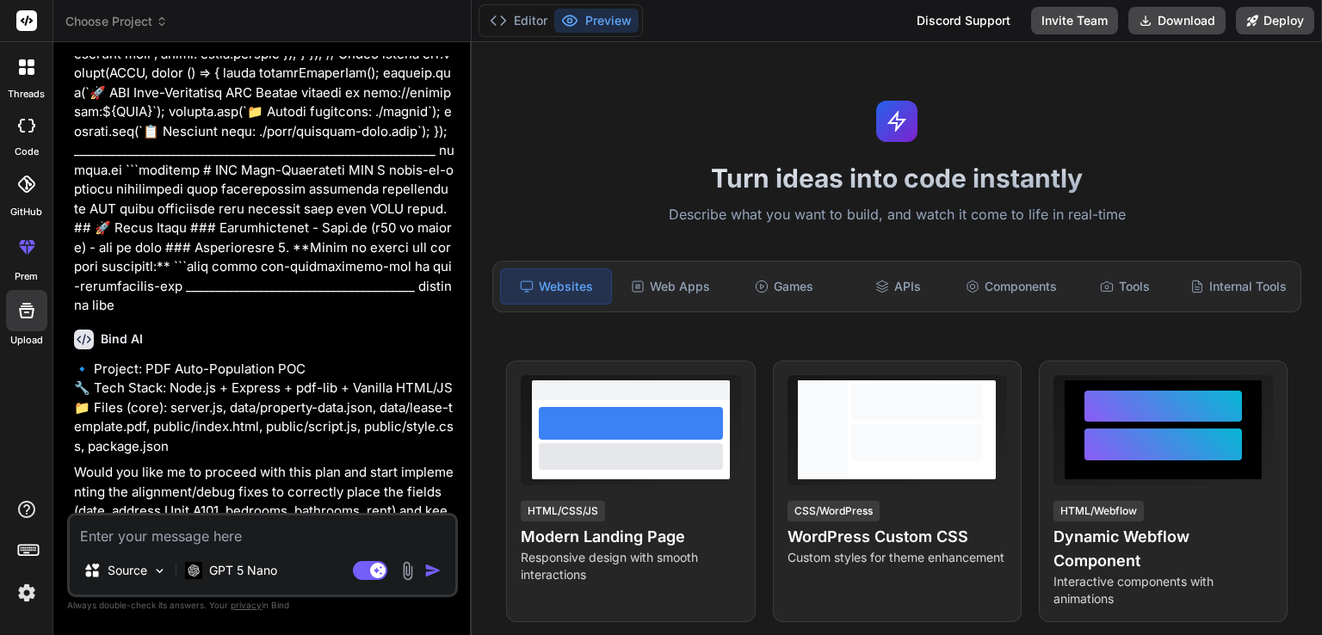
type textarea "x"
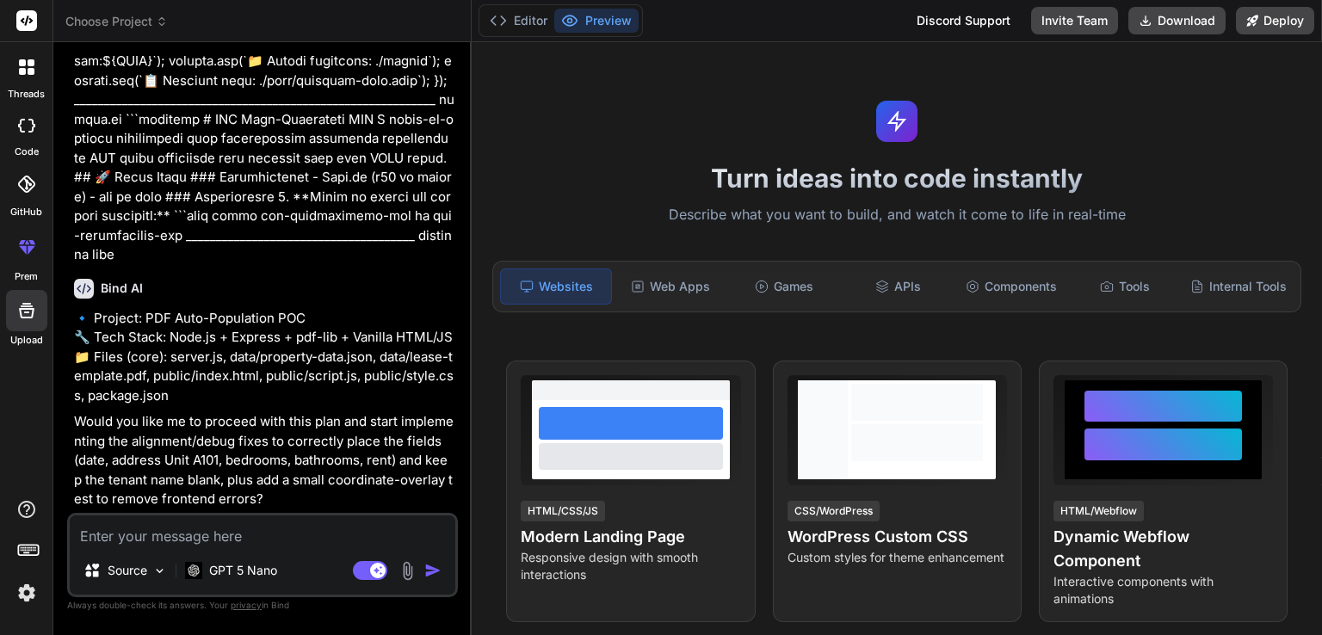
scroll to position [23095, 0]
click at [189, 541] on textarea at bounding box center [263, 531] width 386 height 31
type textarea "y"
type textarea "x"
type textarea "ye"
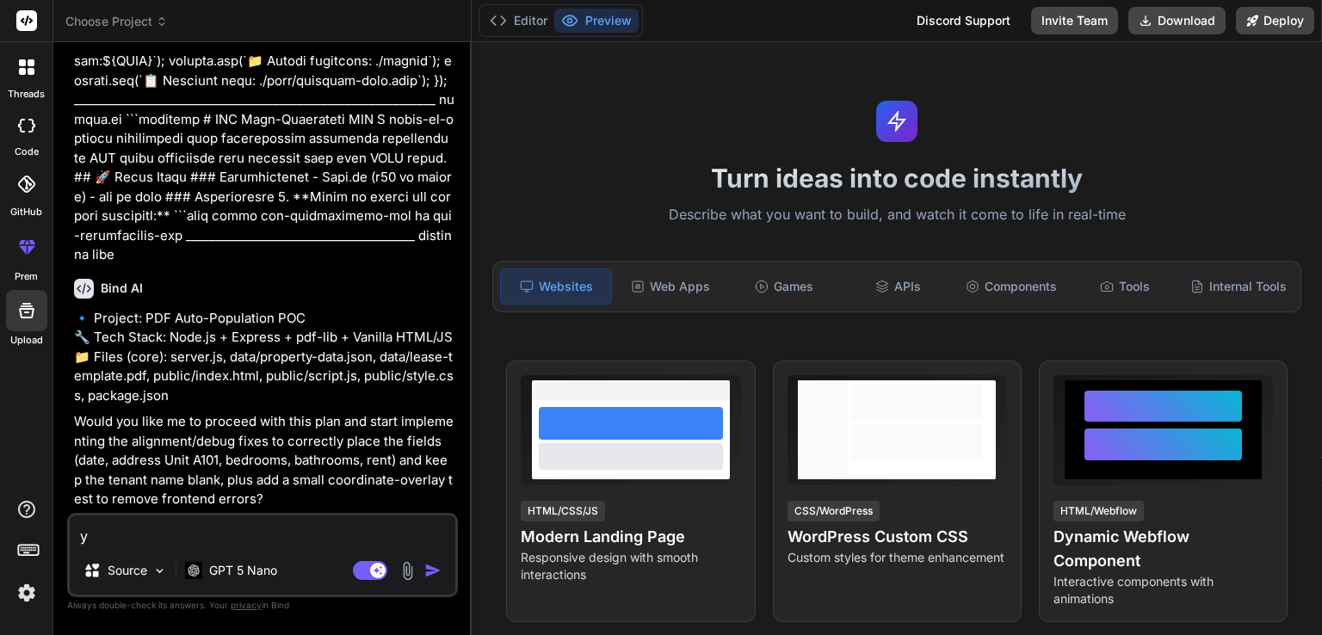
type textarea "x"
type textarea "yes"
type textarea "x"
type textarea "yes"
type textarea "x"
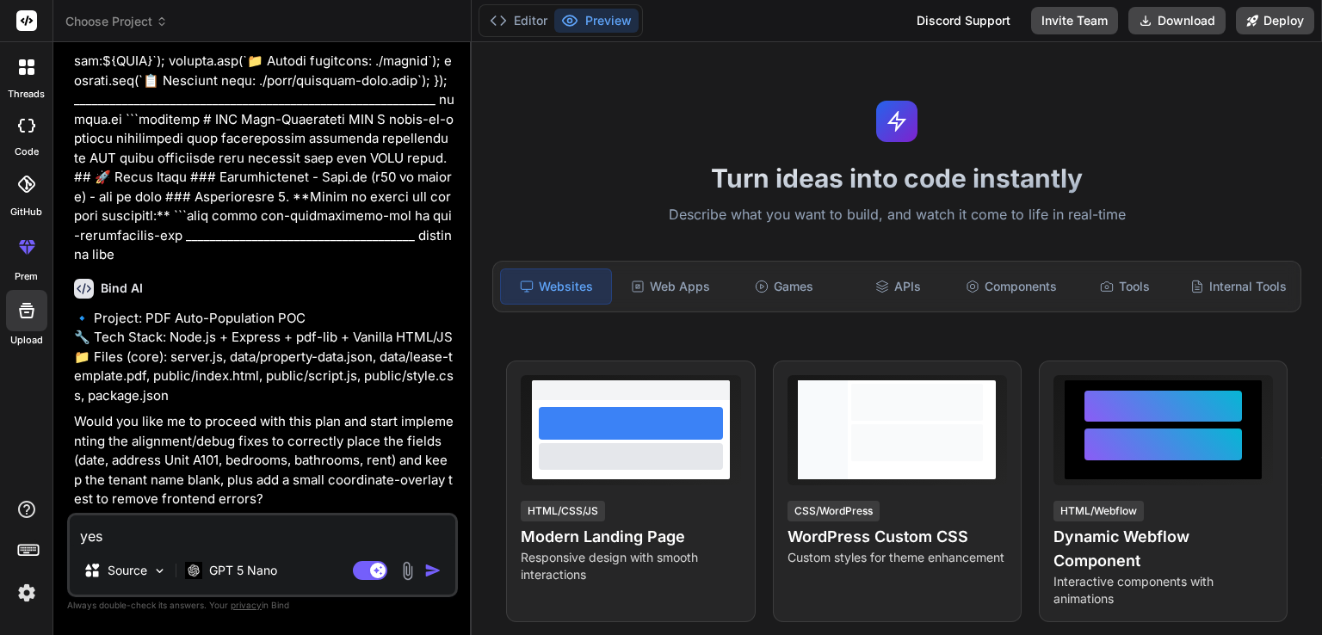
type textarea "yes p"
type textarea "x"
type textarea "yes pl"
type textarea "x"
type textarea "yes ple"
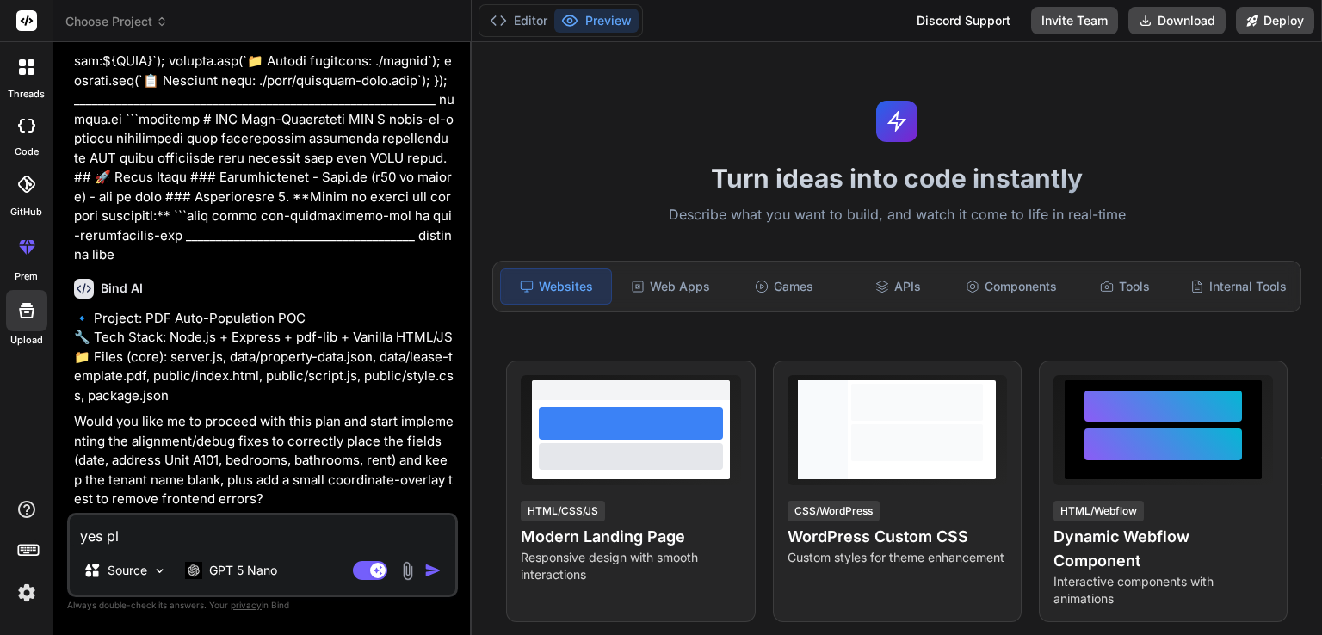
type textarea "x"
type textarea "yes plea"
type textarea "x"
type textarea "yes pleas"
type textarea "x"
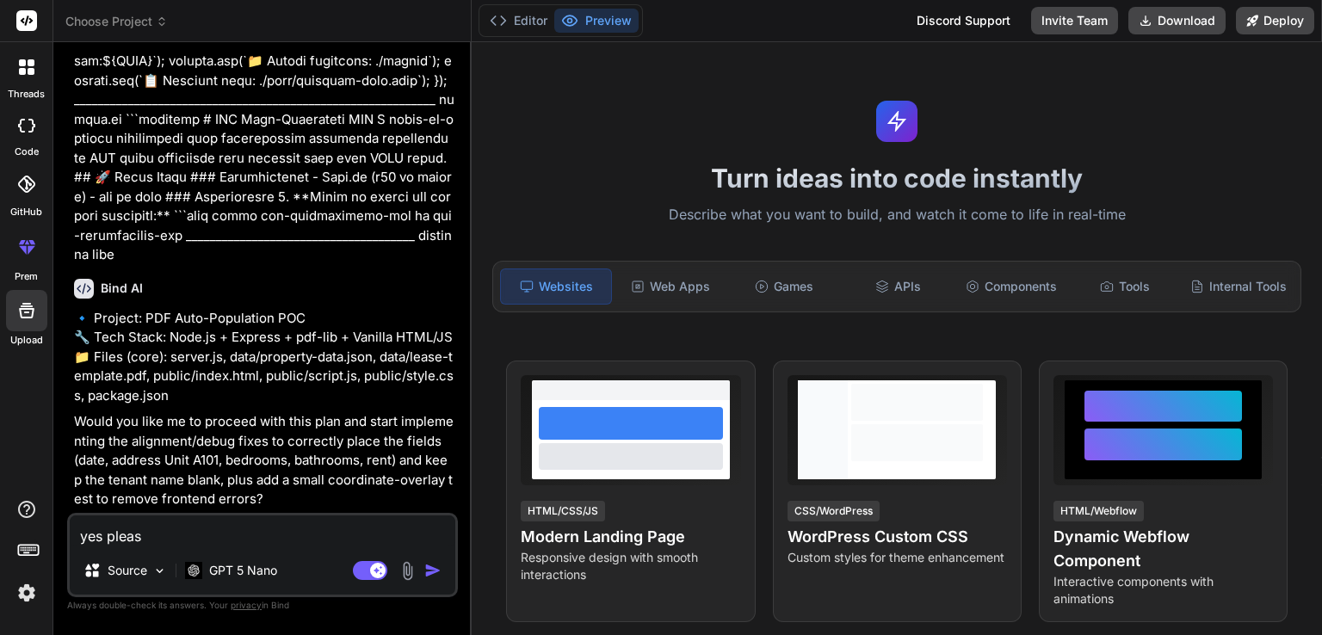
type textarea "yes please"
type textarea "x"
type textarea "yes please"
type textarea "x"
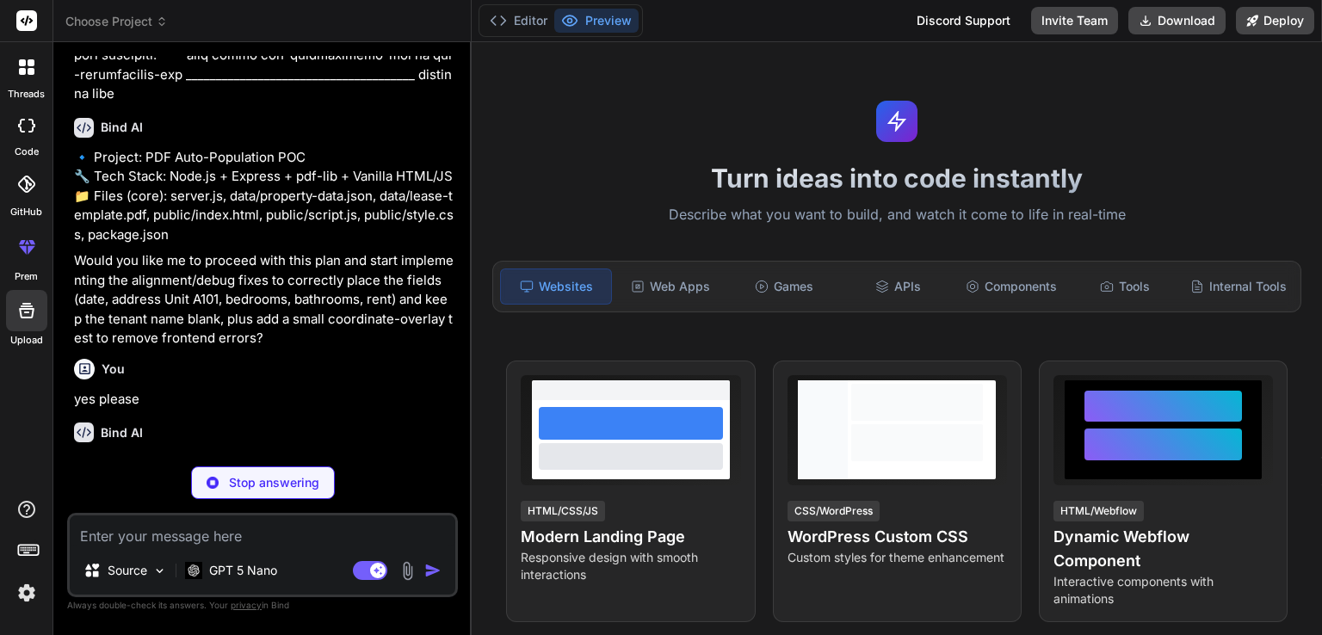
scroll to position [23274, 0]
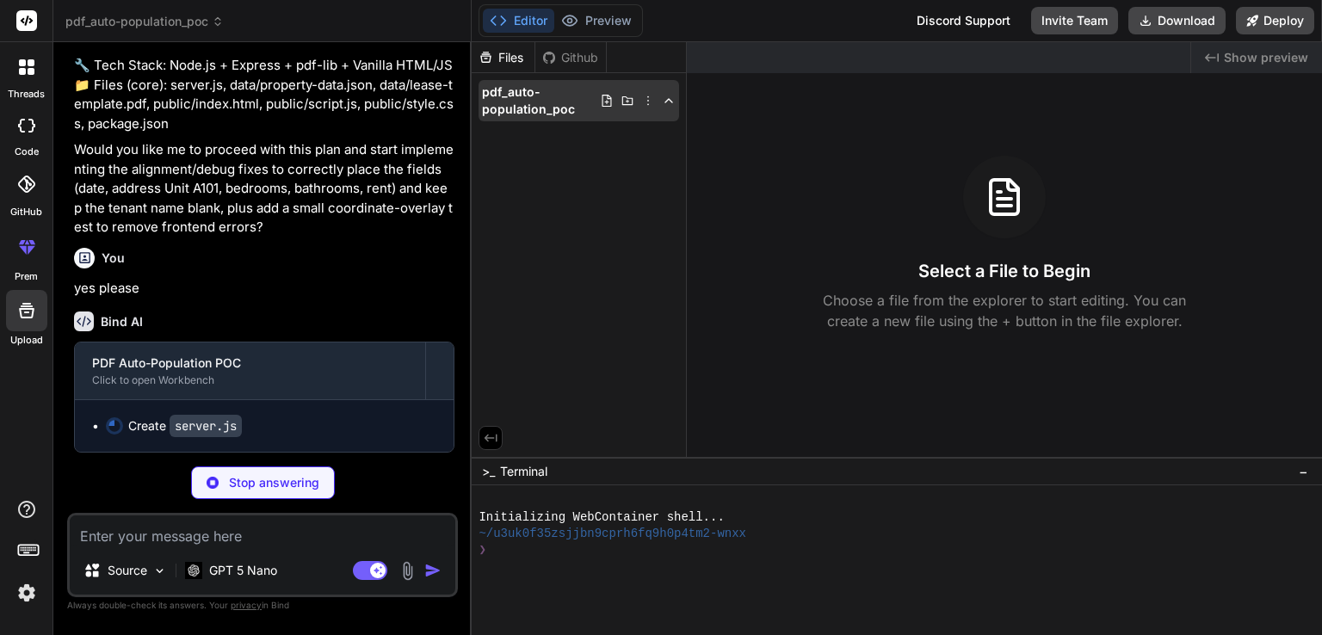
click at [504, 114] on span "pdf_auto-population_poc" at bounding box center [541, 100] width 118 height 34
click at [672, 95] on icon at bounding box center [669, 101] width 14 height 14
click at [671, 96] on icon at bounding box center [669, 101] width 14 height 14
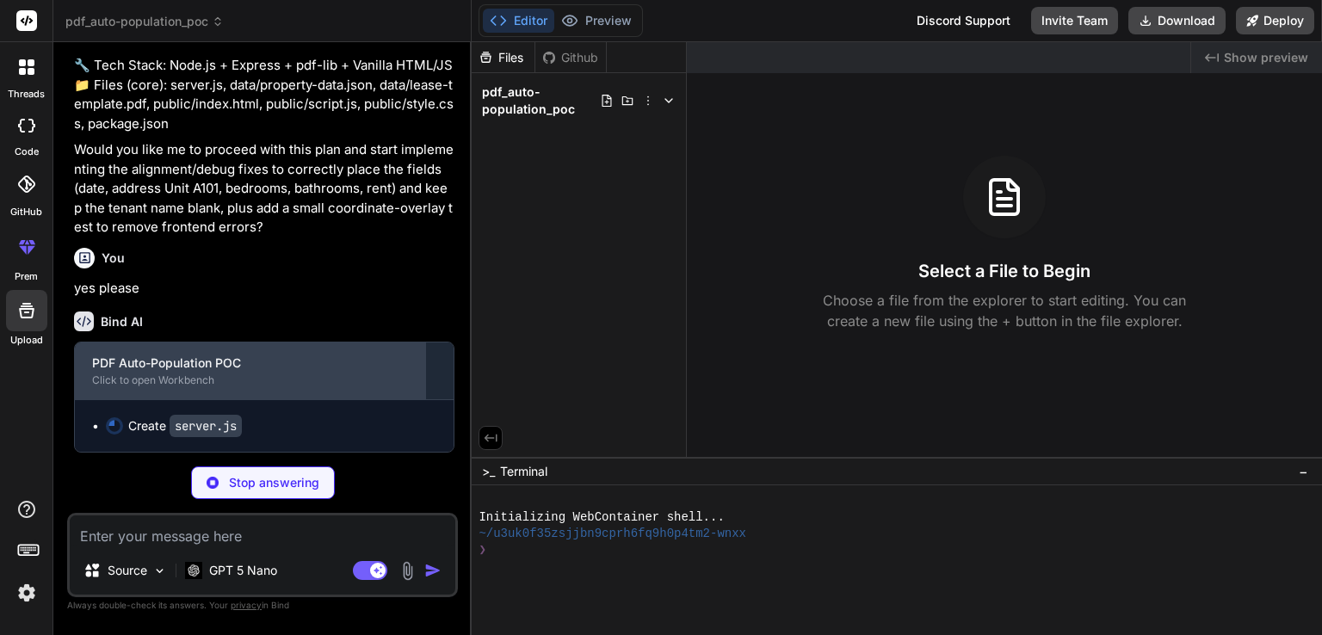
scroll to position [23367, 0]
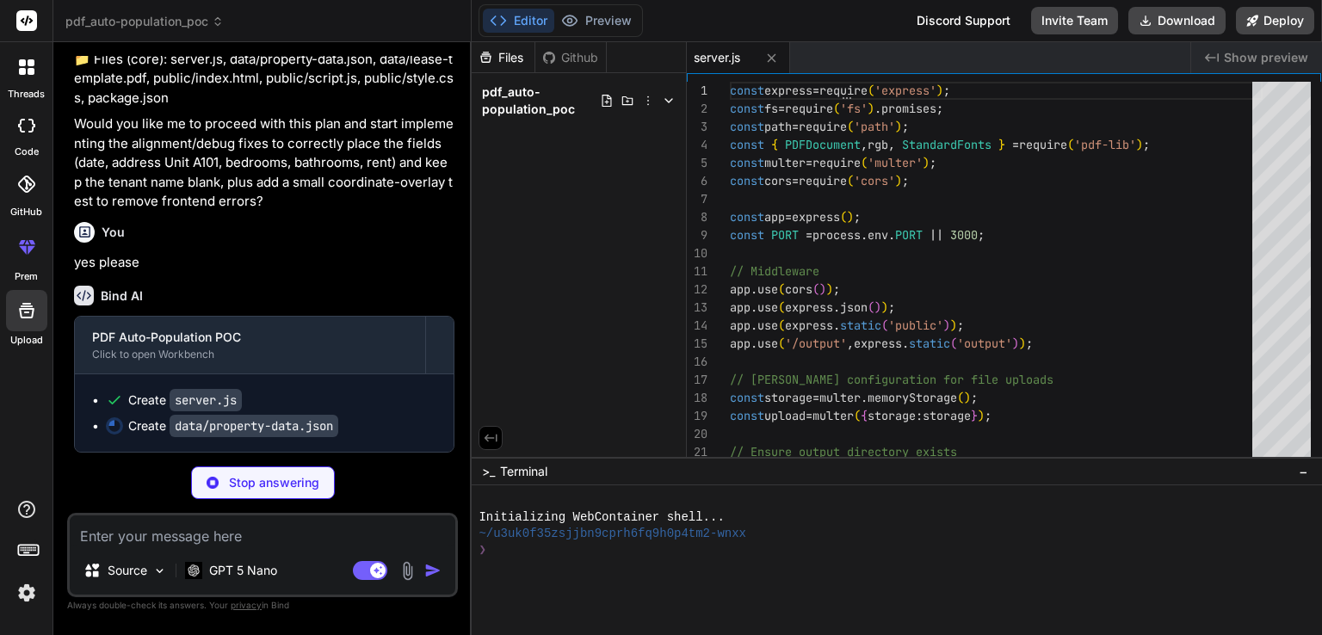
type textarea "x"
type textarea ""disbursement_amount": "1150.00", "status": "available" }"
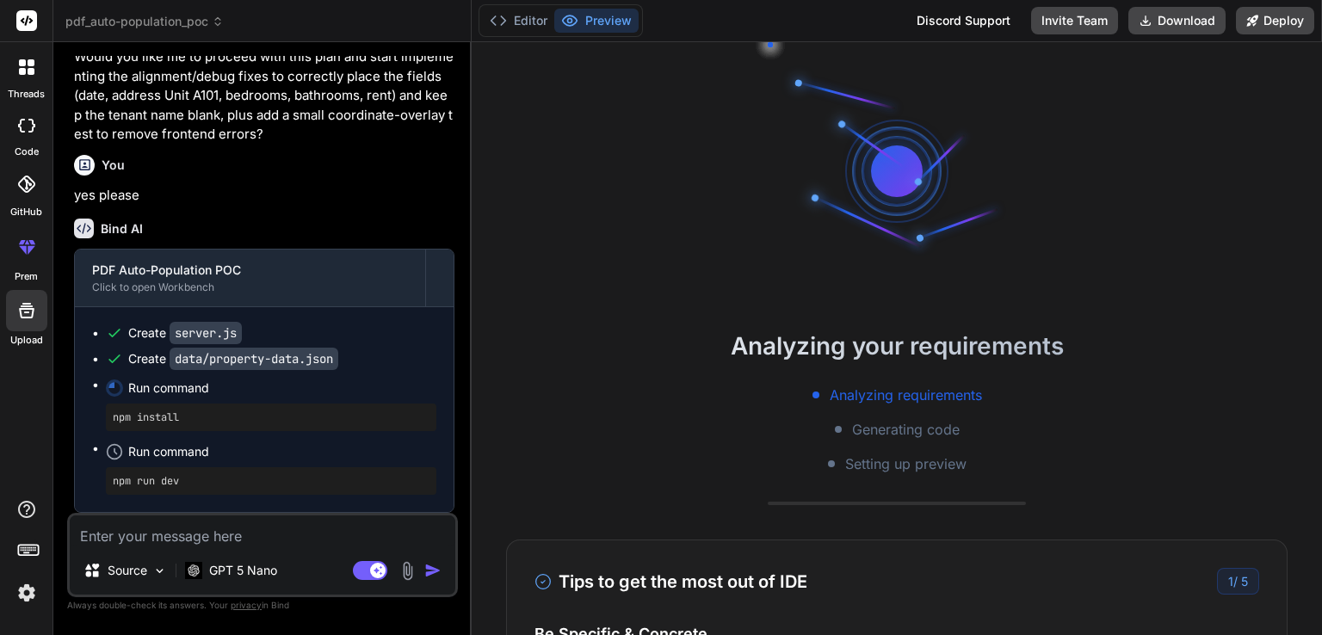
scroll to position [23460, 0]
type textarea "x"
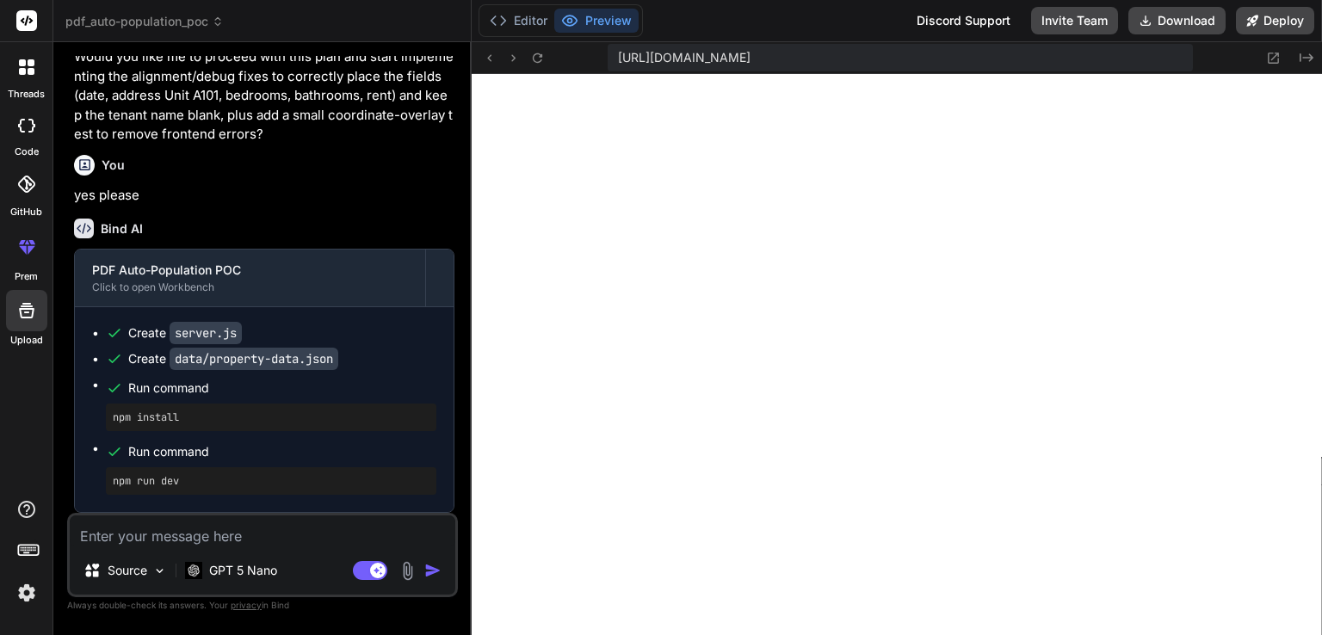
scroll to position [744, 0]
click at [492, 52] on icon at bounding box center [489, 58] width 15 height 15
click at [577, 25] on icon at bounding box center [569, 20] width 17 height 17
click at [514, 16] on button "Editor" at bounding box center [518, 21] width 71 height 24
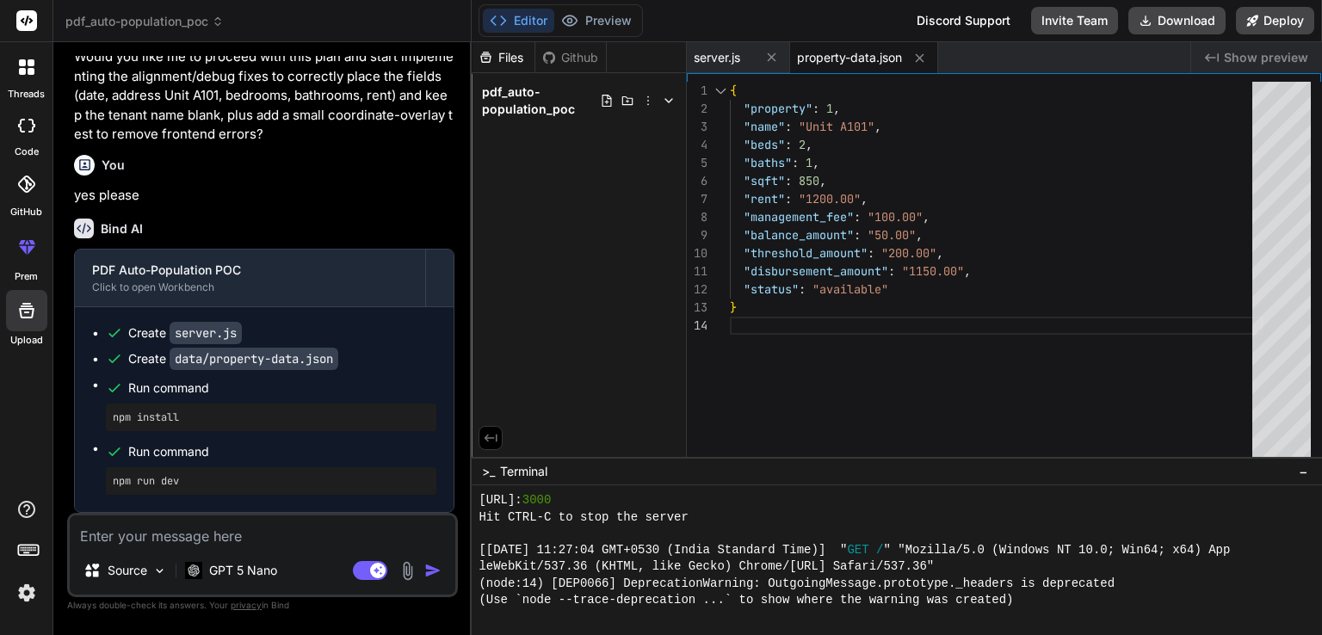
click at [609, 98] on icon at bounding box center [607, 101] width 9 height 12
click at [893, 416] on div "{ "property" : 1 , "name" : "Unit A101" , "beds" : 2 , "baths" : 1 , "sqft" : 8…" at bounding box center [996, 274] width 533 height 384
click at [641, 101] on icon at bounding box center [648, 101] width 14 height 14
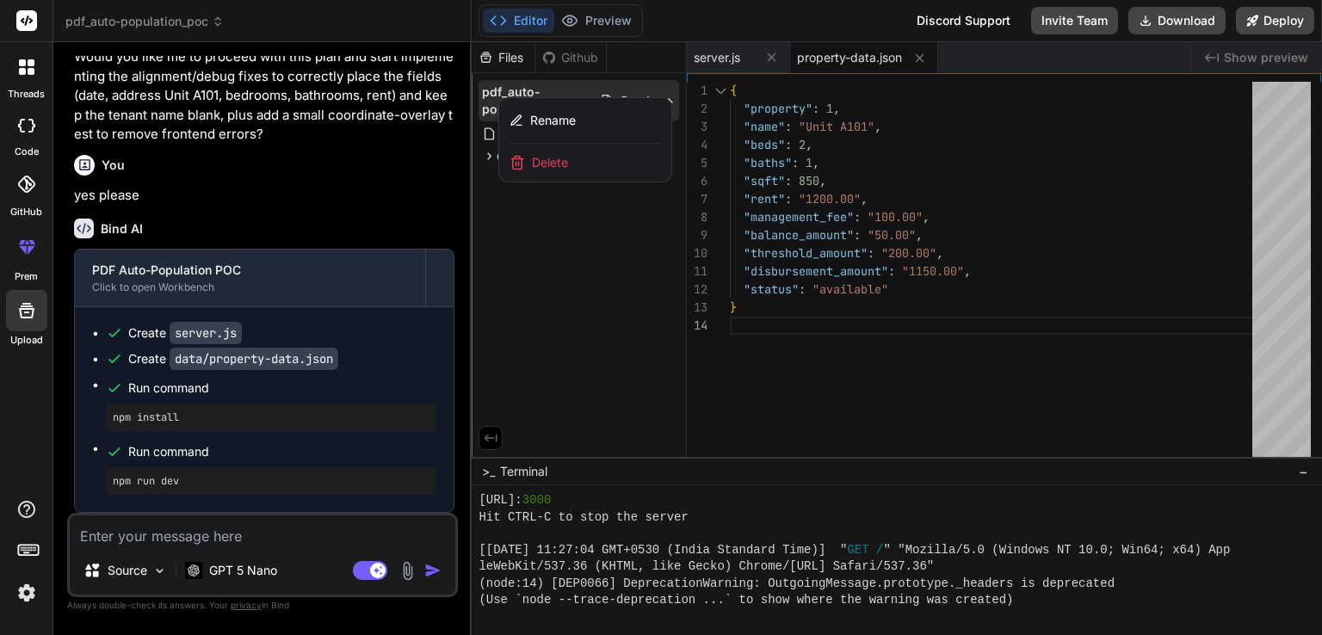
click at [563, 304] on div at bounding box center [897, 338] width 850 height 593
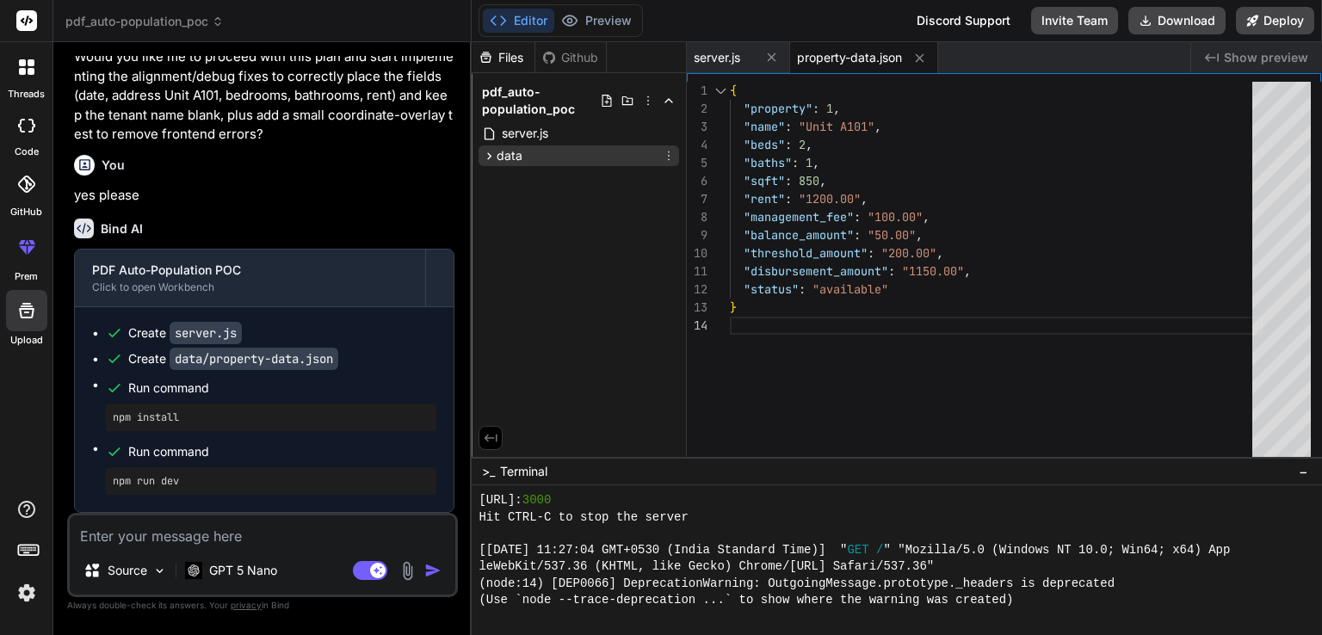
click at [496, 145] on div "data" at bounding box center [579, 155] width 201 height 21
click at [577, 186] on span "property-data.json" at bounding box center [569, 180] width 108 height 21
click at [550, 133] on span "server.js" at bounding box center [525, 133] width 50 height 21
type textarea "app.listen(PORT, async () => { await ensureOutputDir(); console.log(`🚀 PDF Auto…"
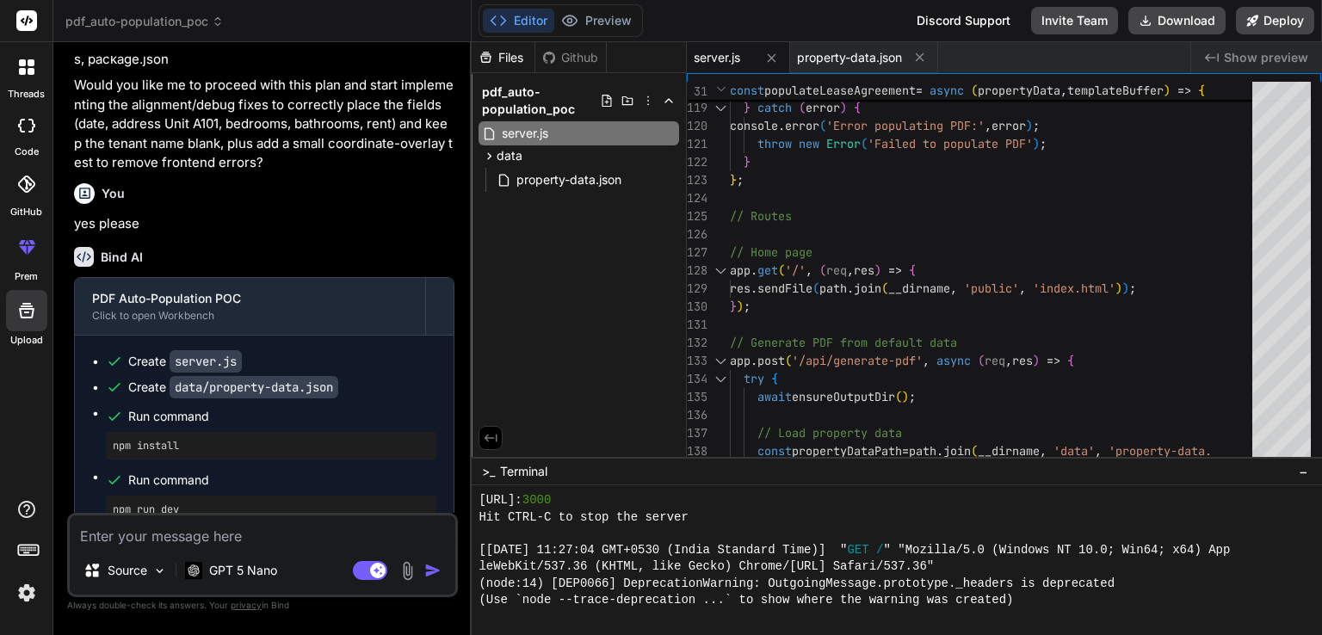
scroll to position [23460, 0]
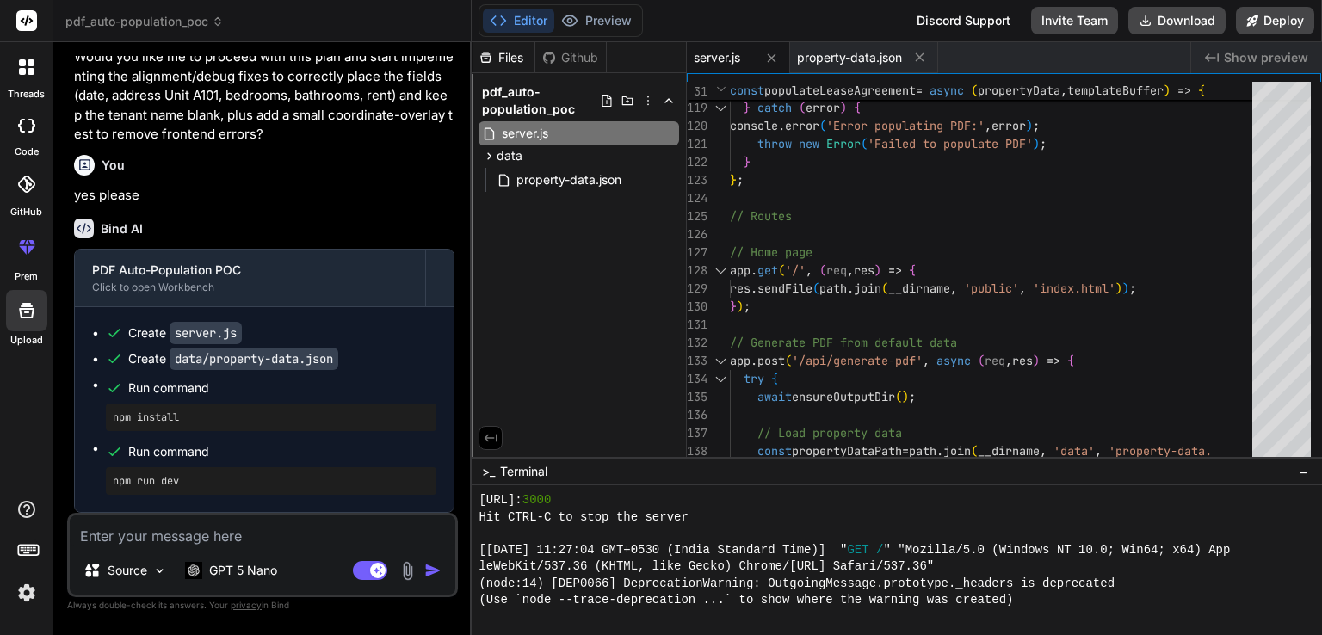
click at [217, 545] on textarea at bounding box center [263, 531] width 386 height 31
type textarea "s"
type textarea "x"
type textarea "so"
type textarea "x"
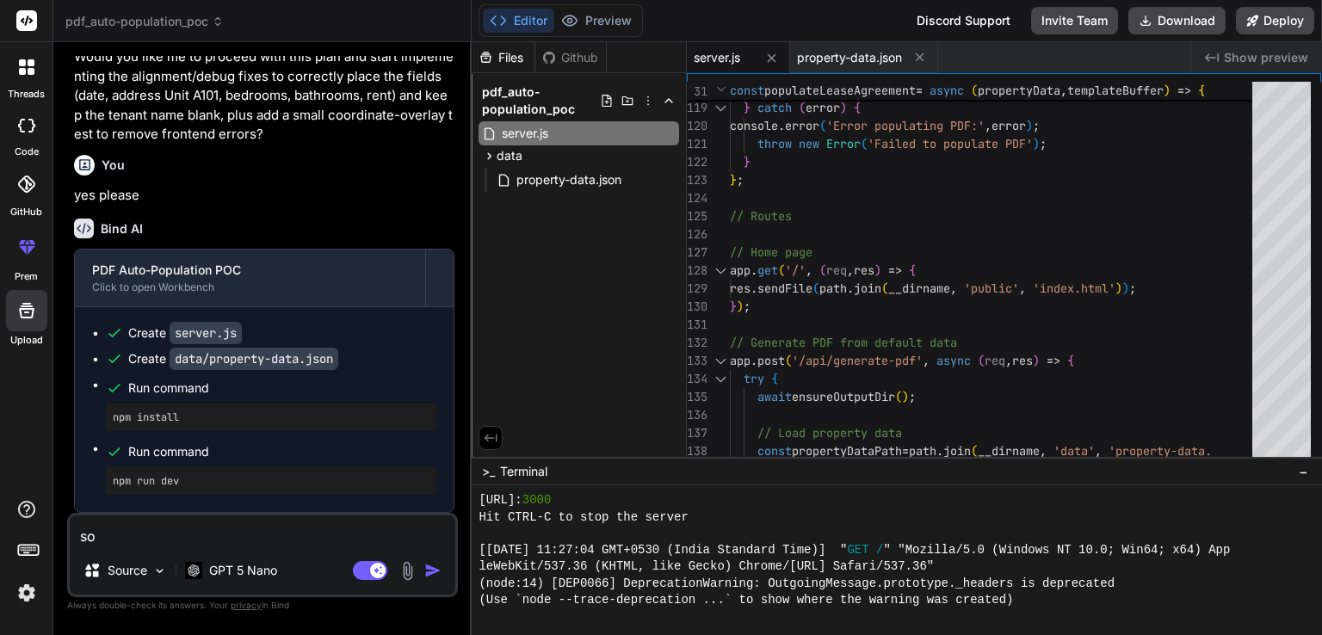
type textarea "so"
type textarea "x"
type textarea "so i"
type textarea "x"
type textarea "so if"
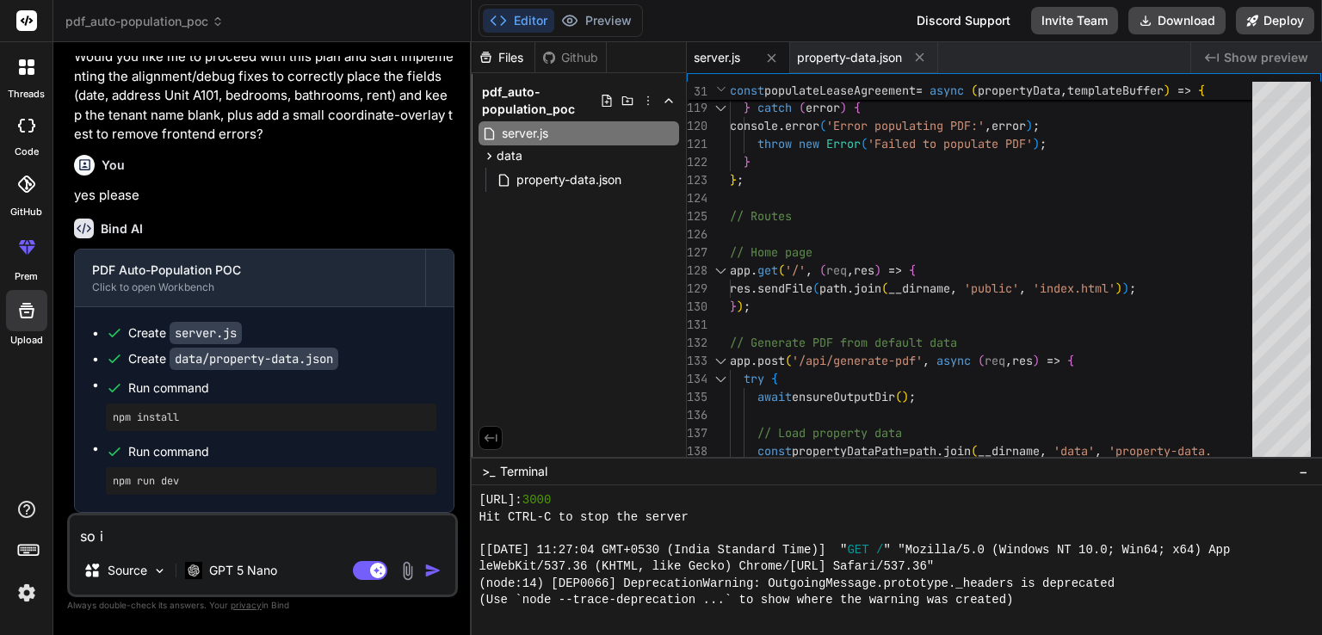
type textarea "x"
type textarea "so if"
type textarea "x"
type textarea "so if u"
type textarea "x"
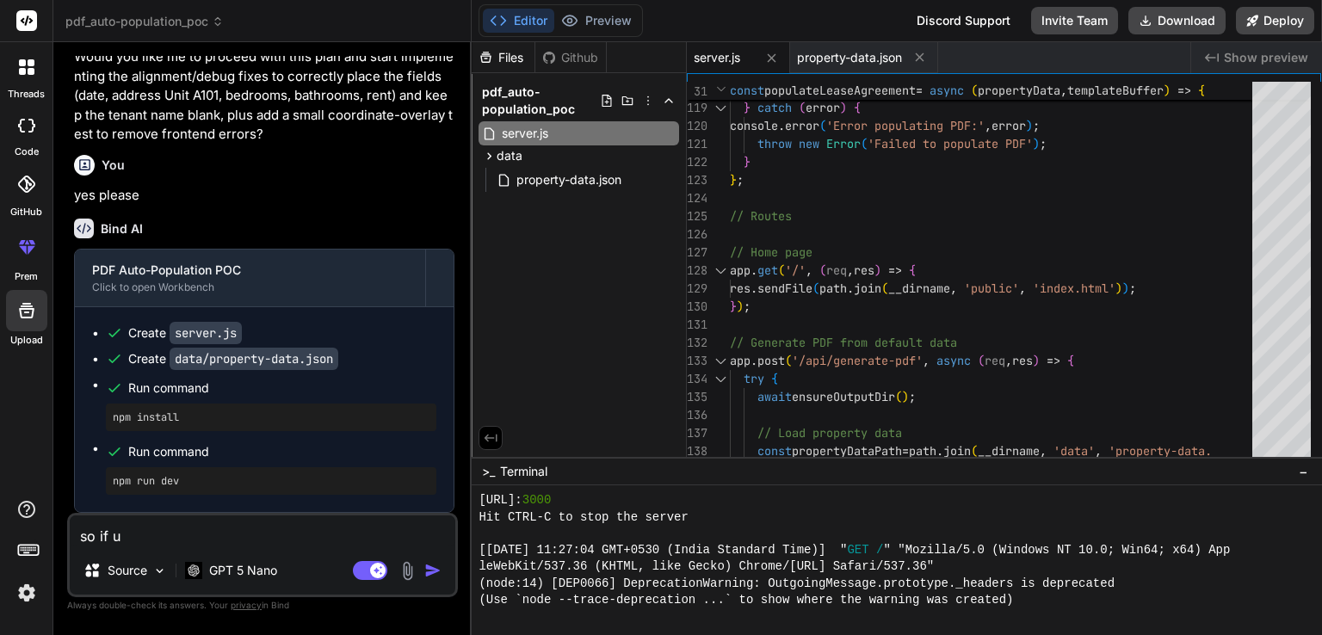
type textarea "so if up"
type textarea "x"
type textarea "so if upd"
type textarea "x"
type textarea "so if upda"
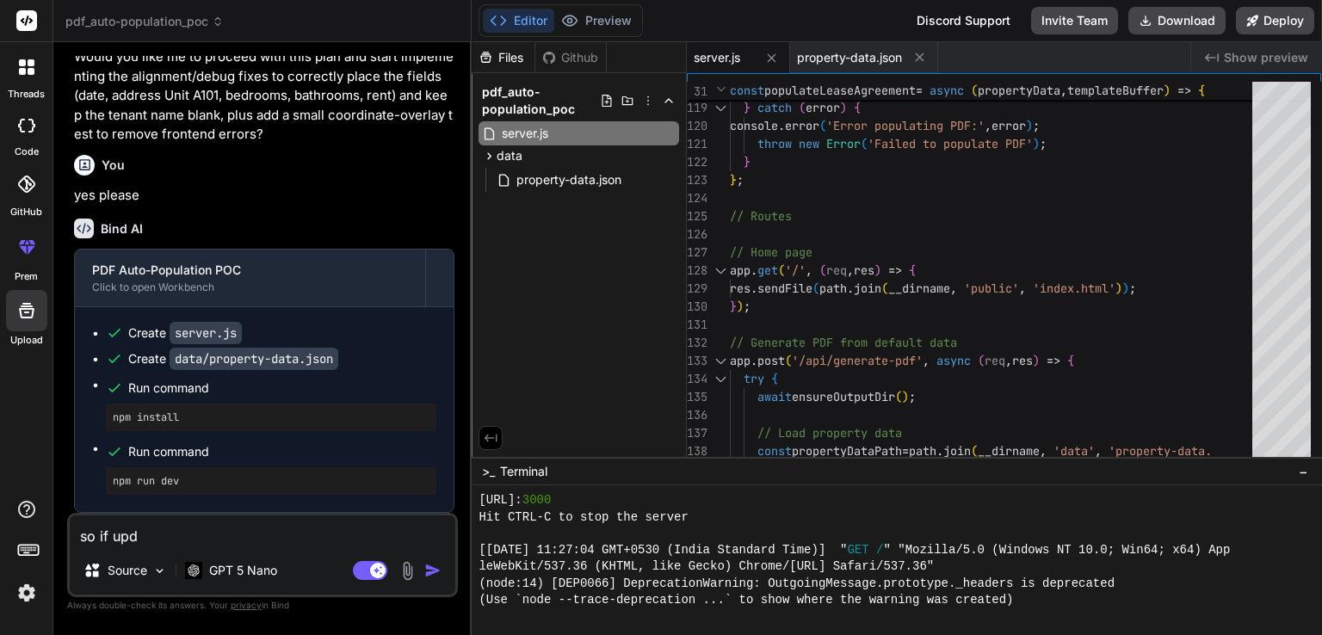
type textarea "x"
type textarea "so if updat"
type textarea "x"
type textarea "so if update"
type textarea "x"
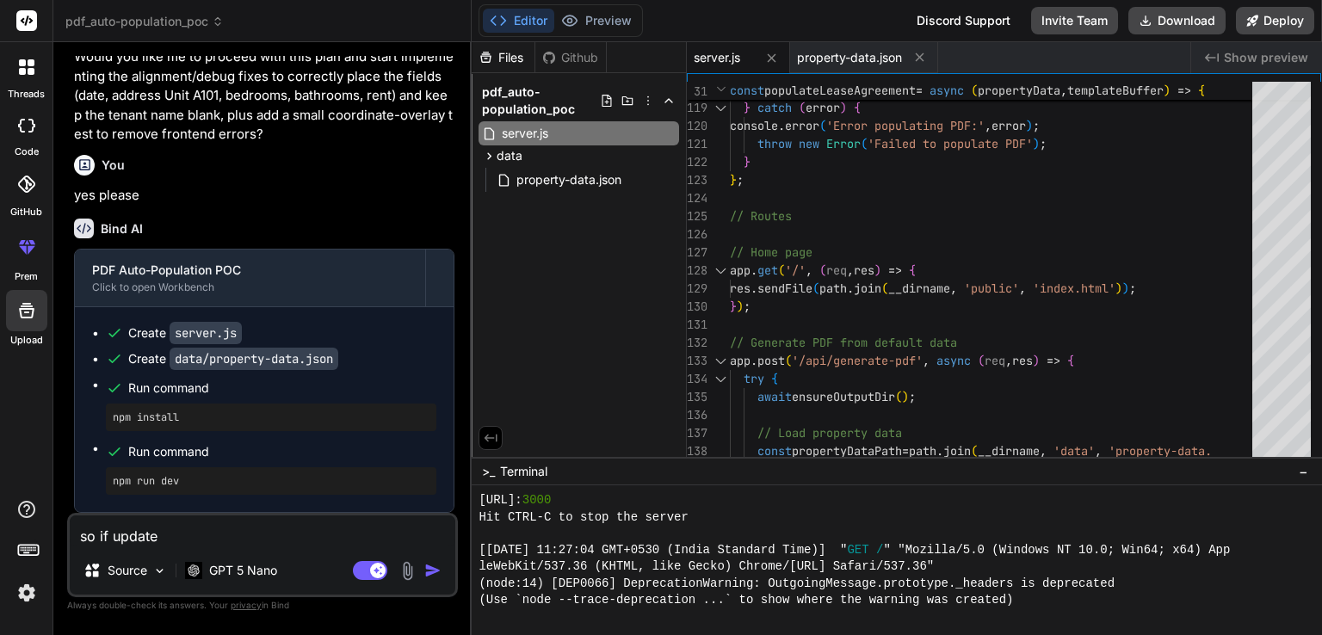
type textarea "so if update"
type textarea "x"
type textarea "so if update t"
type textarea "x"
type textarea "so if update th"
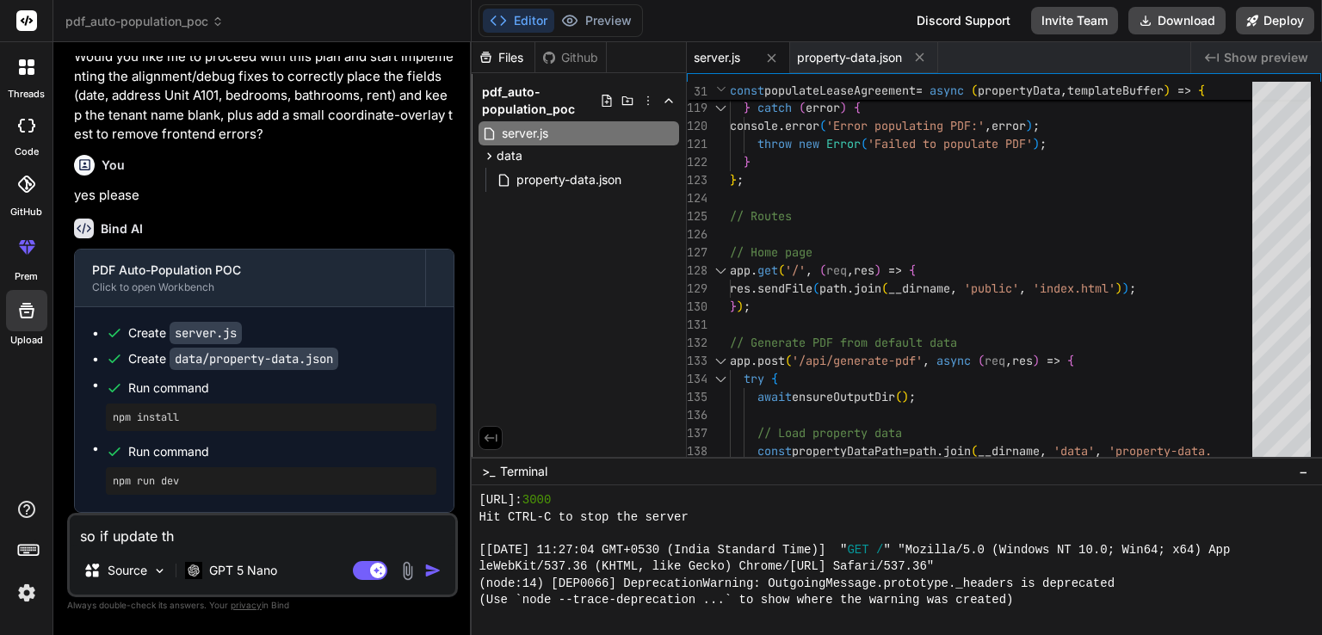
type textarea "x"
type textarea "so if update the"
type textarea "x"
type textarea "so if update the"
type textarea "x"
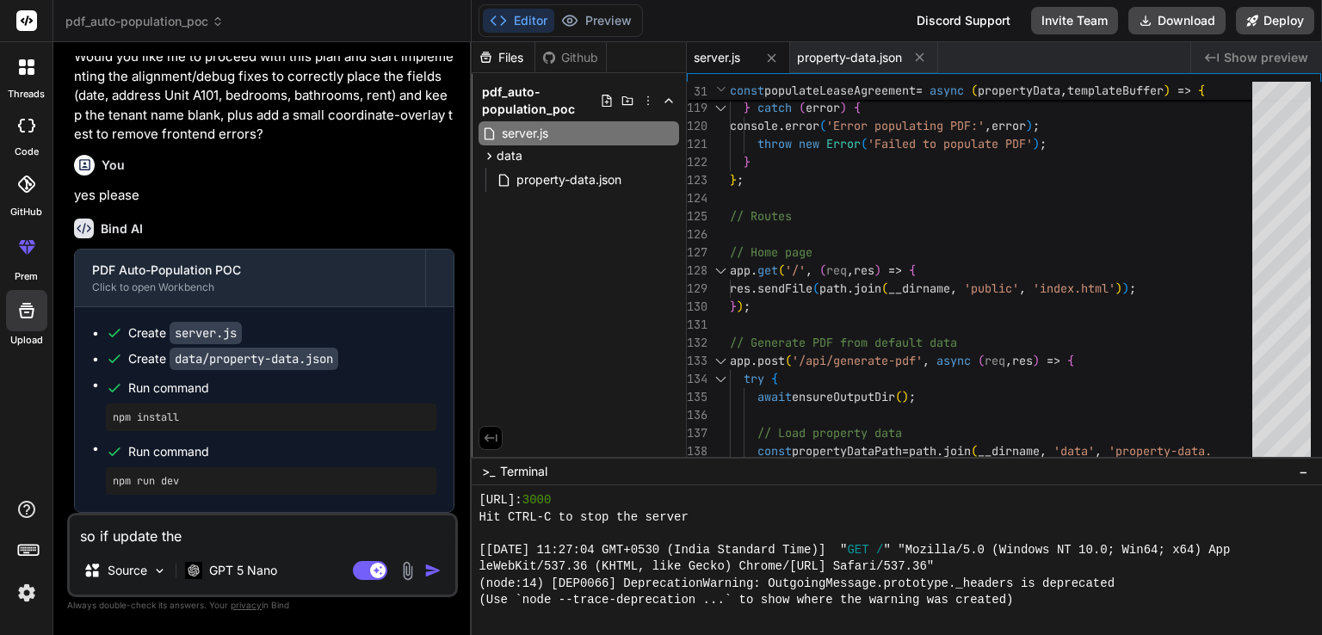
type textarea "so if update the s"
type textarea "x"
type textarea "so if update the se"
type textarea "x"
type textarea "so if update the ser"
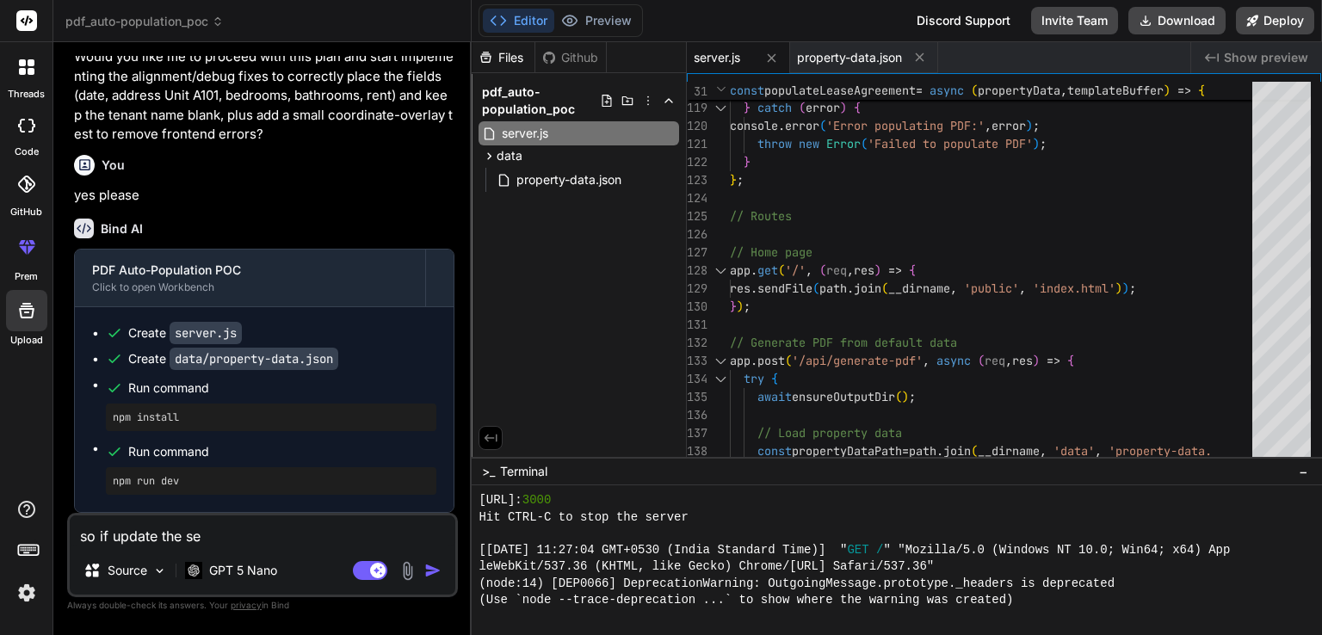
type textarea "x"
type textarea "so if update the serv"
type textarea "x"
type textarea "so if update the serve"
type textarea "x"
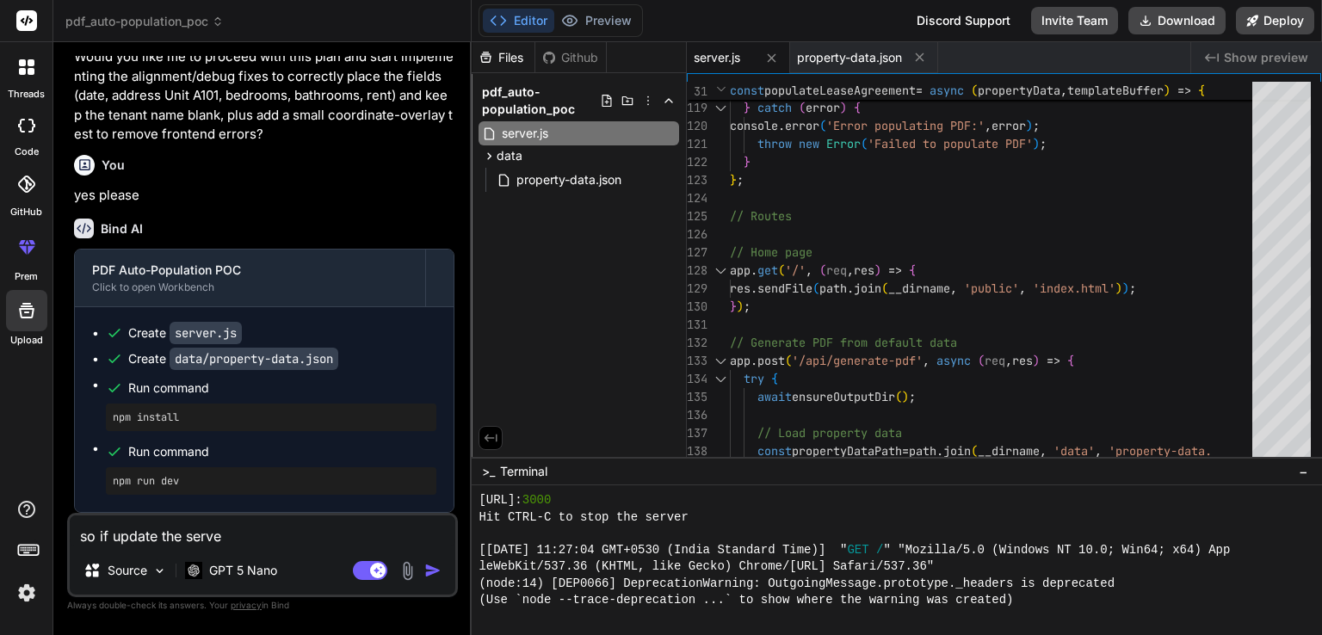
type textarea "so if update the server"
type textarea "x"
type textarea "so if update the server."
type textarea "x"
type textarea "so if update the server.j"
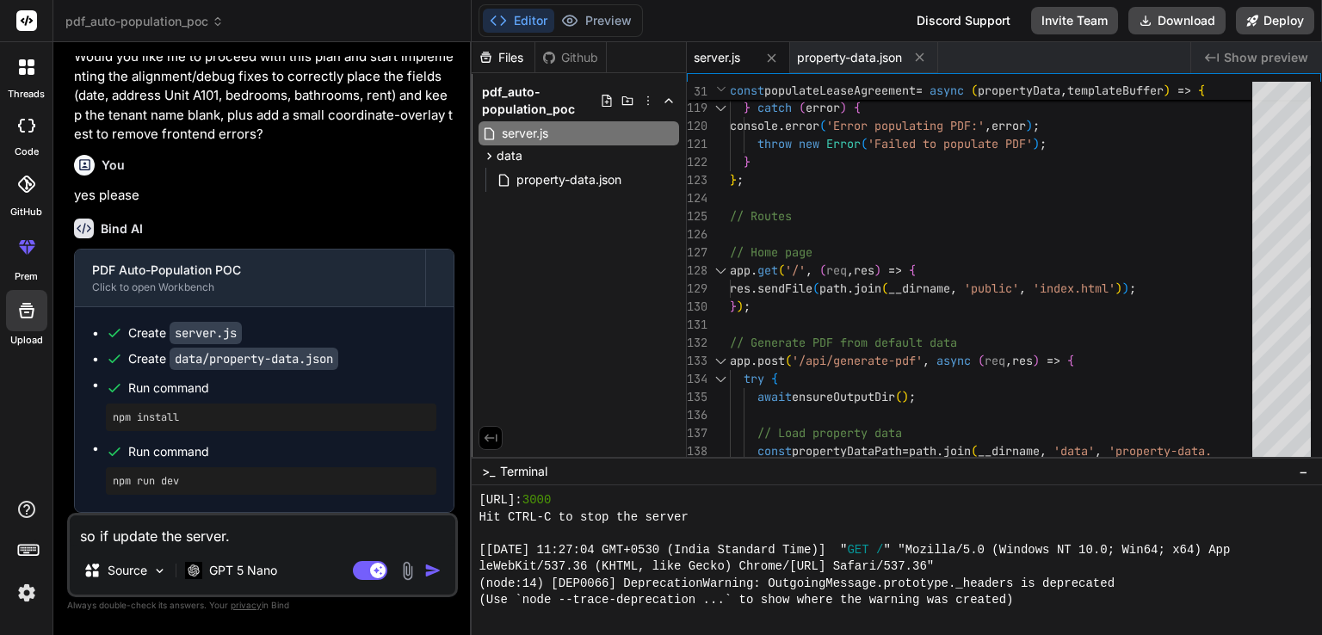
type textarea "x"
type textarea "so if update the server.js"
type textarea "x"
type textarea "so if update the server.js"
type textarea "x"
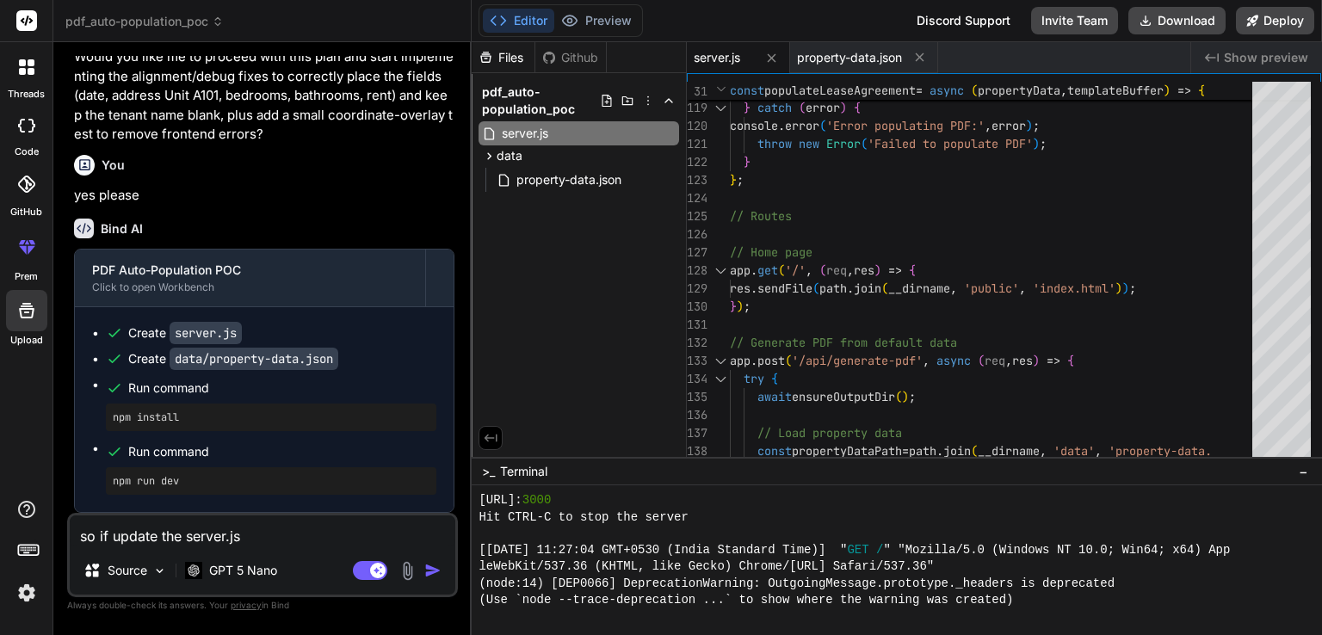
type textarea "so if update the server.js i"
type textarea "x"
type textarea "so if update the server.js is"
type textarea "x"
type textarea "so if update the server.js is"
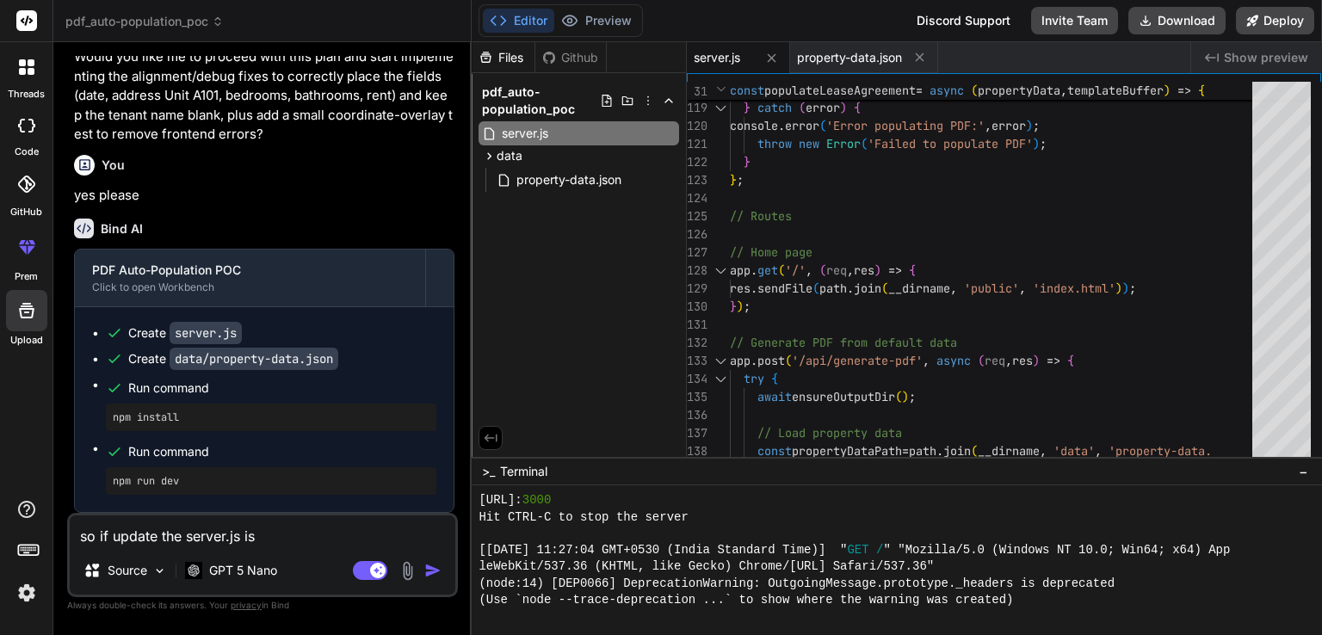
type textarea "x"
type textarea "so if update the server.js is e"
type textarea "x"
type textarea "so if update the server.js is en"
type textarea "x"
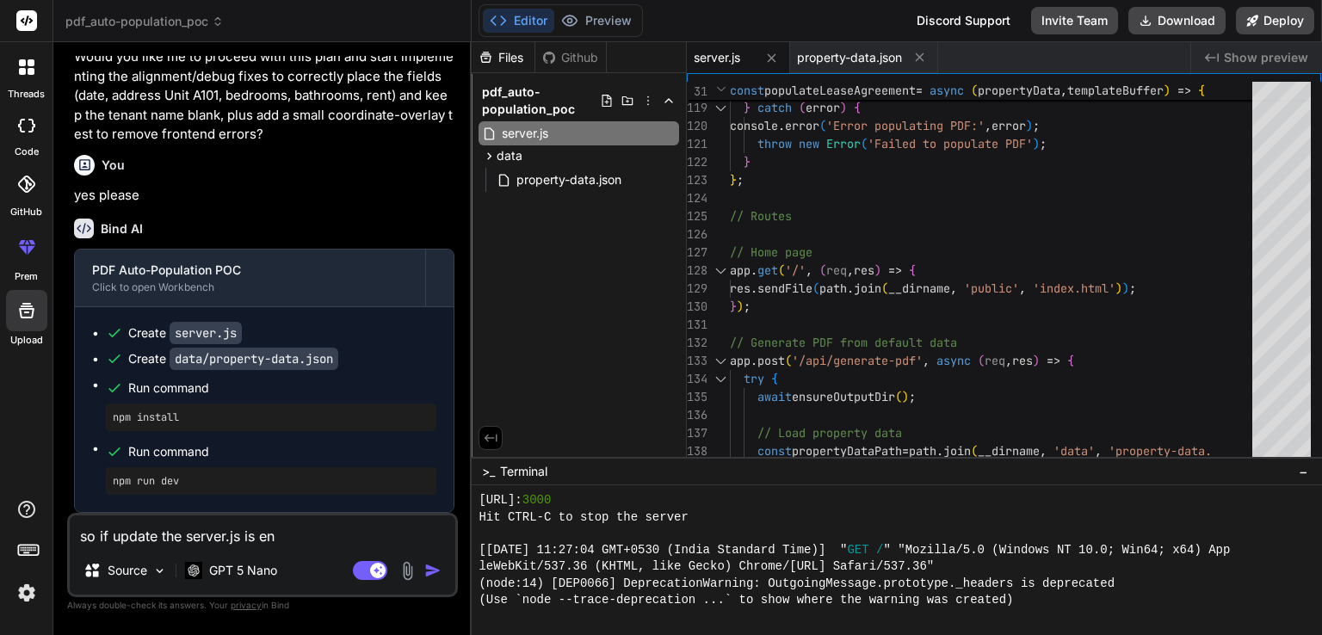
type textarea "so if update the server.js is eno"
type textarea "x"
type textarea "so if update the server.js is enou"
type textarea "x"
type textarea "so if update the server.js is enoug"
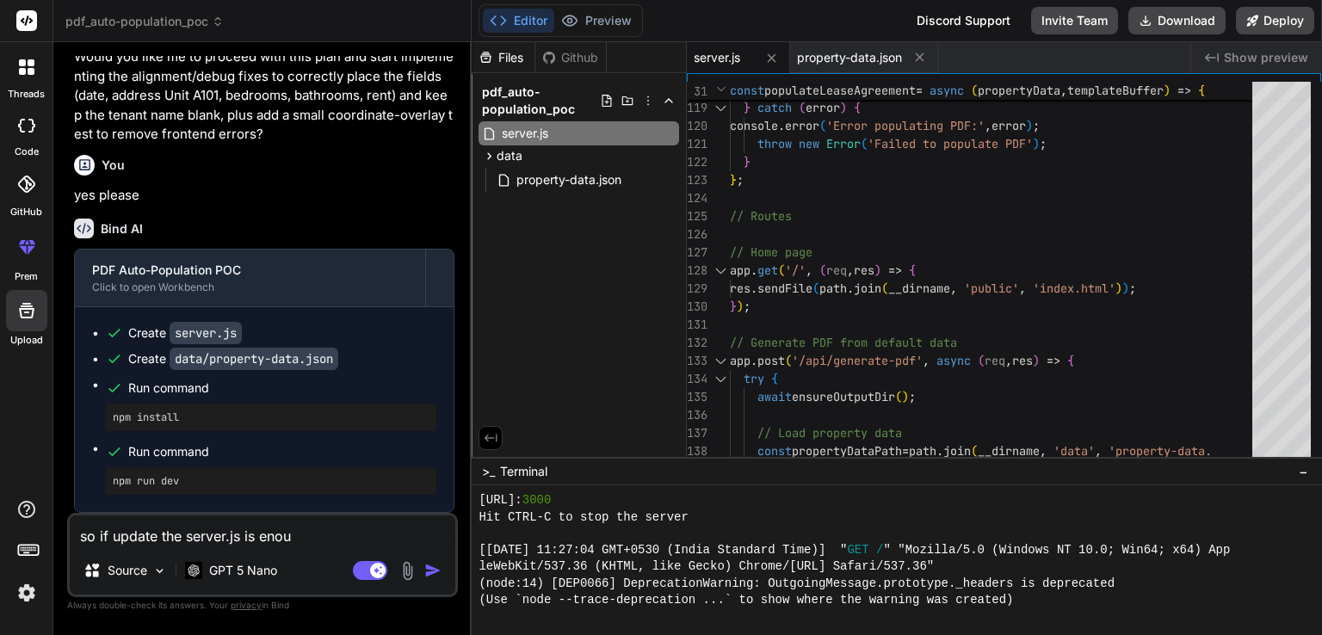
type textarea "x"
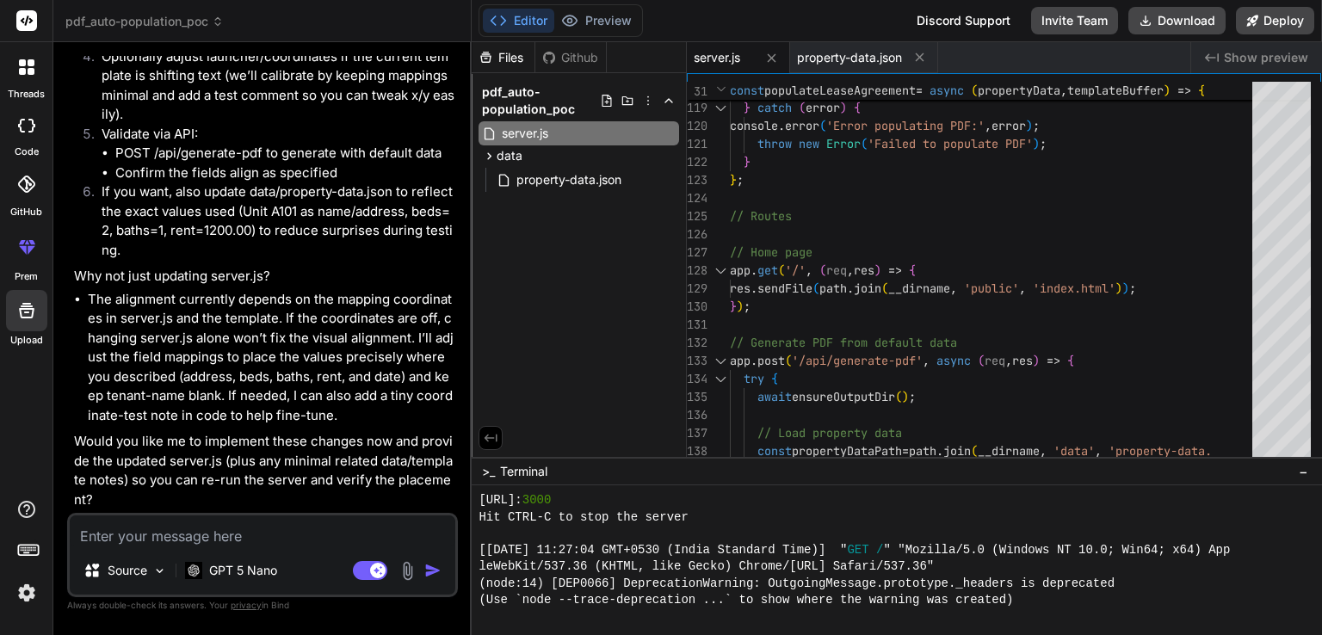
scroll to position [24464, 0]
drag, startPoint x: 358, startPoint y: 458, endPoint x: 365, endPoint y: 473, distance: 16.2
click at [365, 473] on p "Would you like me to implement these changes now and provide the updated server…" at bounding box center [264, 470] width 380 height 77
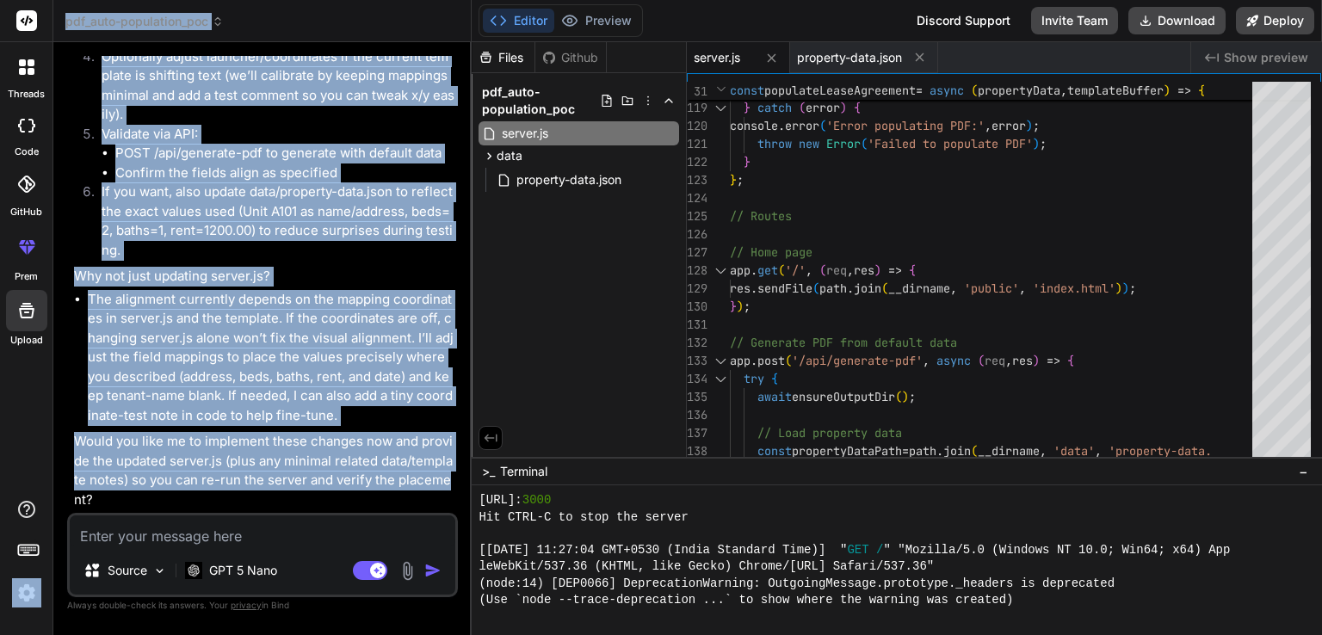
drag, startPoint x: 446, startPoint y: 483, endPoint x: 43, endPoint y: 459, distance: 403.5
click at [43, 459] on div "threads code GitHub prem Upload pdf_auto-population_poc Created with Pixso. Bin…" at bounding box center [661, 317] width 1322 height 635
click at [97, 454] on p "Would you like me to implement these changes now and provide the updated server…" at bounding box center [264, 470] width 380 height 77
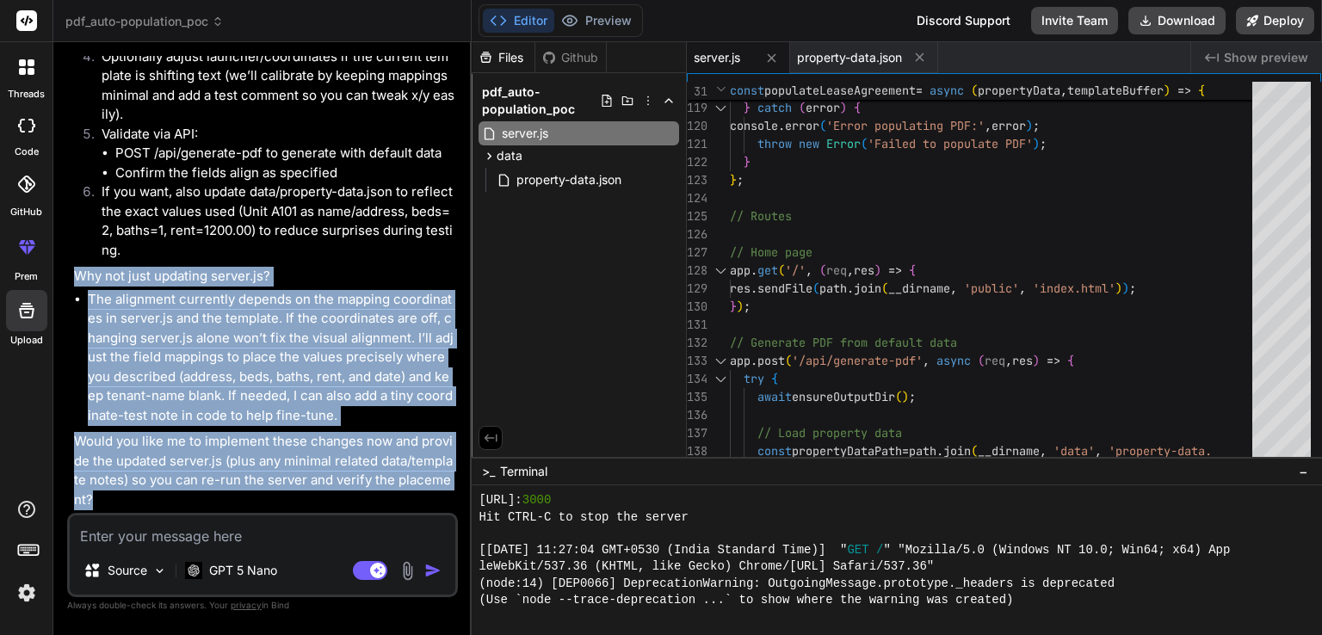
drag, startPoint x: 74, startPoint y: 275, endPoint x: 151, endPoint y: 499, distance: 236.5
click at [151, 499] on div "🔹 Project: PDF Auto-Population POC - Alignment Fixes 🔧 Tech Stack: Node.js + Ex…" at bounding box center [264, 80] width 380 height 861
click at [224, 405] on li "The alignment currently depends on the mapping coordinates in server.js and the…" at bounding box center [271, 358] width 367 height 136
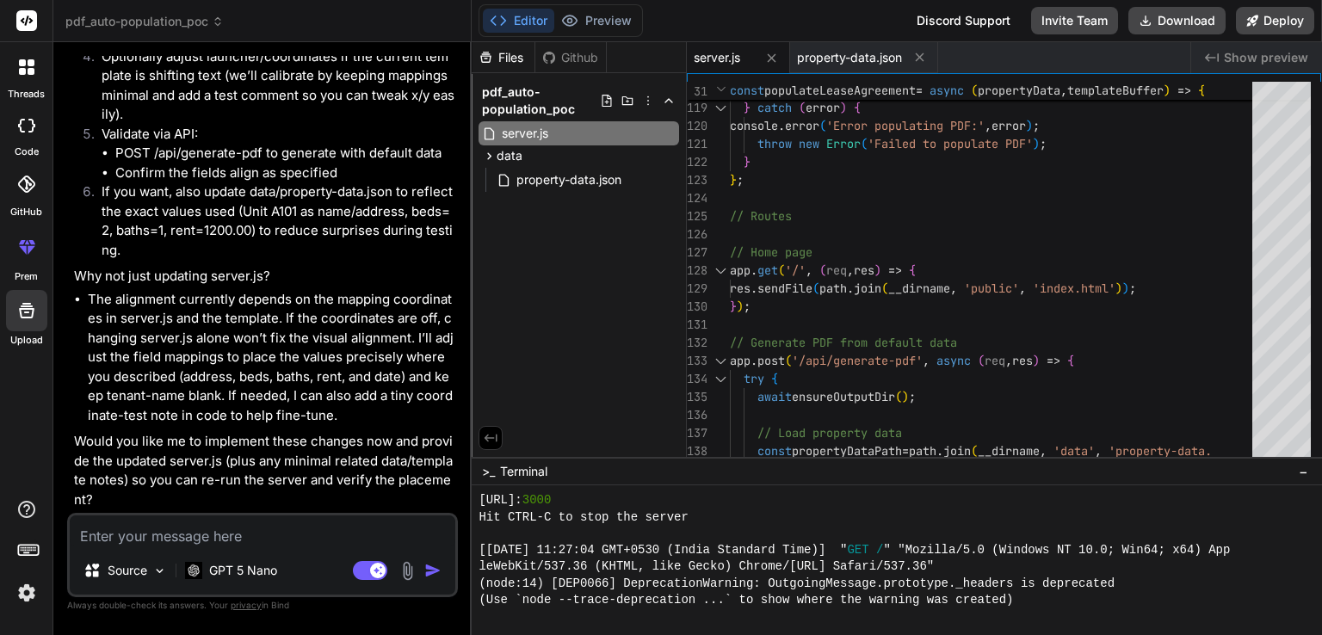
click at [246, 532] on textarea at bounding box center [263, 531] width 386 height 31
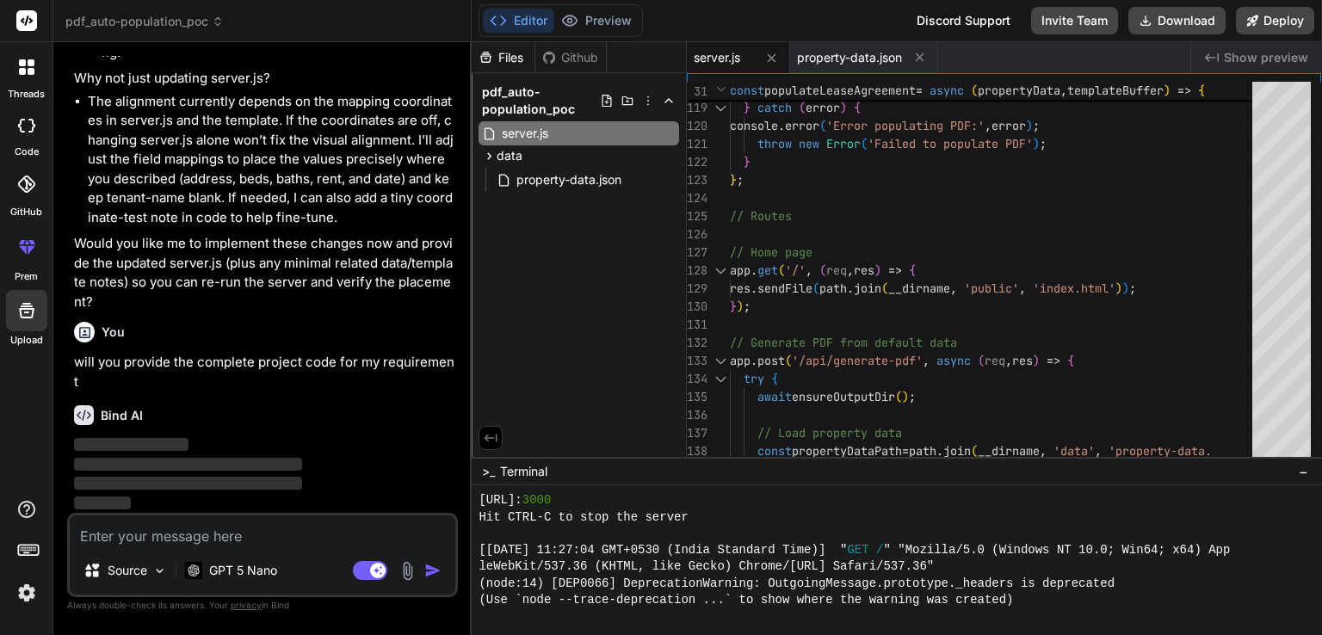
scroll to position [24643, 0]
click at [733, 62] on span "server.js" at bounding box center [717, 57] width 46 height 17
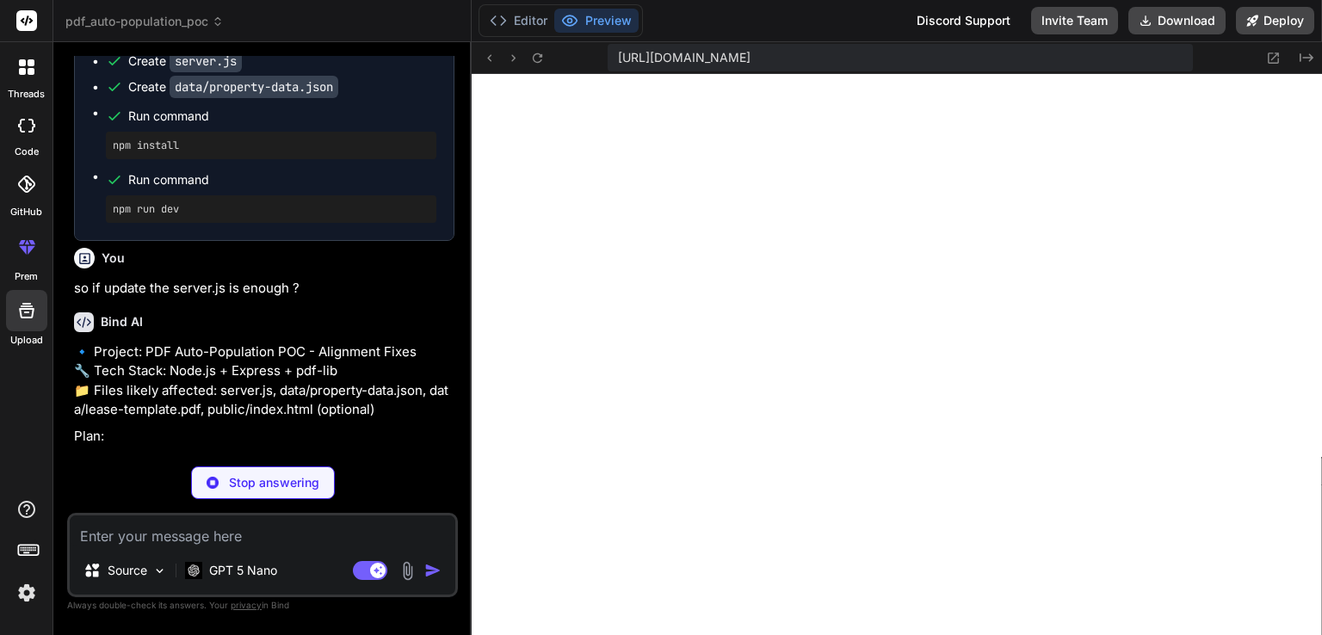
scroll to position [23617, 0]
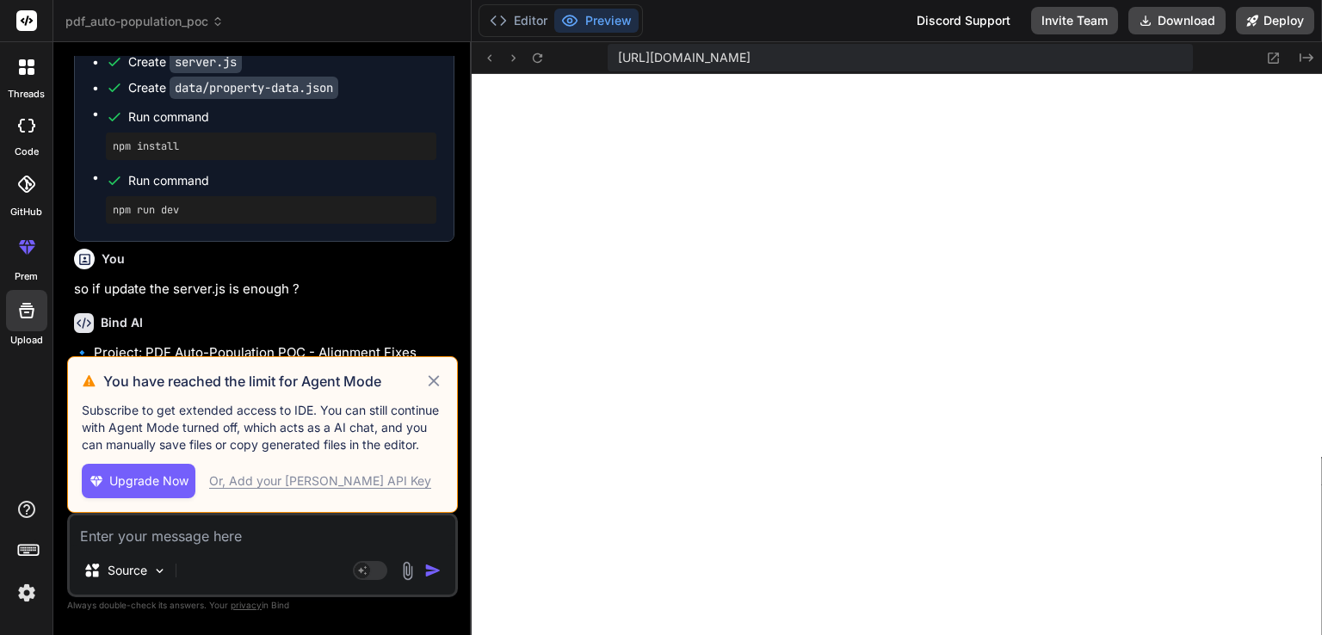
click at [434, 383] on icon at bounding box center [433, 380] width 11 height 11
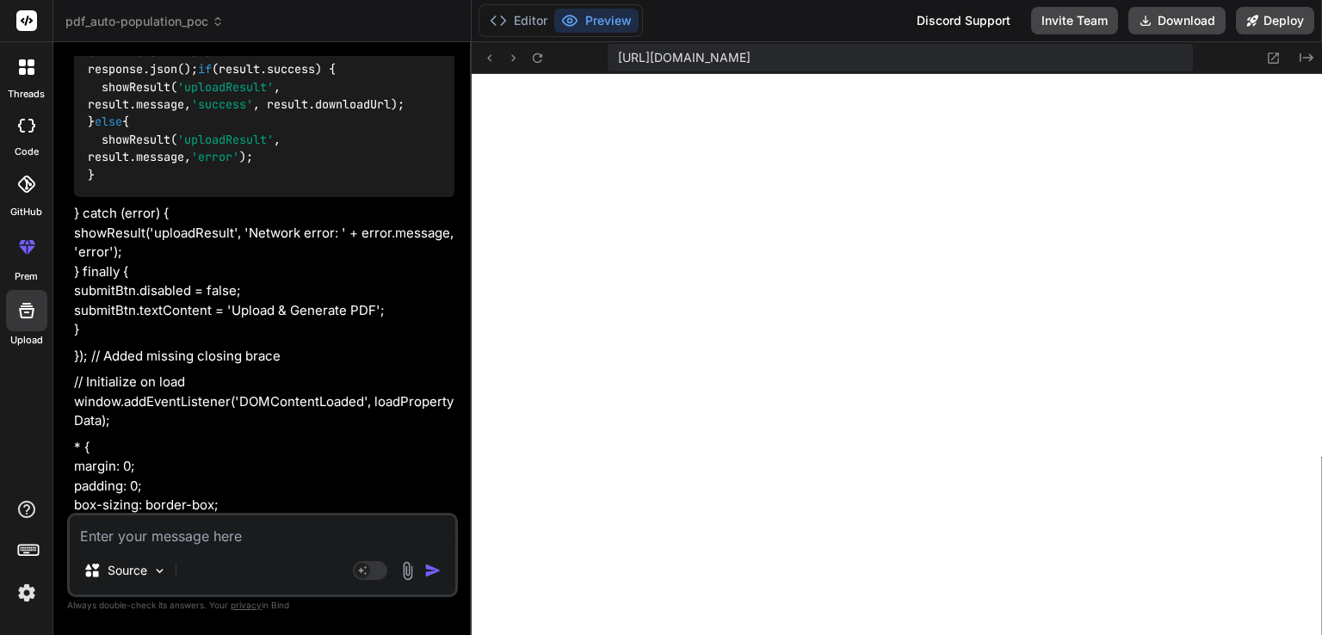
scroll to position [29297, 0]
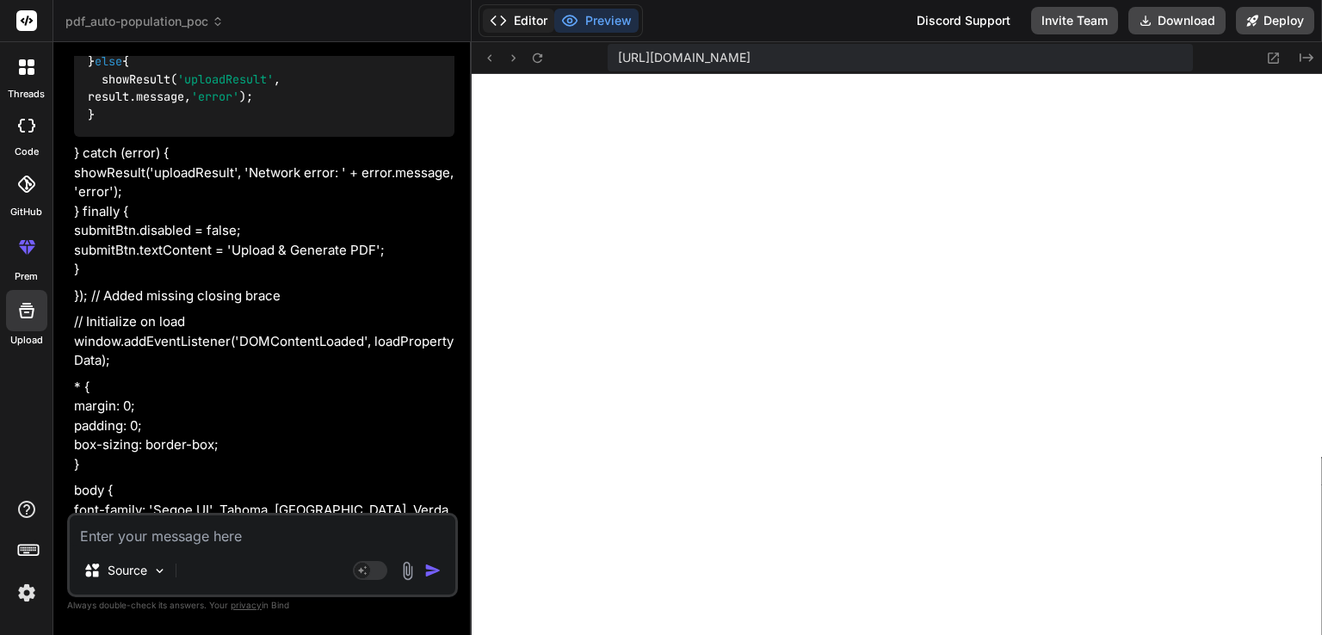
click at [532, 25] on button "Editor" at bounding box center [518, 21] width 71 height 24
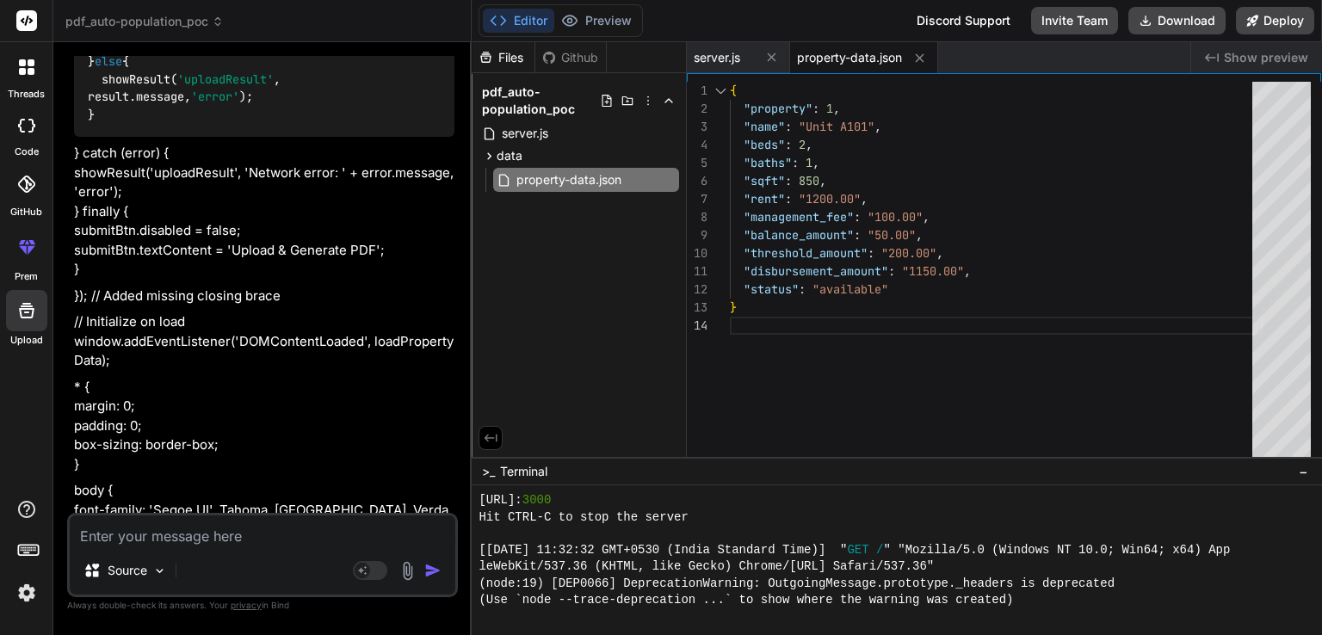
click at [552, 92] on span "pdf_auto-population_poc" at bounding box center [541, 100] width 118 height 34
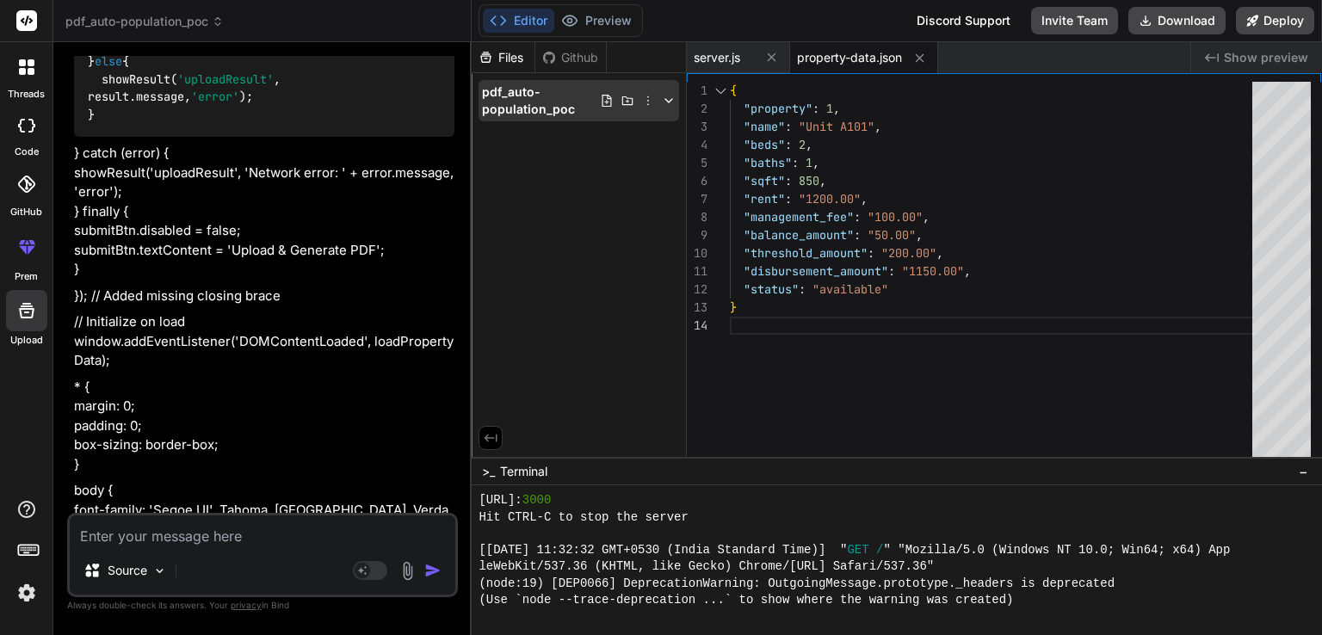
click at [550, 94] on span "pdf_auto-population_poc" at bounding box center [541, 100] width 118 height 34
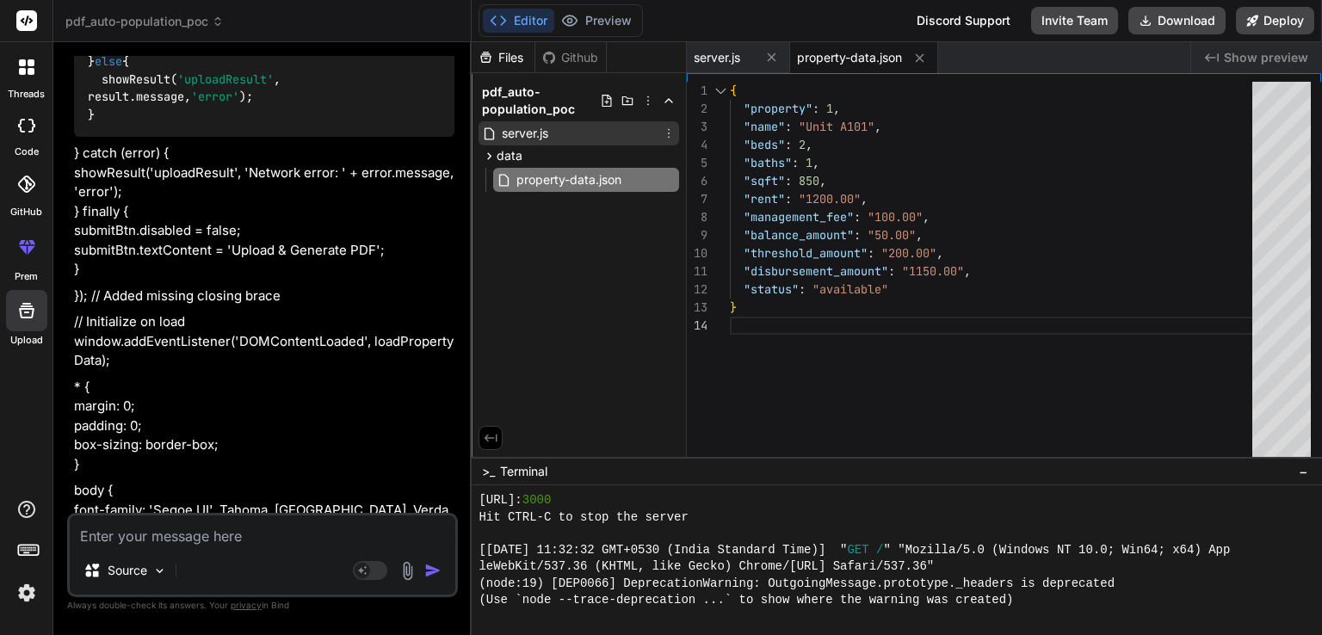
click at [558, 134] on div "server.js" at bounding box center [579, 133] width 201 height 24
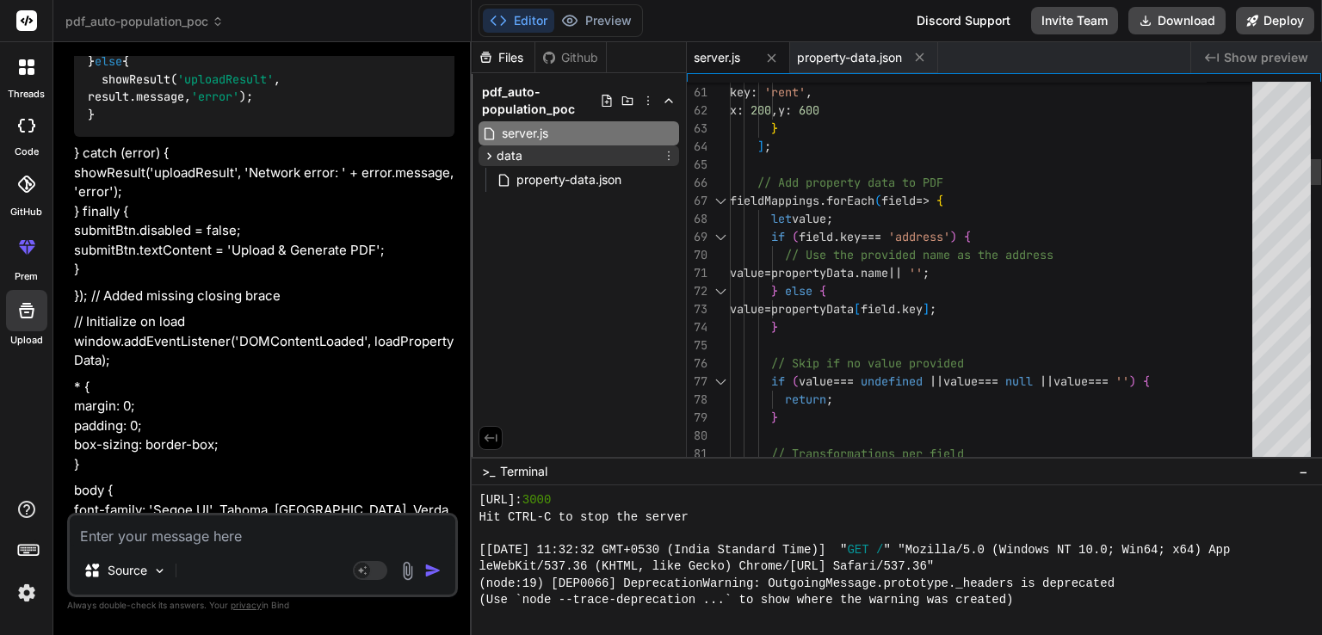
click at [557, 160] on div "data" at bounding box center [579, 155] width 201 height 21
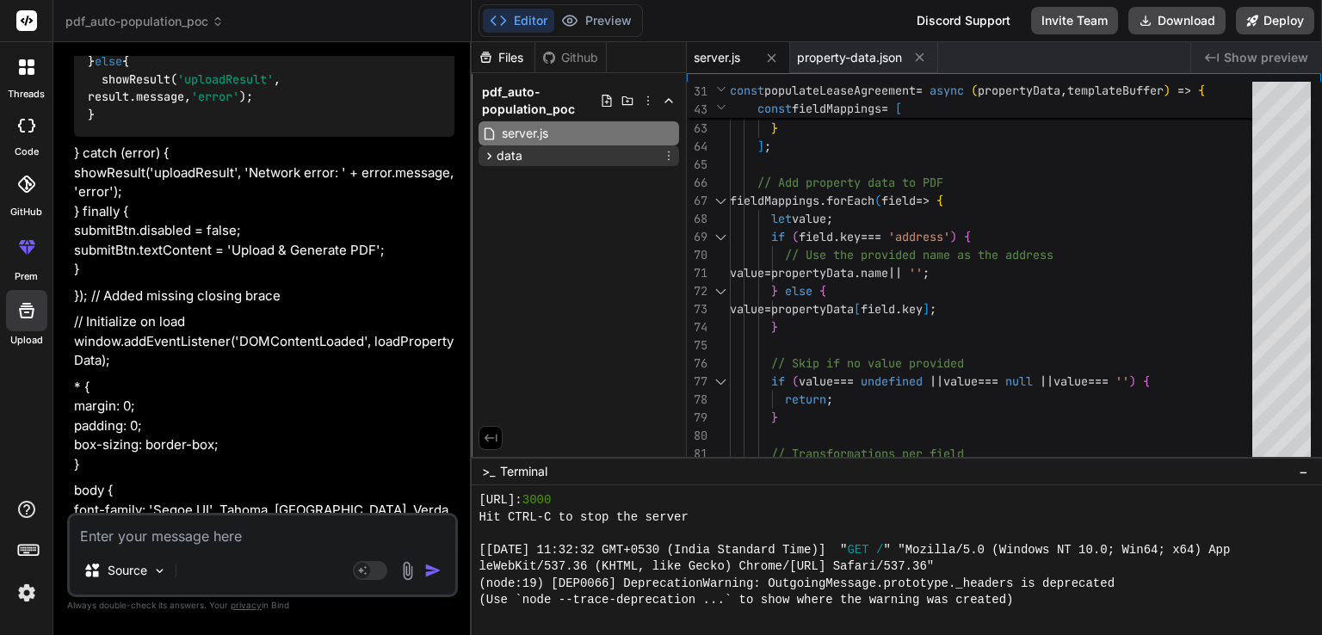
click at [557, 157] on div "data" at bounding box center [579, 155] width 201 height 21
click at [561, 176] on span "property-data.json" at bounding box center [569, 180] width 108 height 21
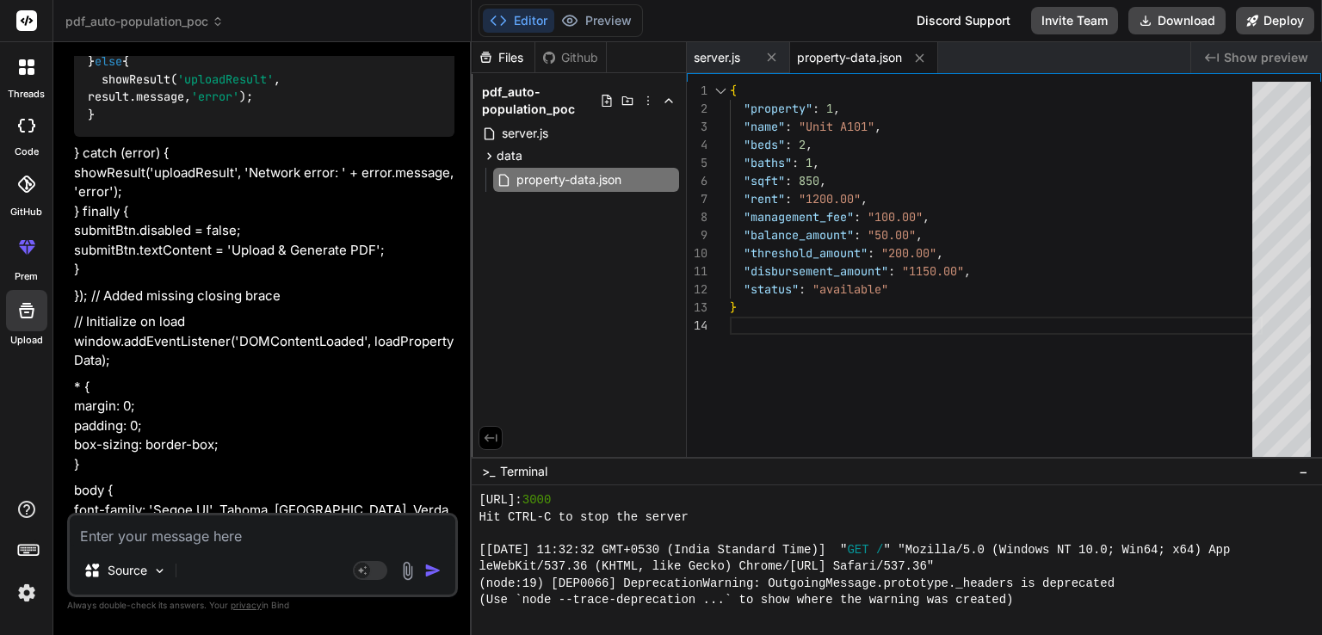
click at [603, 310] on div "Files Github pdf_auto-population_poc server.js data property-data.json" at bounding box center [579, 249] width 215 height 415
click at [171, 137] on div "const response = await fetch( '/api/upload-and-populate' , { method : ' POST ',…" at bounding box center [264, 27] width 380 height 220
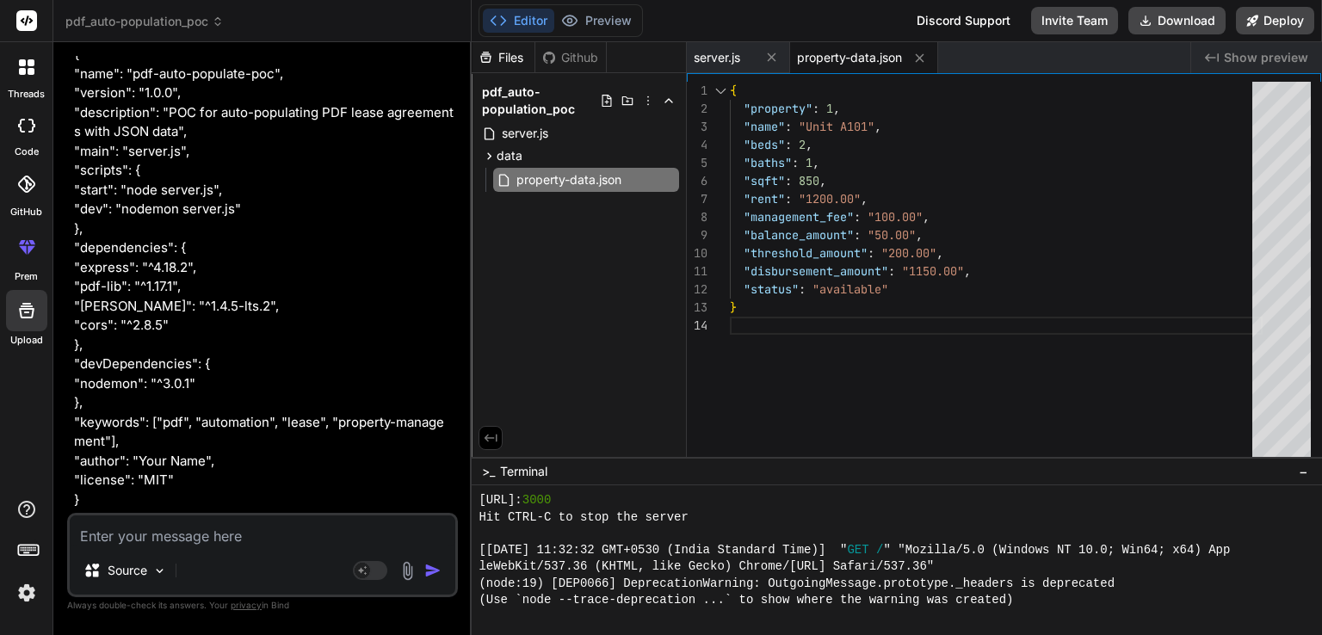
scroll to position [34929, 0]
click at [213, 400] on p "{ "name": "pdf-auto-populate-poc", "version": "1.0.0", "description": "POC for …" at bounding box center [264, 277] width 380 height 465
click at [192, 535] on textarea at bounding box center [263, 531] width 386 height 31
click at [878, 428] on div "{ "property" : 1 , "name" : "Unit A101" , "beds" : 2 , "baths" : 1 , "sqft" : 8…" at bounding box center [996, 274] width 533 height 384
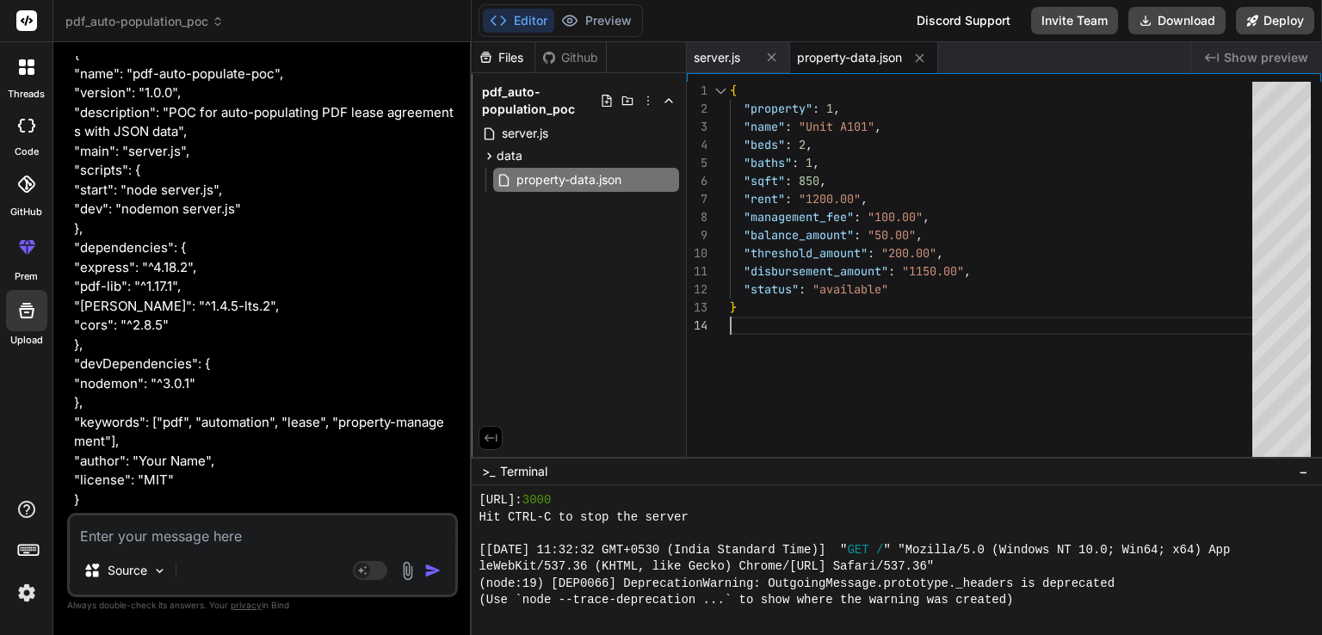
click at [774, 414] on div "{ "property" : 1 , "name" : "Unit A101" , "beds" : 2 , "baths" : 1 , "sqft" : 8…" at bounding box center [996, 274] width 533 height 384
click at [551, 356] on div "Files Github pdf_auto-population_poc server.js data property-data.json" at bounding box center [579, 249] width 215 height 415
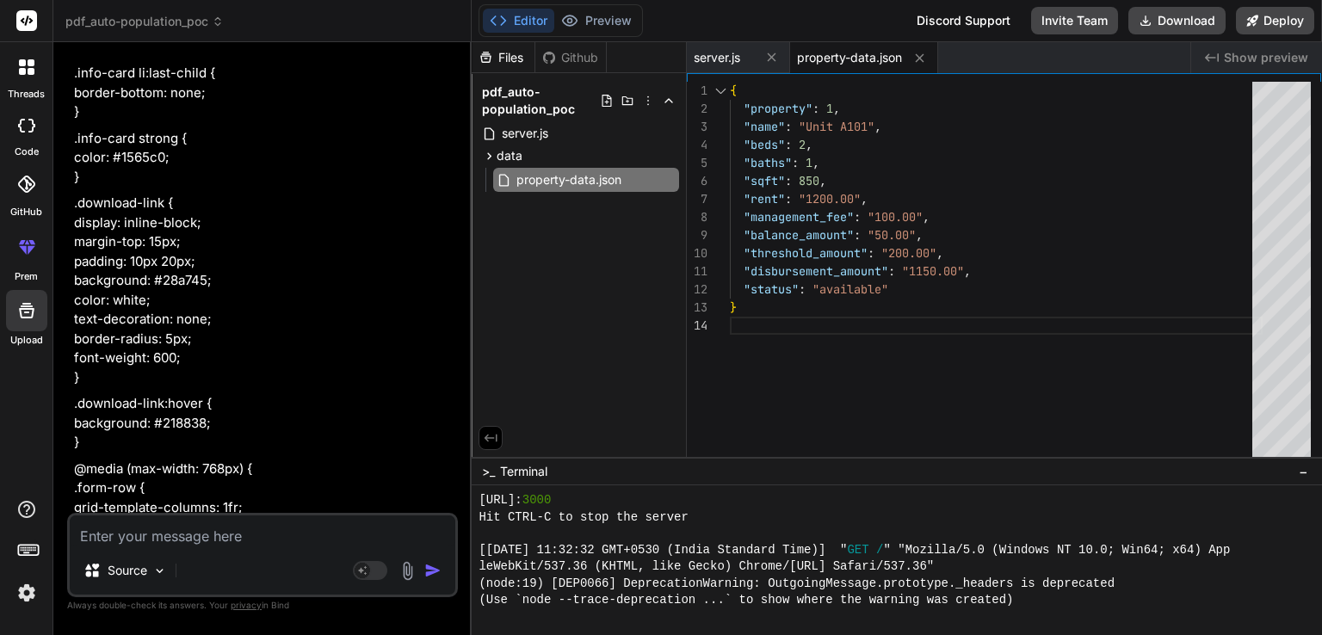
scroll to position [33724, 0]
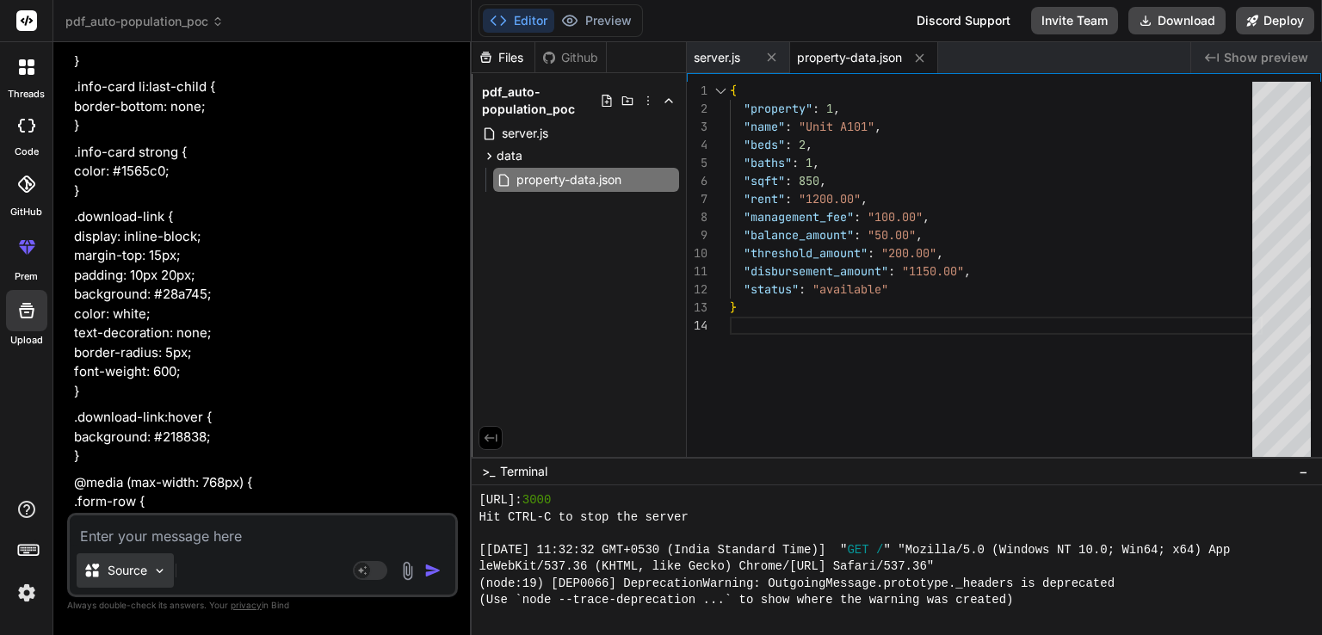
click at [149, 569] on div "Source" at bounding box center [125, 570] width 97 height 34
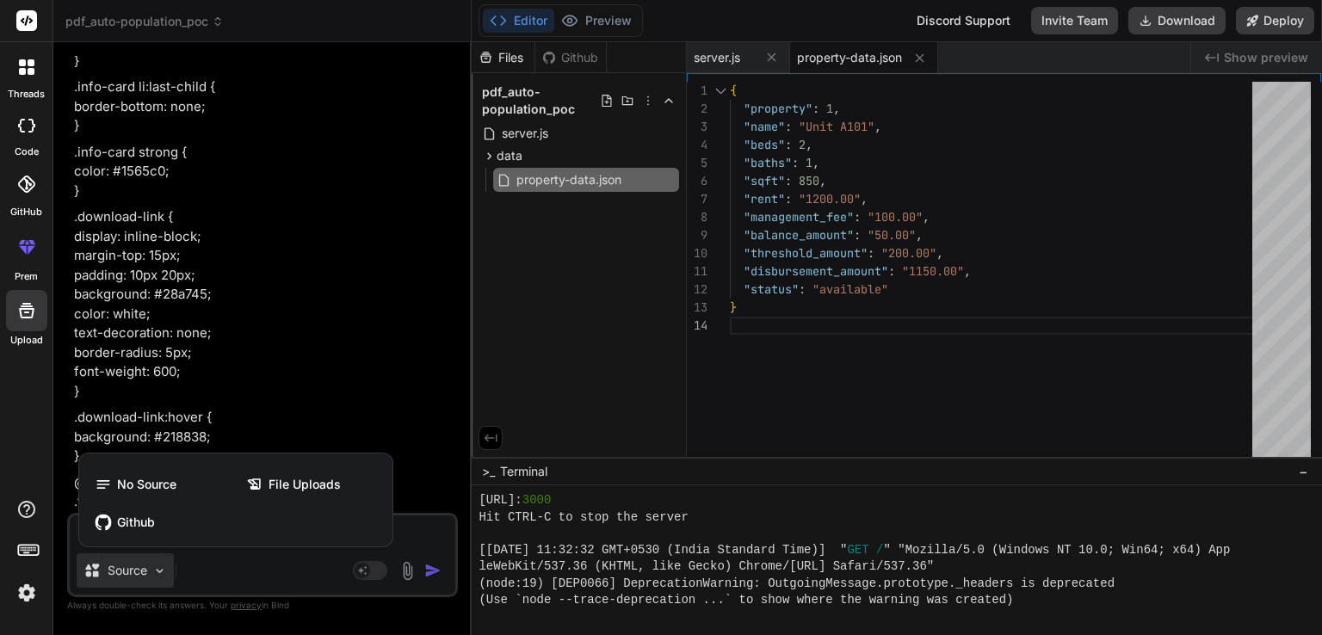
click at [269, 564] on div at bounding box center [661, 317] width 1322 height 635
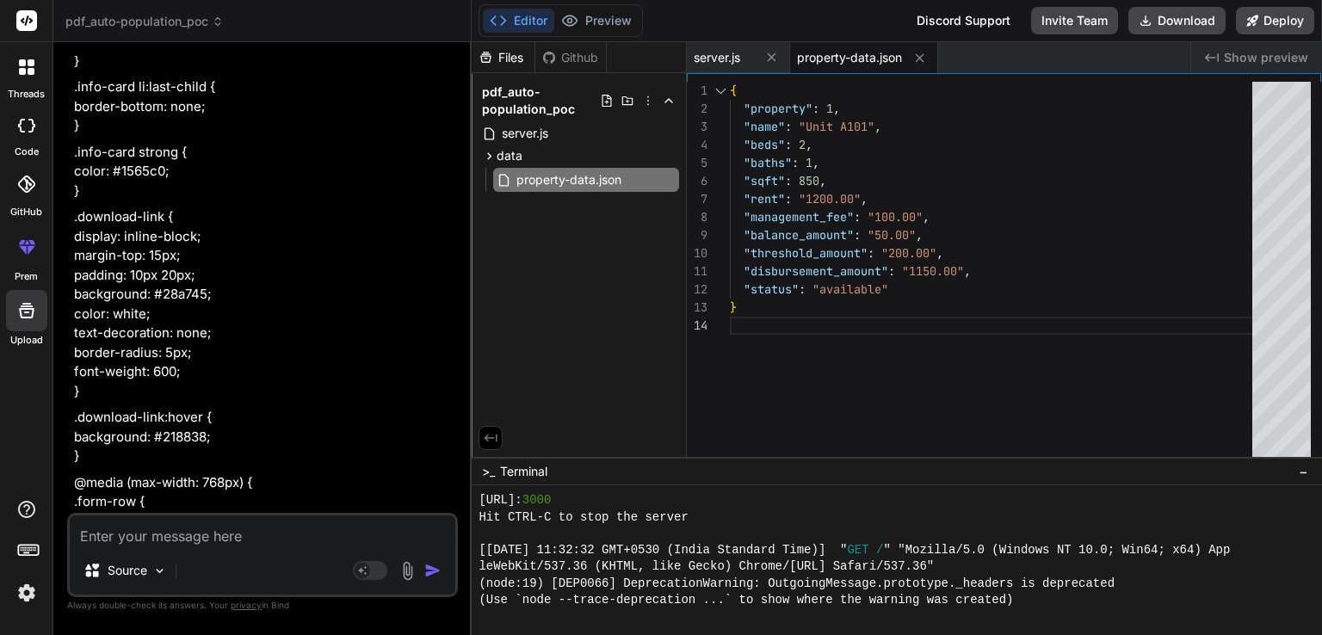
click at [275, 542] on textarea at bounding box center [263, 531] width 386 height 31
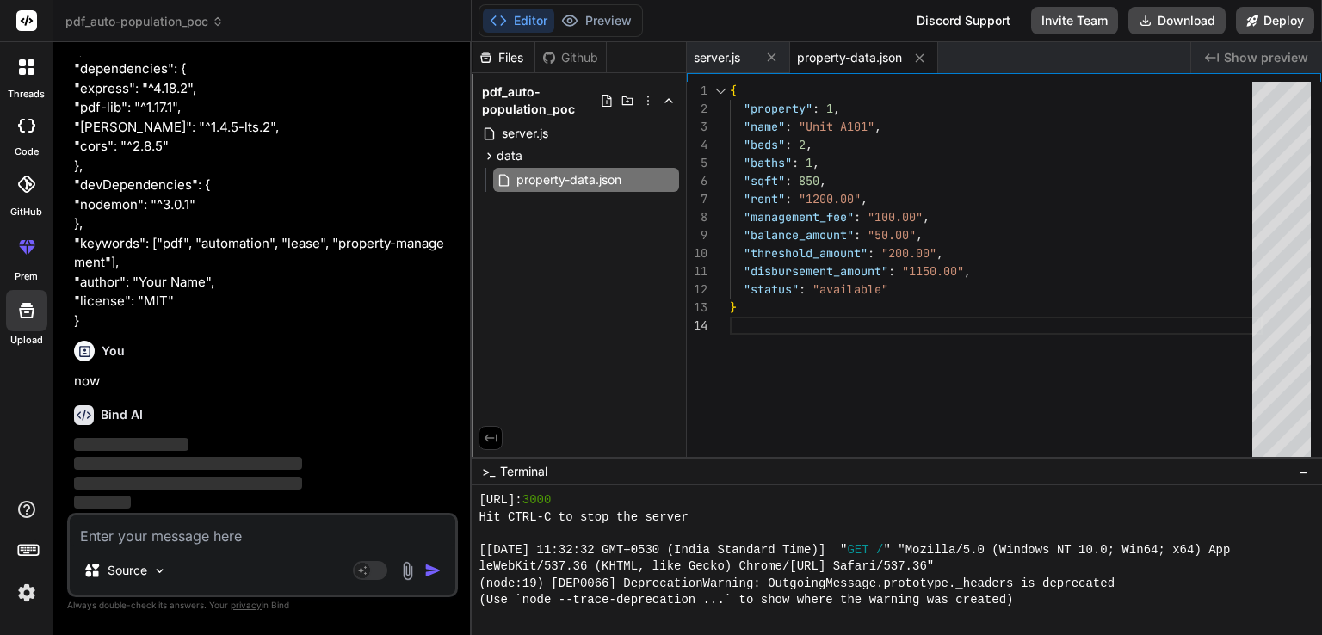
scroll to position [35107, 0]
click at [248, 533] on textarea at bounding box center [263, 531] width 386 height 31
click at [407, 576] on img at bounding box center [408, 571] width 20 height 20
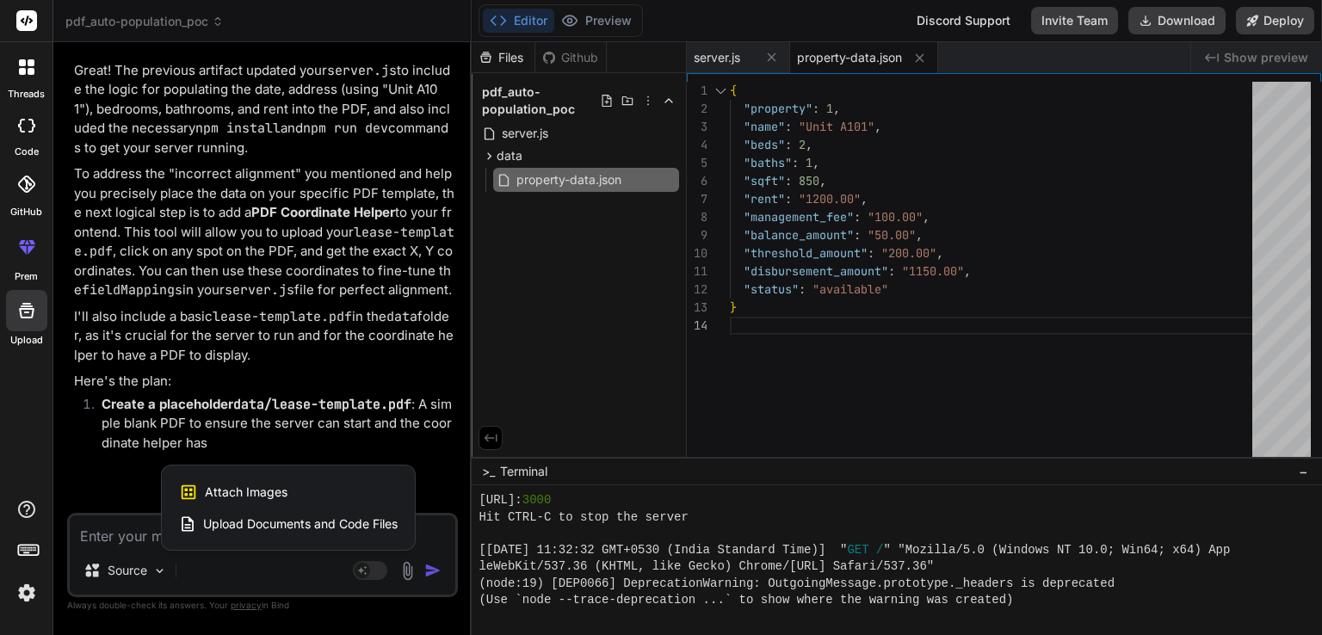
click at [352, 517] on span "Upload Documents and Code Files" at bounding box center [300, 524] width 195 height 17
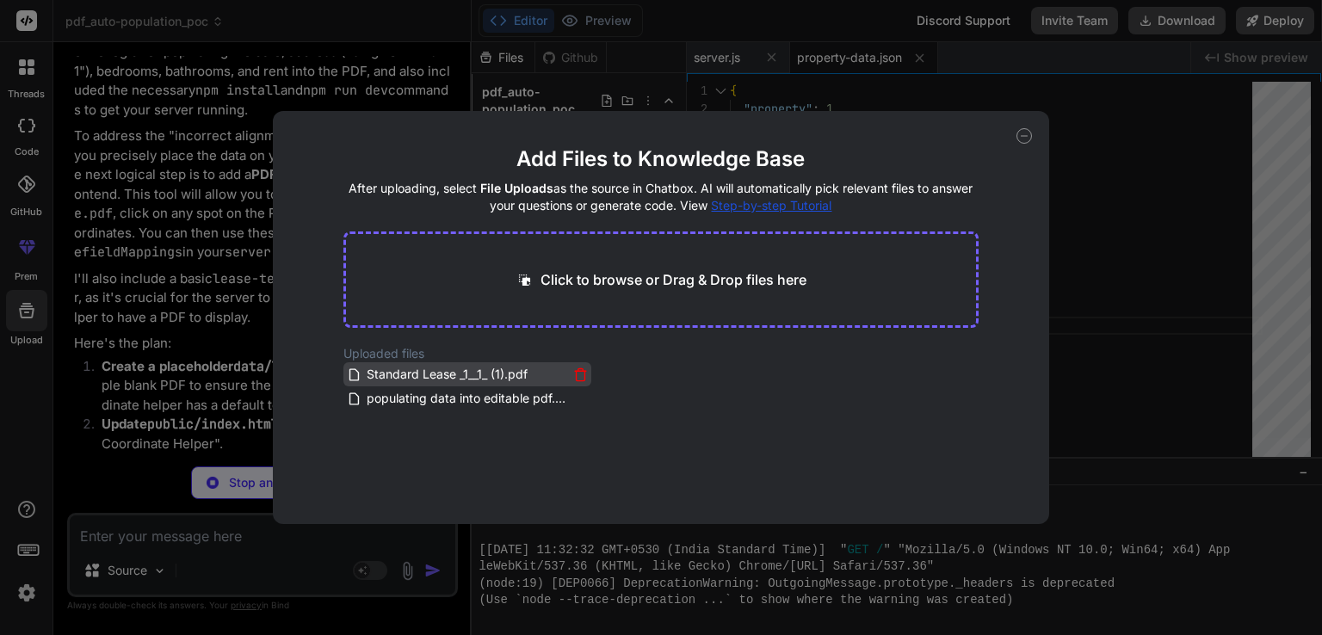
click at [573, 377] on icon at bounding box center [580, 375] width 15 height 15
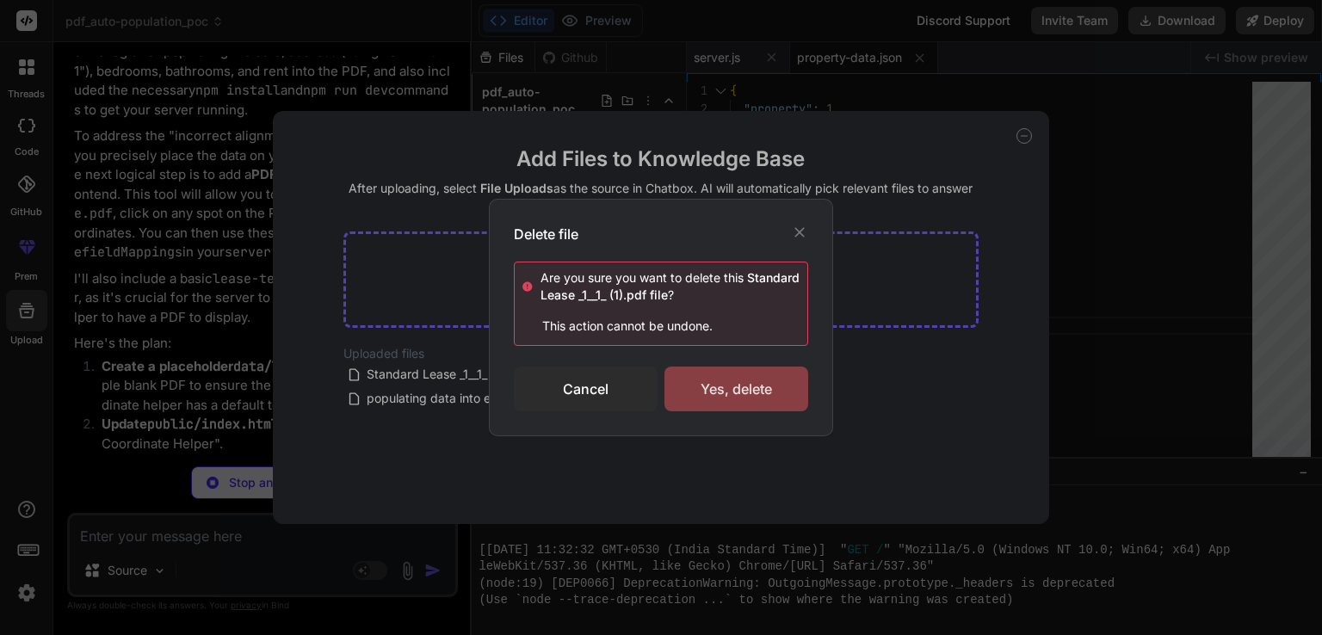
click at [701, 387] on div "Yes, delete" at bounding box center [736, 389] width 144 height 45
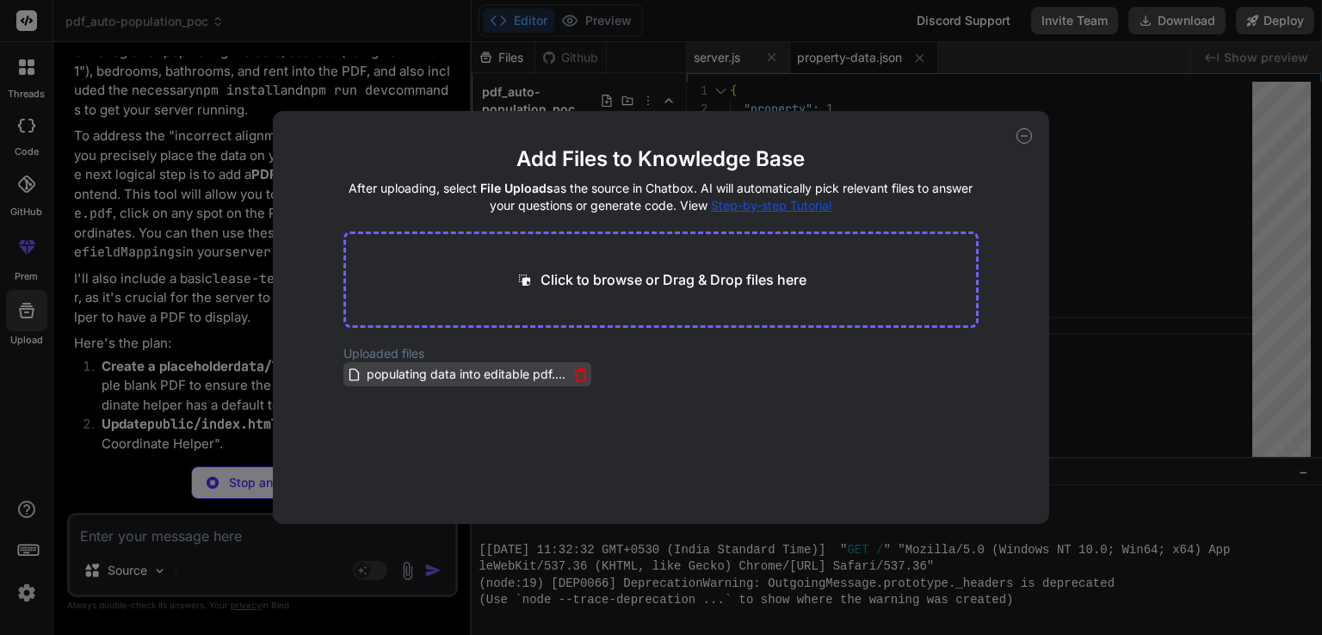
click at [573, 374] on icon at bounding box center [580, 375] width 15 height 15
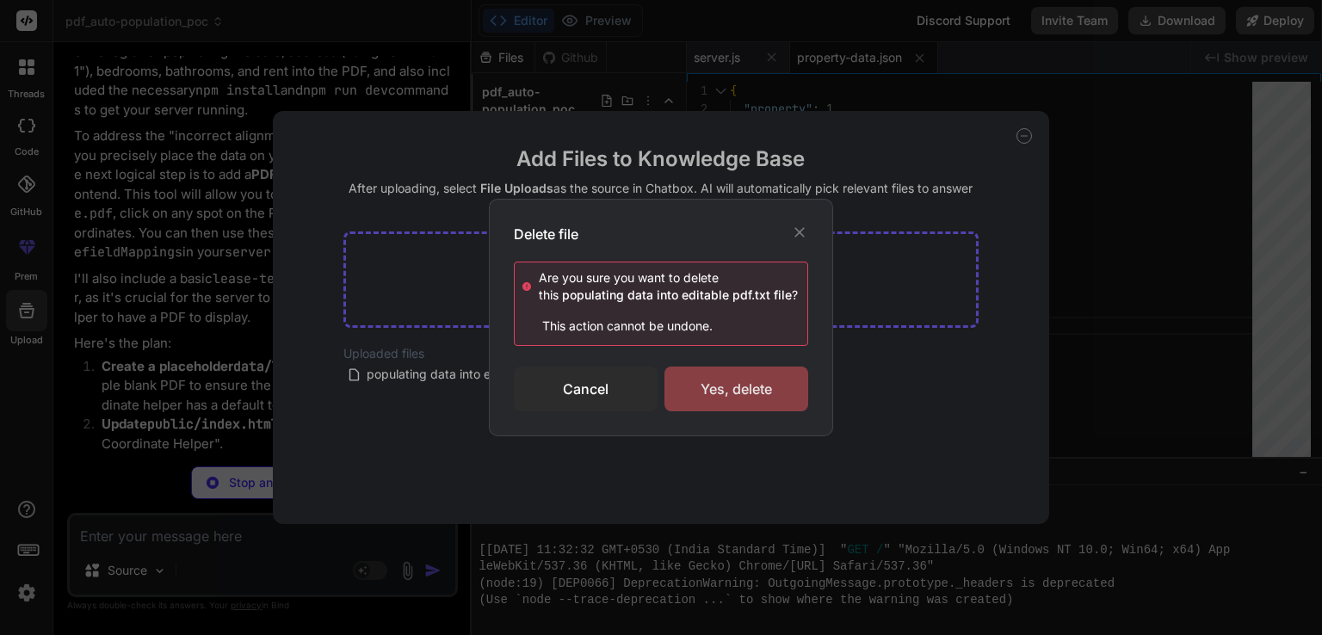
click at [697, 399] on div "Yes, delete" at bounding box center [736, 389] width 144 height 45
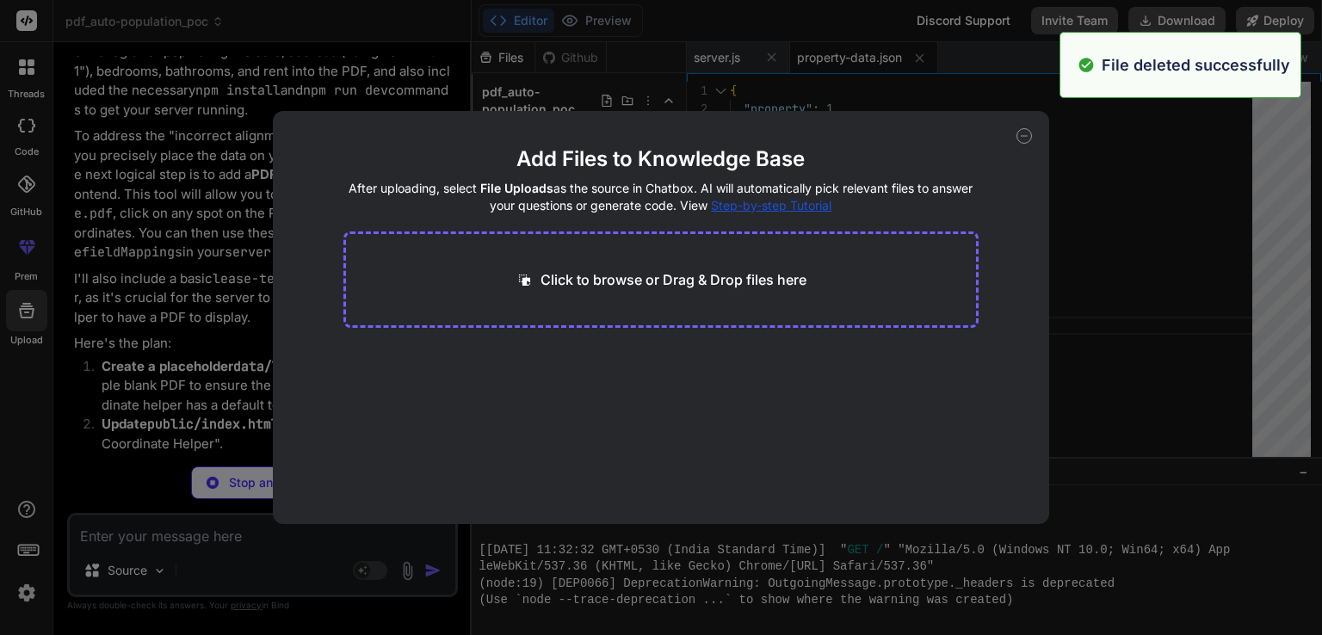
click at [719, 267] on div "Click to browse or Drag & Drop files here" at bounding box center [661, 280] width 636 height 96
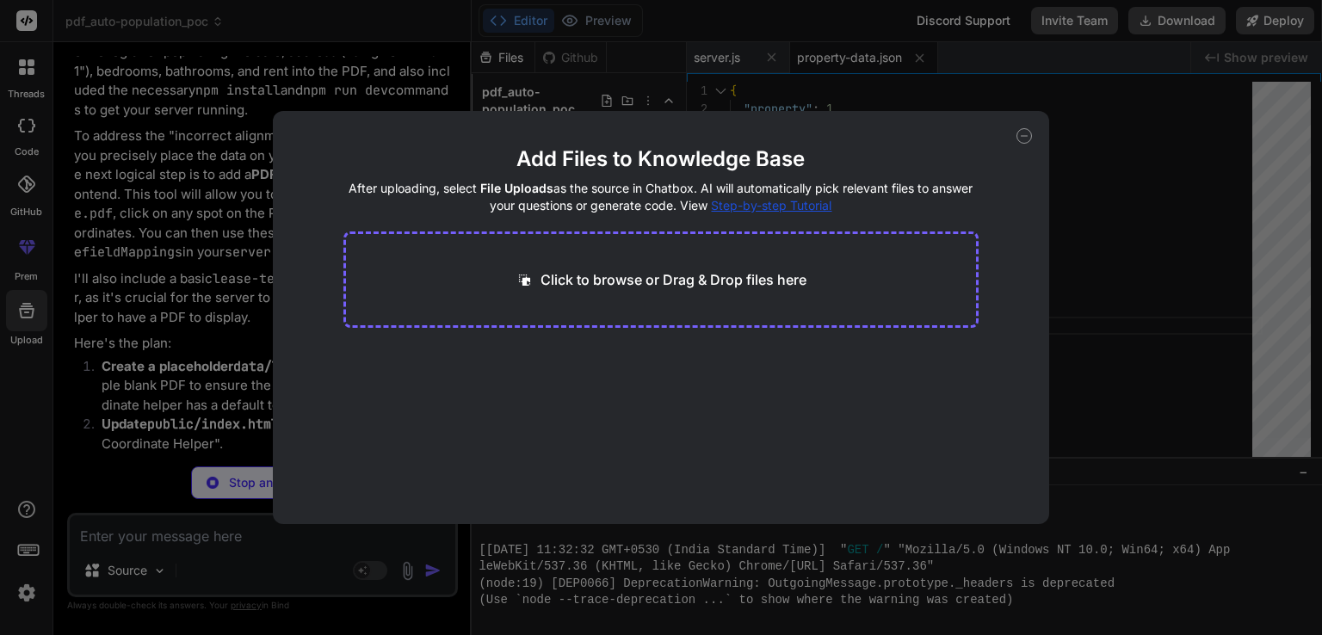
click at [616, 283] on p "Click to browse or Drag & Drop files here" at bounding box center [674, 279] width 266 height 21
click at [961, 483] on button "Finish" at bounding box center [948, 472] width 60 height 34
drag, startPoint x: 411, startPoint y: 366, endPoint x: 111, endPoint y: 500, distance: 328.3
click at [111, 500] on div "Add Files to Knowledge Base After uploading, select File Uploads as the source …" at bounding box center [661, 317] width 1322 height 635
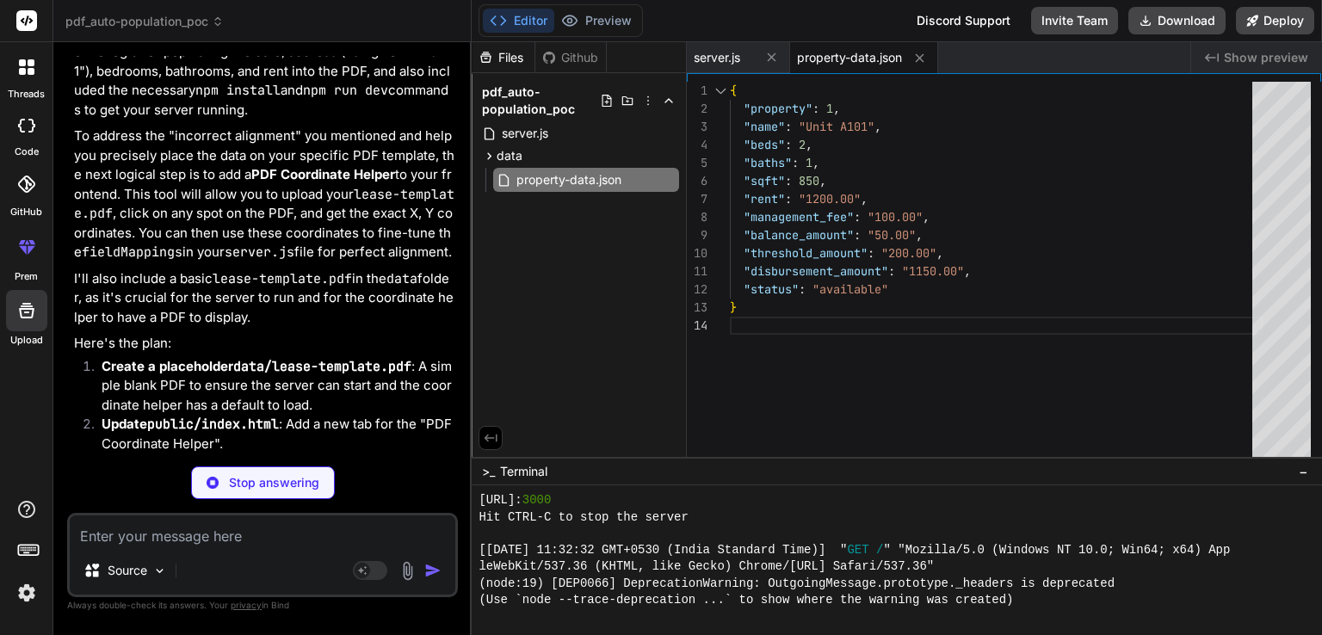
click at [264, 538] on textarea at bounding box center [263, 531] width 386 height 31
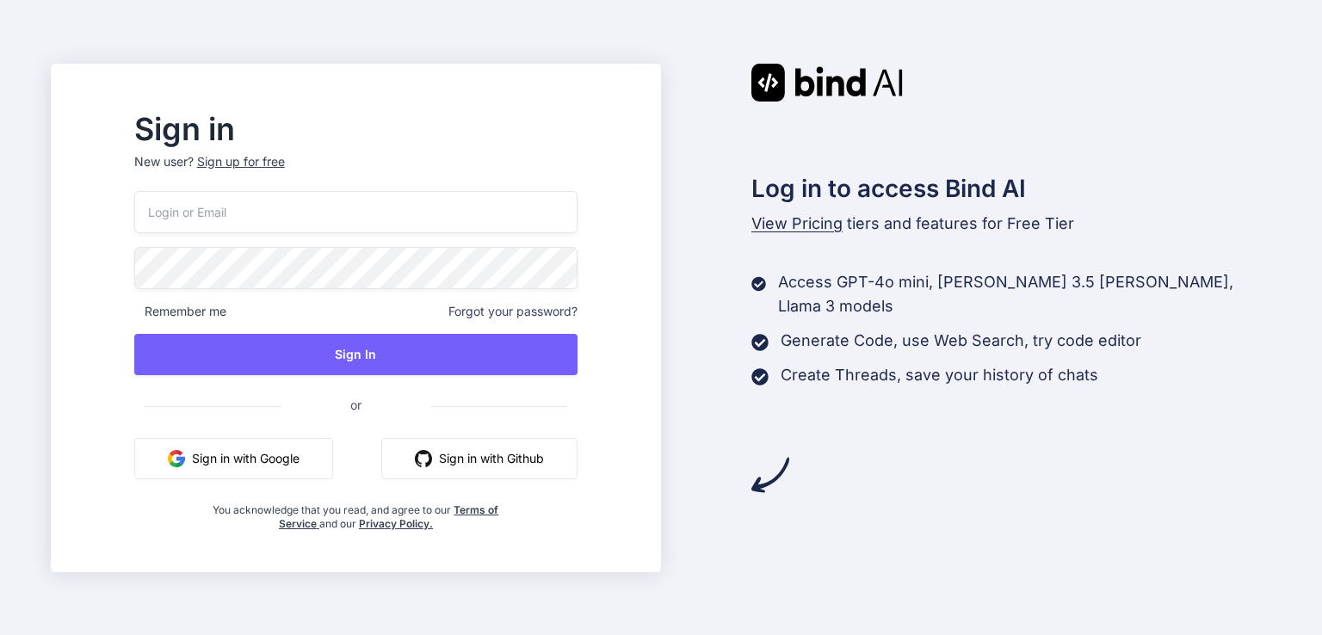
click at [330, 454] on button "Sign in with Google" at bounding box center [233, 458] width 199 height 41
